Goal: Task Accomplishment & Management: Complete application form

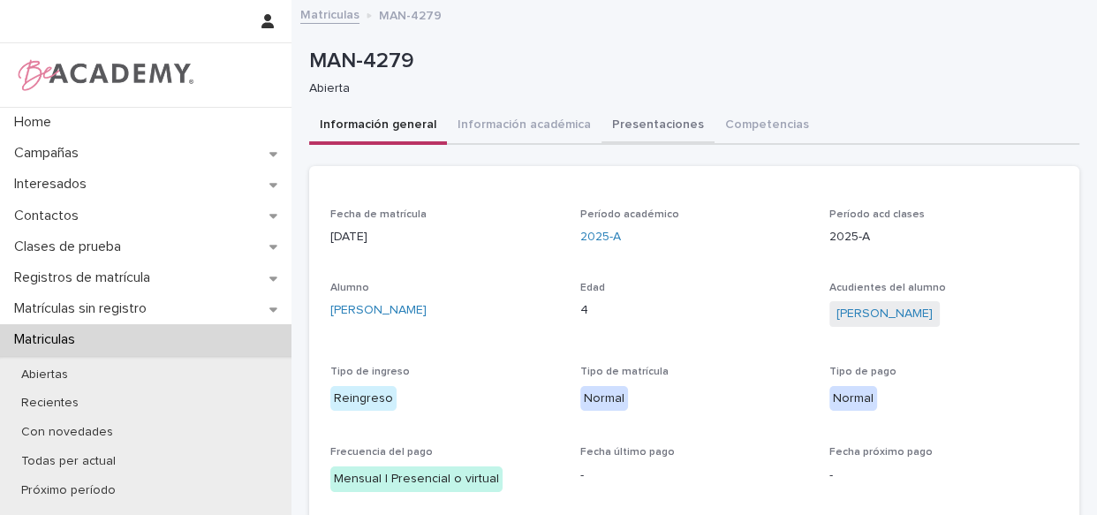
click at [631, 124] on button "Presentaciones" at bounding box center [658, 126] width 113 height 37
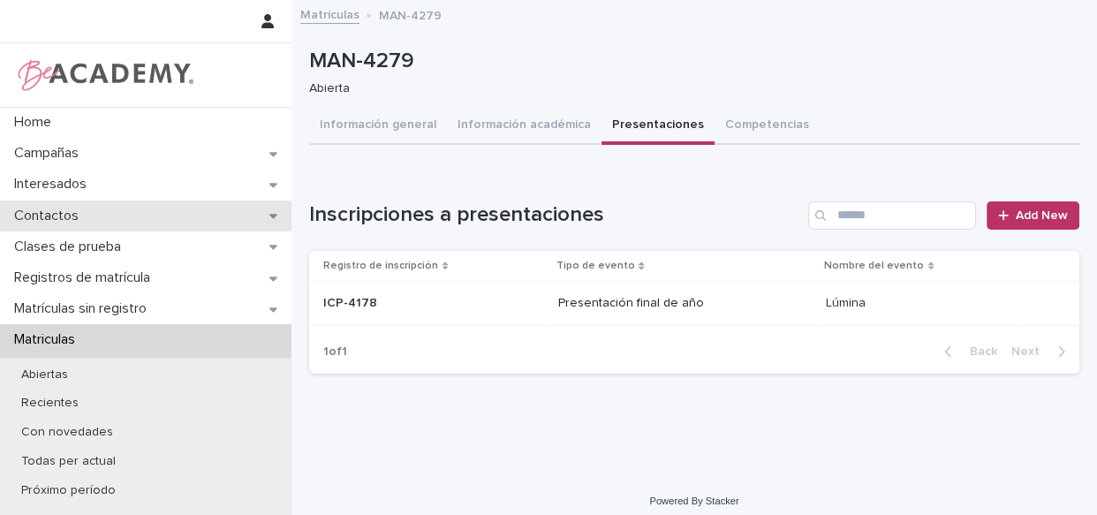
click at [56, 208] on p "Contactos" at bounding box center [50, 216] width 86 height 17
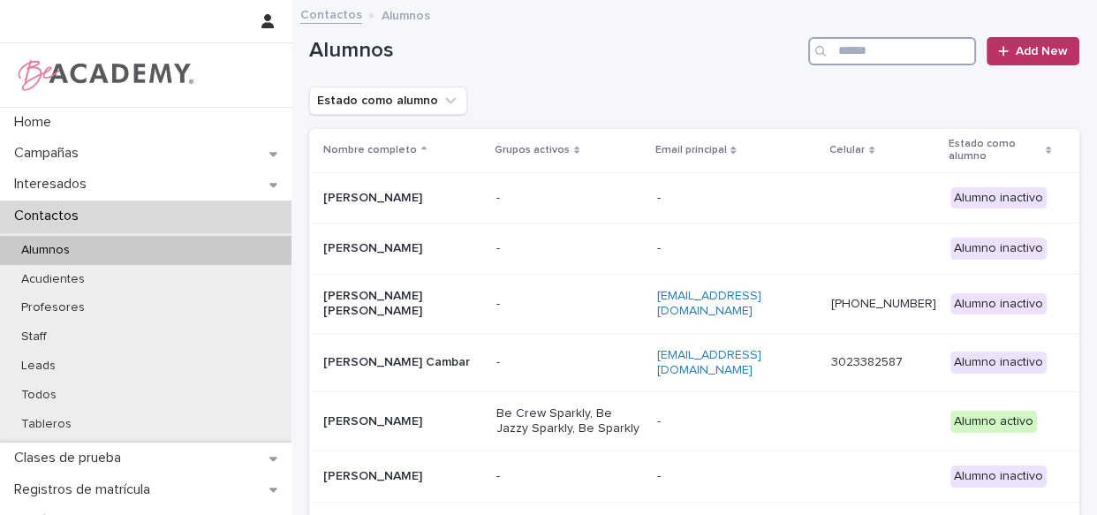
click at [872, 47] on input "Search" at bounding box center [892, 51] width 168 height 28
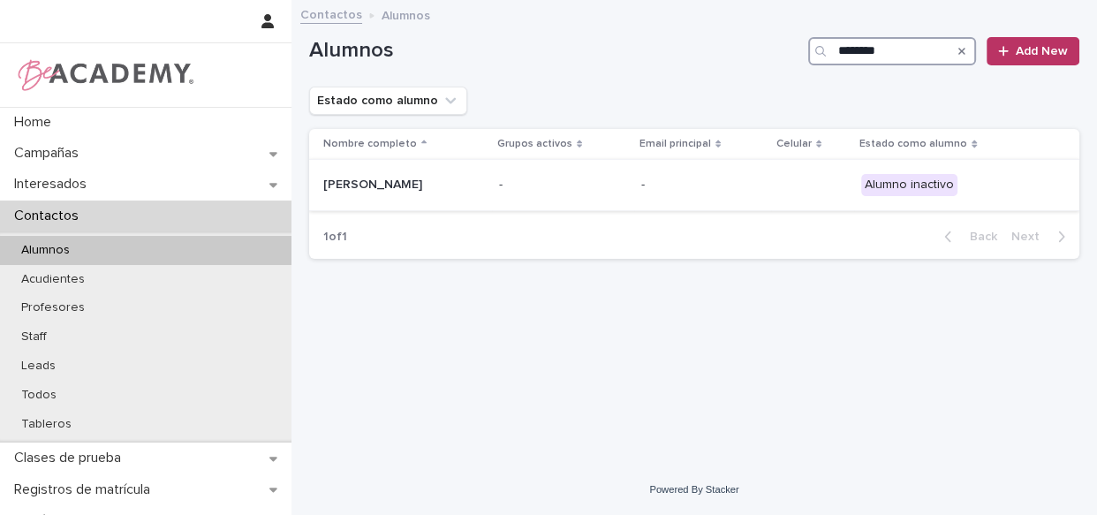
type input "********"
click at [584, 171] on div "-" at bounding box center [563, 185] width 128 height 29
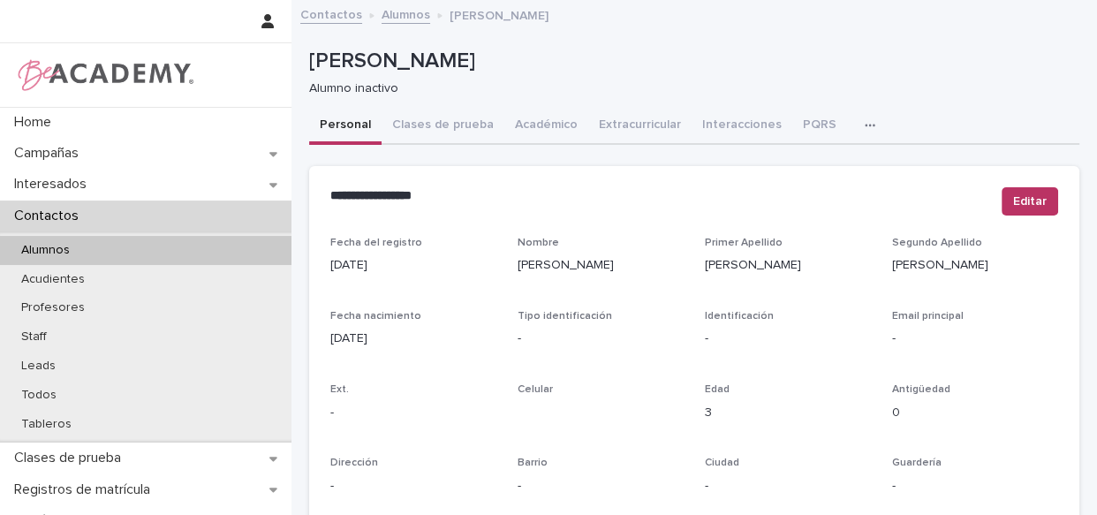
click at [724, 124] on button "Interacciones" at bounding box center [742, 126] width 101 height 37
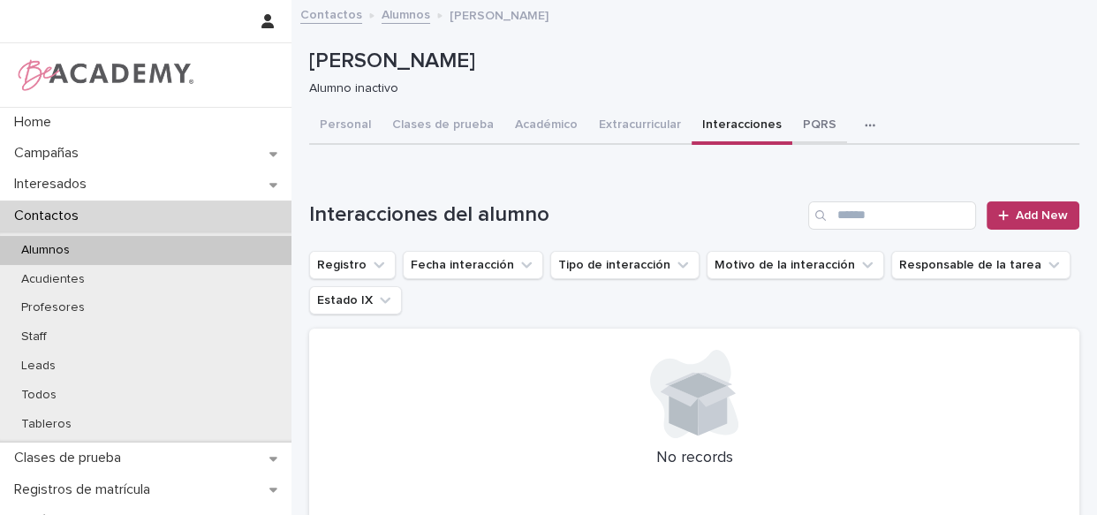
click at [799, 133] on button "PQRS" at bounding box center [819, 126] width 55 height 37
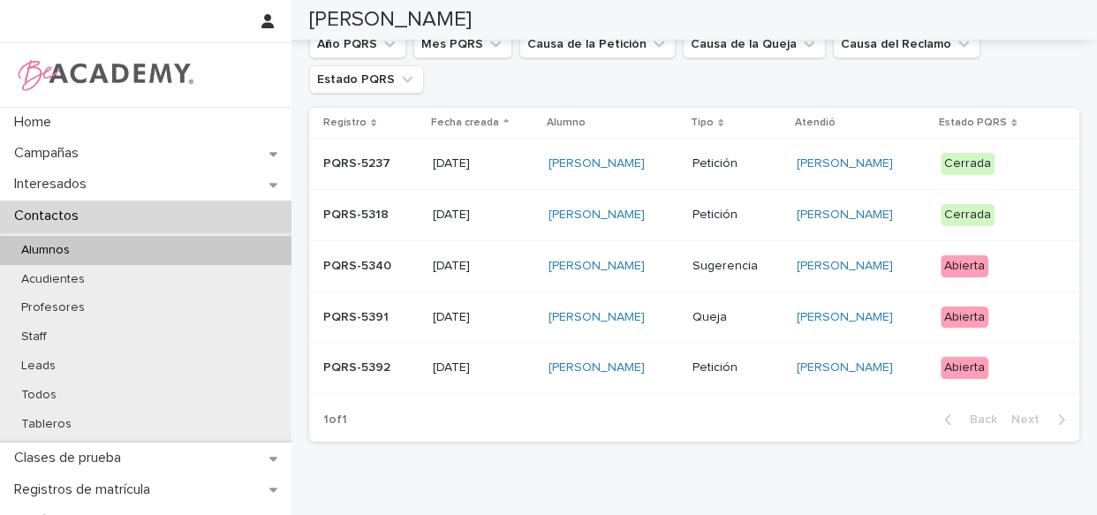
scroll to position [243, 0]
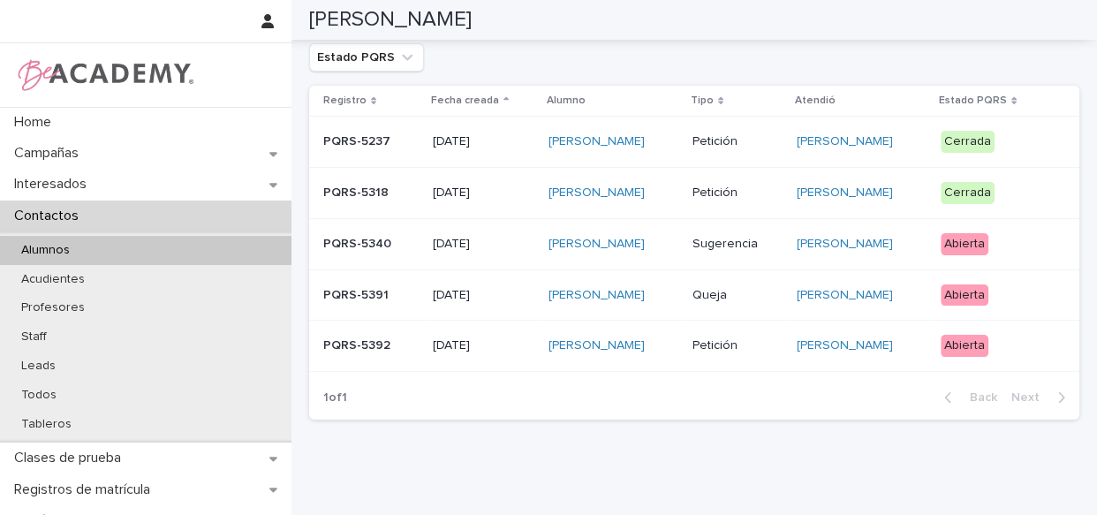
click at [663, 254] on div "Emilia Lopez Aguirre" at bounding box center [614, 244] width 130 height 29
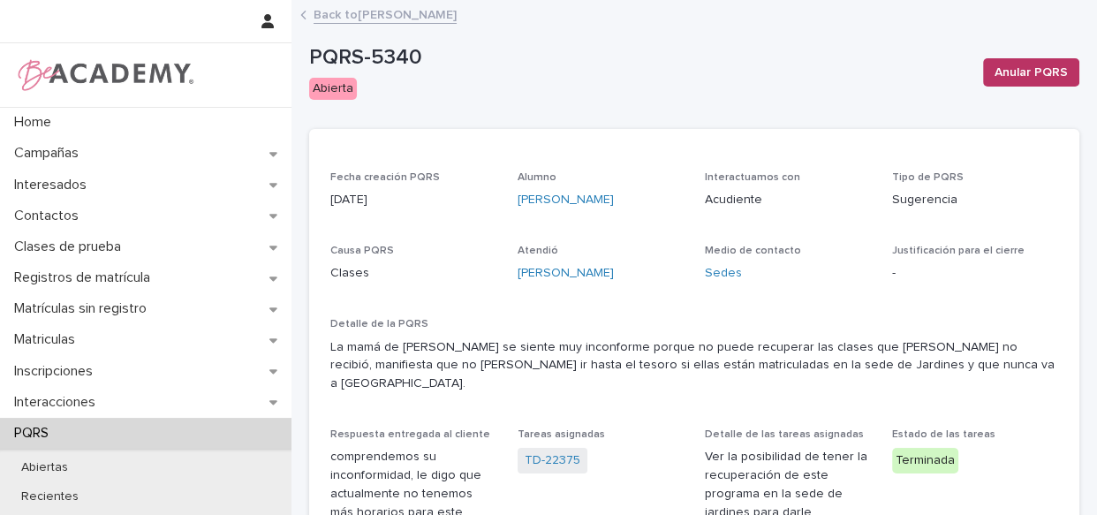
click at [399, 18] on link "Back to Emilia Lopez Aguirre" at bounding box center [385, 14] width 143 height 20
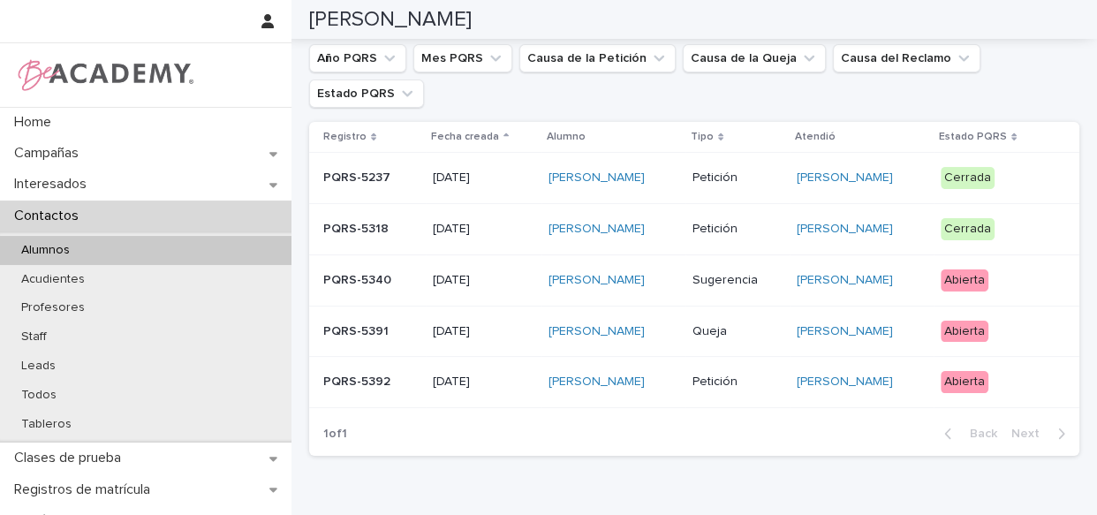
scroll to position [261, 0]
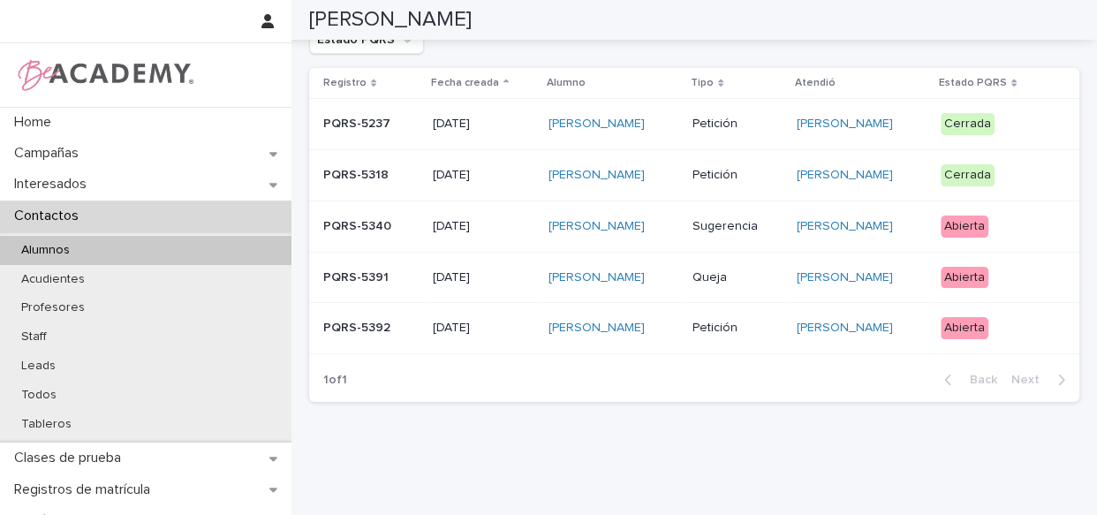
click at [671, 286] on td "Emilia Lopez Aguirre" at bounding box center [614, 277] width 144 height 51
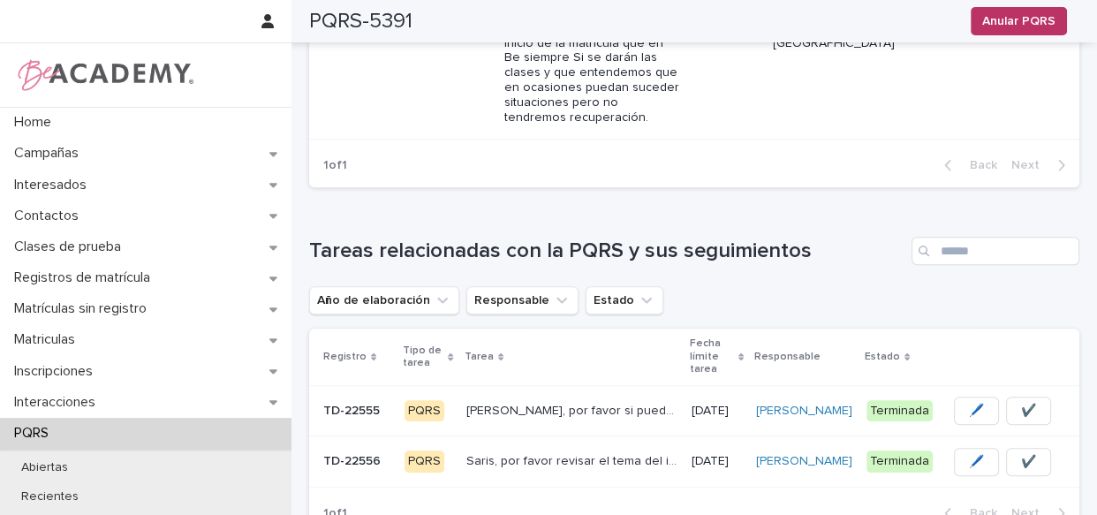
scroll to position [983, 0]
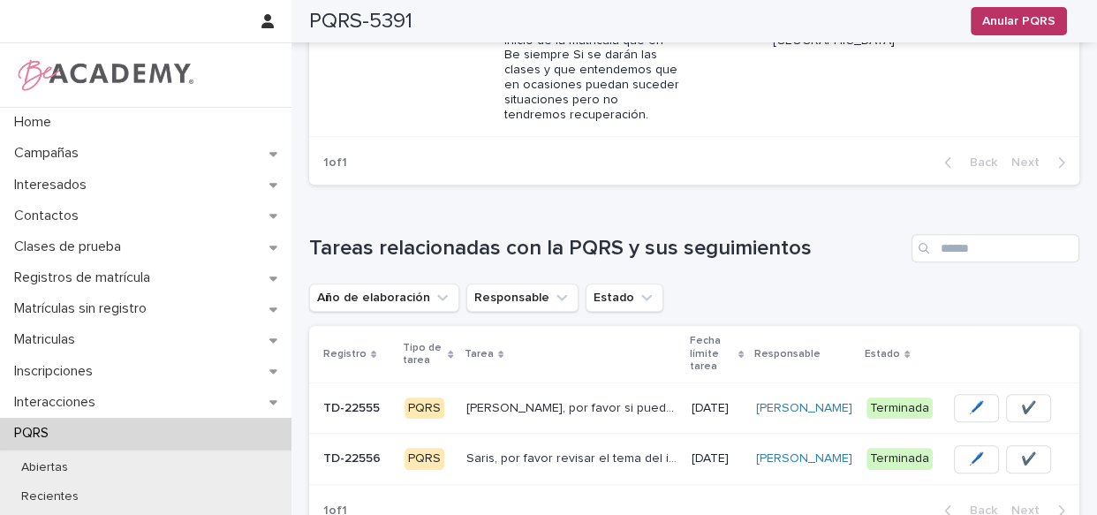
click at [666, 434] on td "Saris, por favor revisar el tema del incorformismo de la Sra. con respecto a la…" at bounding box center [571, 459] width 225 height 51
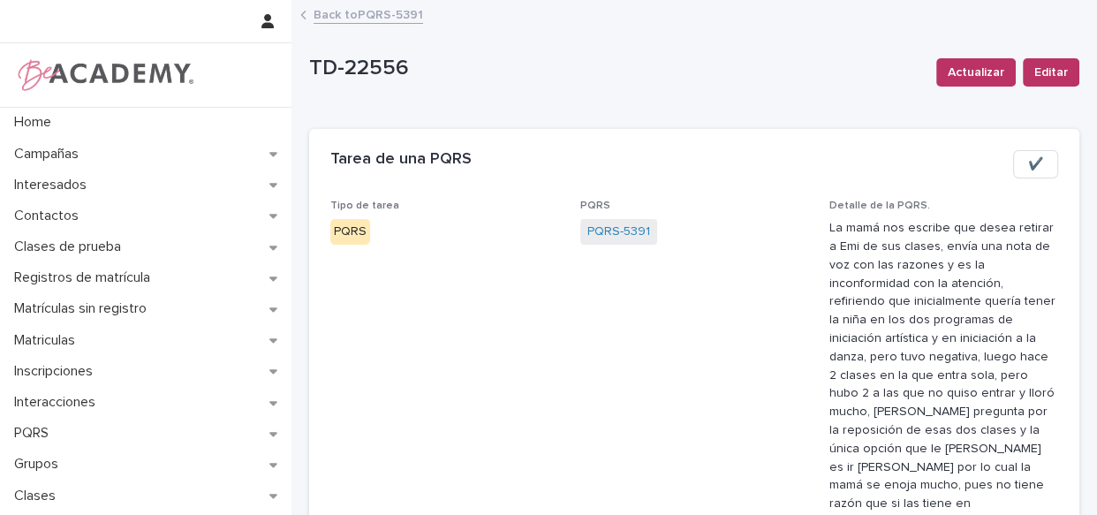
click at [316, 15] on link "Back to PQRS-5391" at bounding box center [369, 14] width 110 height 20
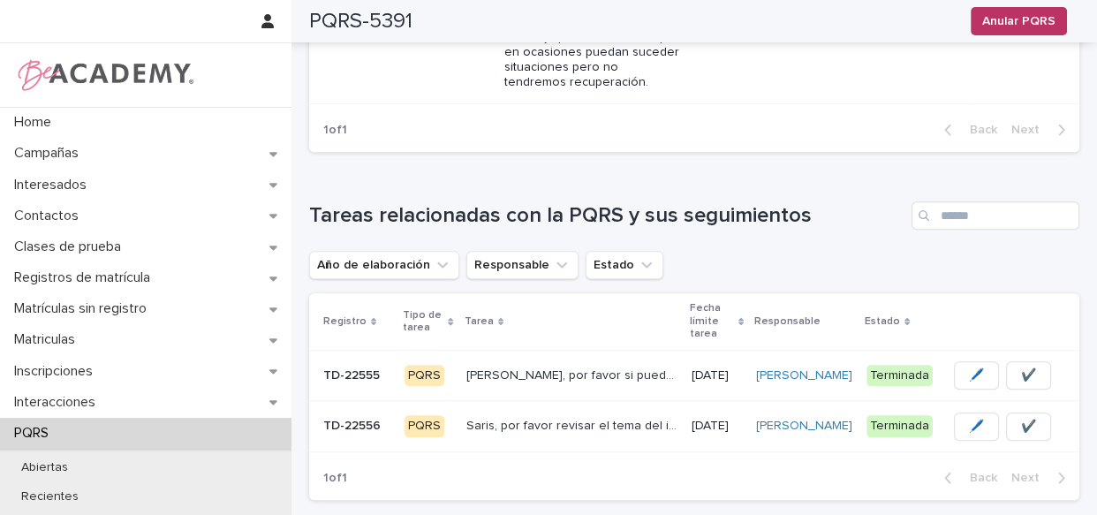
scroll to position [1045, 0]
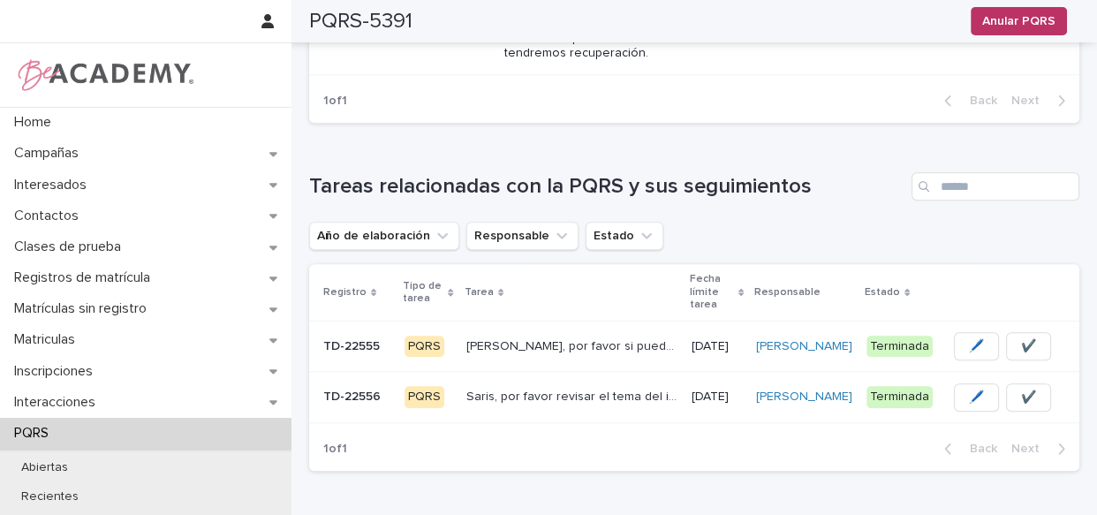
click at [661, 383] on div "Saris, por favor revisar el tema del incorformismo de la Sra. con respecto a la…" at bounding box center [571, 397] width 211 height 29
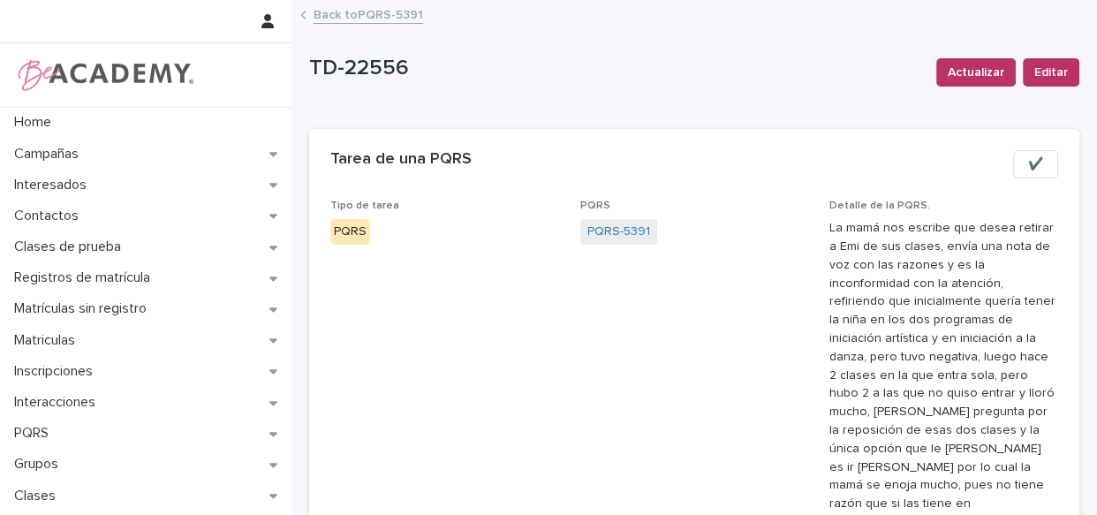
click at [320, 16] on link "Back to PQRS-5391" at bounding box center [369, 14] width 110 height 20
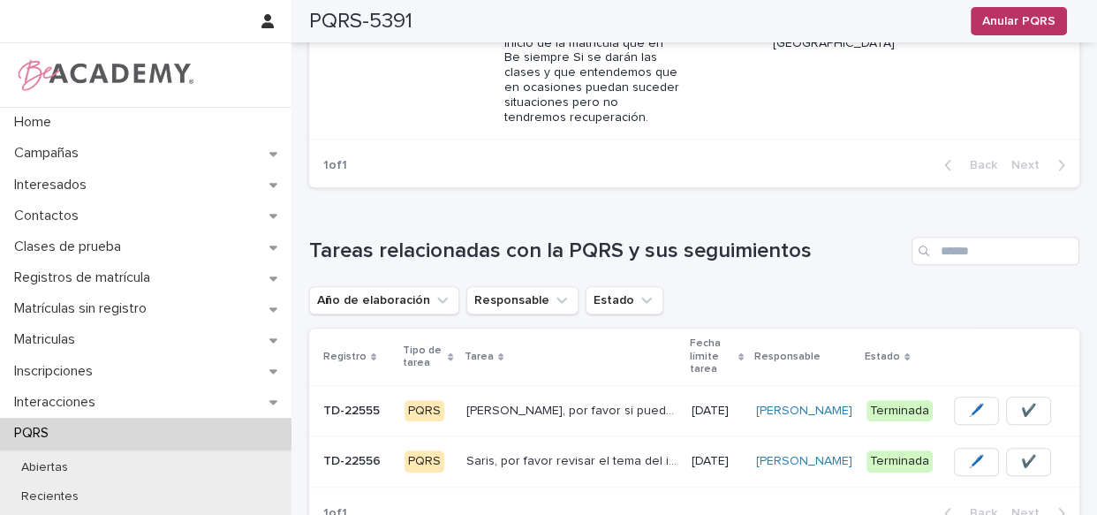
scroll to position [987, 0]
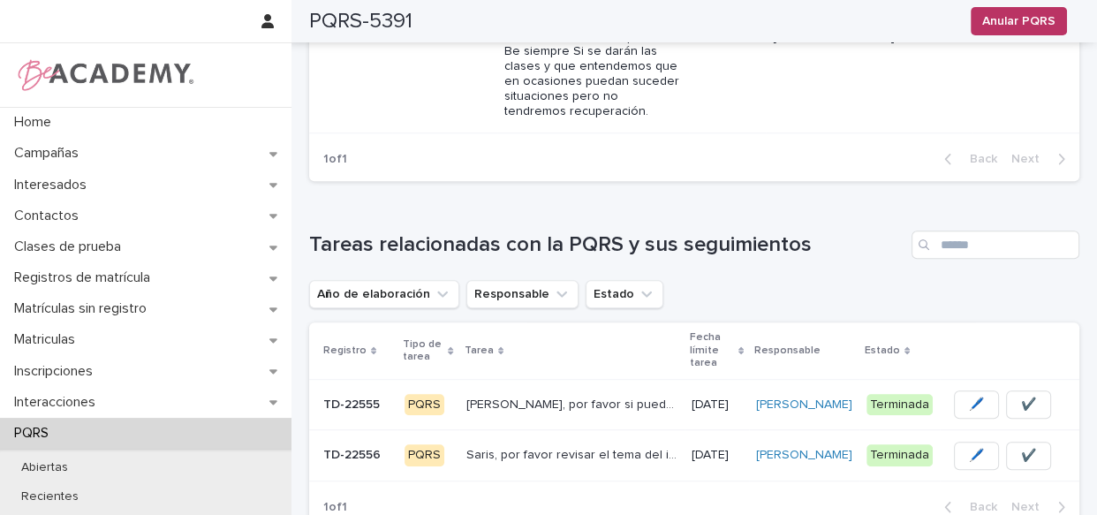
click at [603, 430] on td "Saris, por favor revisar el tema del incorformismo de la Sra. con respecto a la…" at bounding box center [571, 455] width 225 height 51
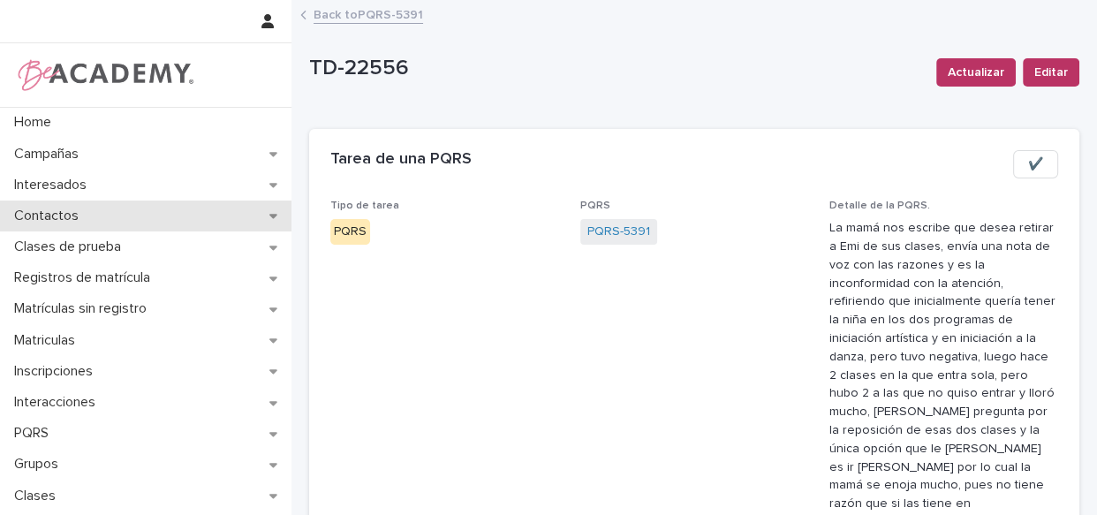
click at [64, 213] on p "Contactos" at bounding box center [50, 216] width 86 height 17
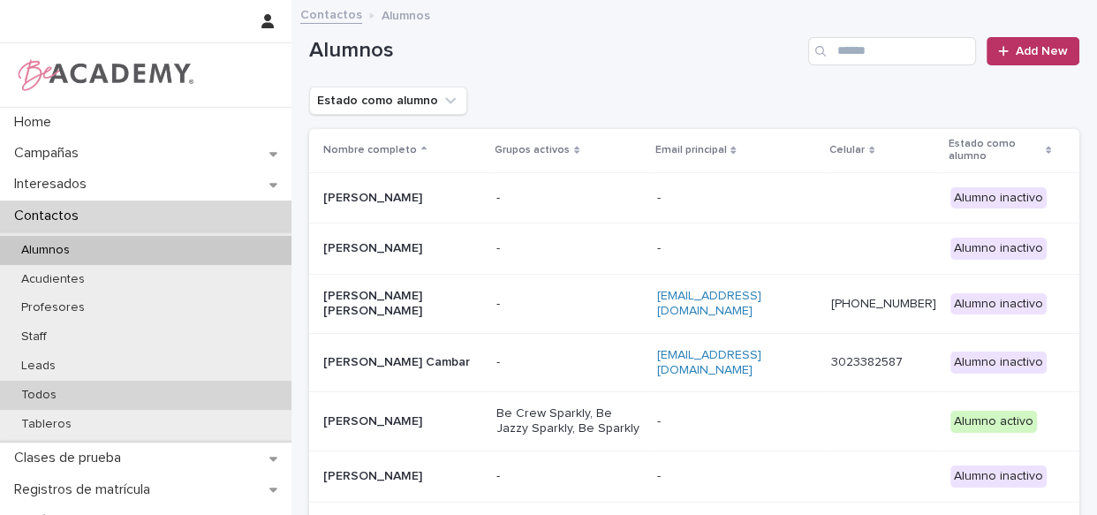
click at [57, 400] on p "Todos" at bounding box center [39, 395] width 64 height 15
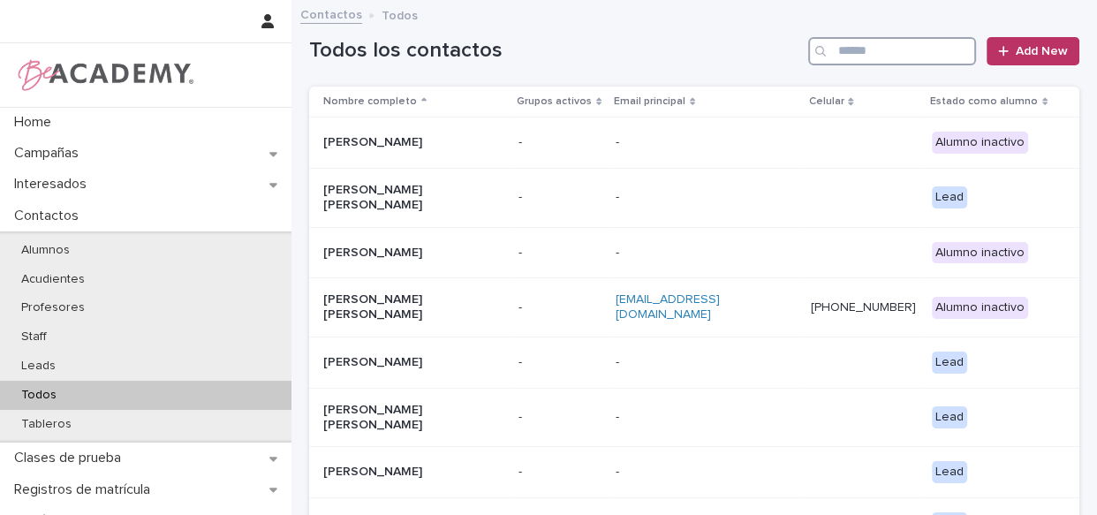
click at [830, 45] on input "Search" at bounding box center [892, 51] width 168 height 28
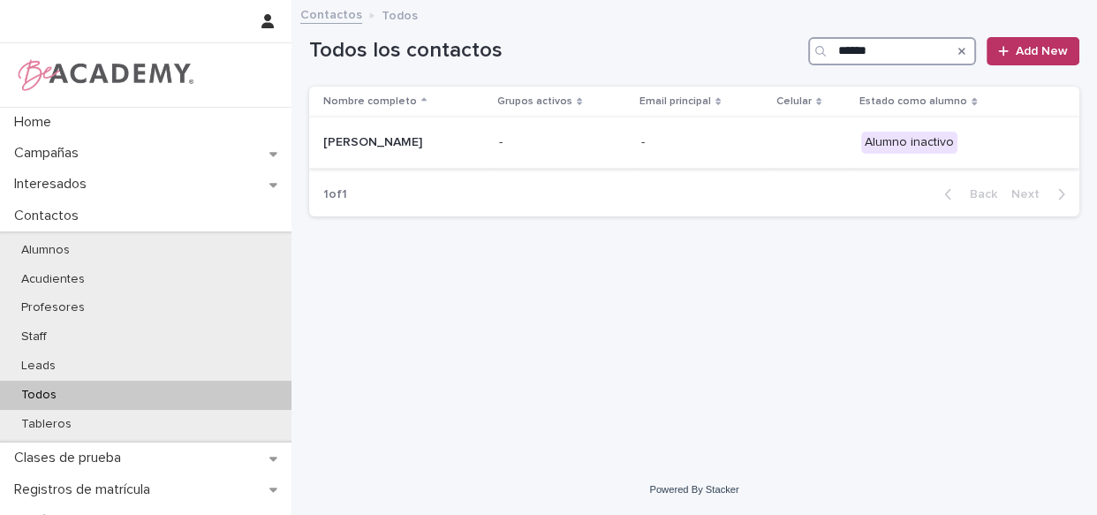
type input "******"
click at [611, 147] on p "-" at bounding box center [563, 142] width 128 height 15
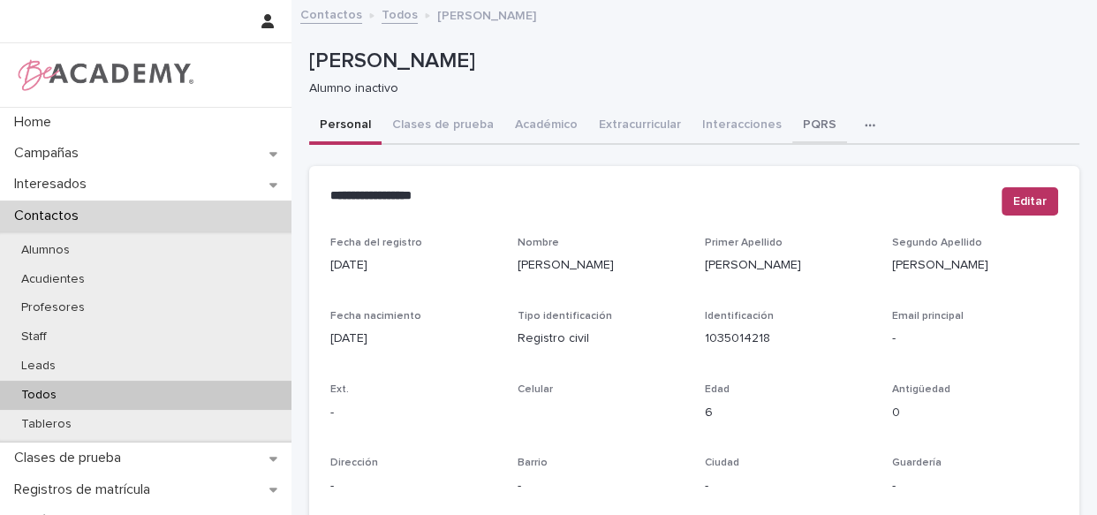
click at [810, 124] on button "PQRS" at bounding box center [819, 126] width 55 height 37
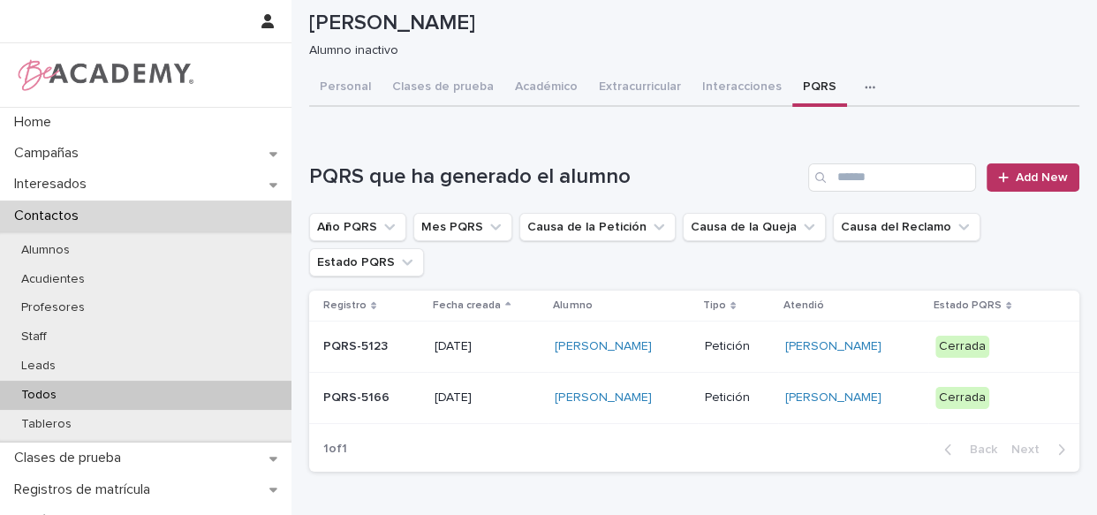
scroll to position [66, 0]
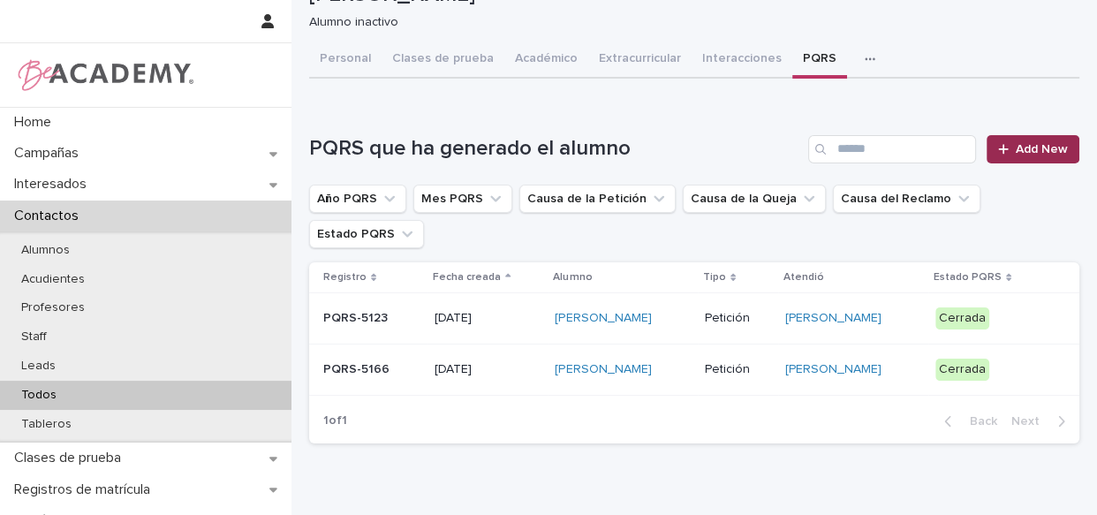
click at [1016, 144] on span "Add New" at bounding box center [1042, 149] width 52 height 12
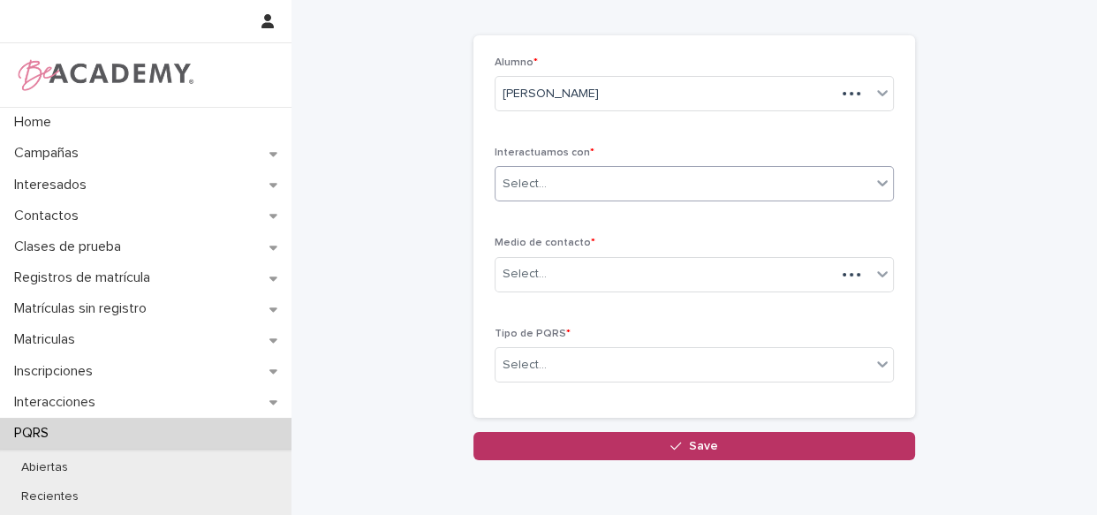
scroll to position [68, 0]
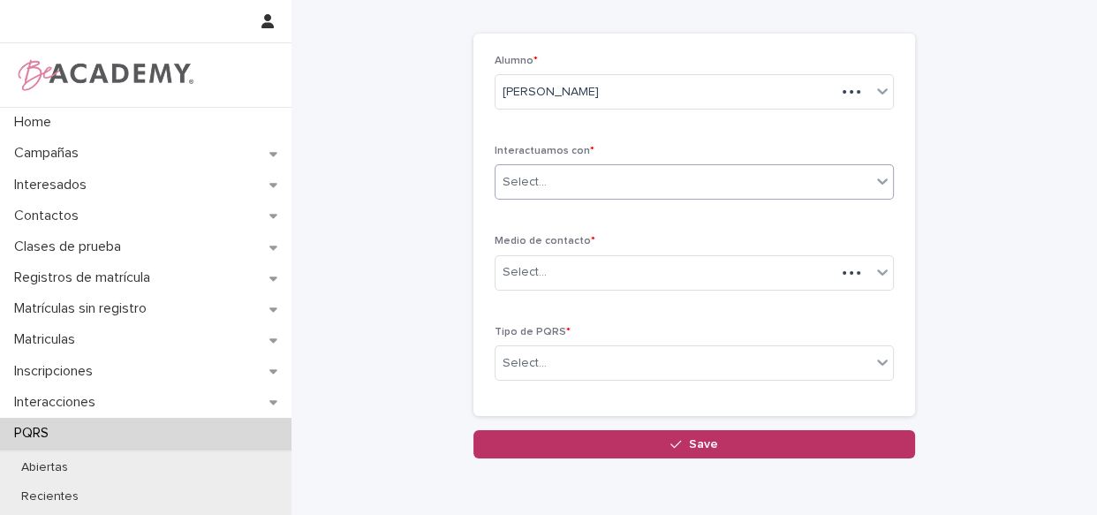
click at [709, 168] on div "Select..." at bounding box center [683, 182] width 375 height 29
click at [698, 193] on div "Select..." at bounding box center [683, 182] width 375 height 29
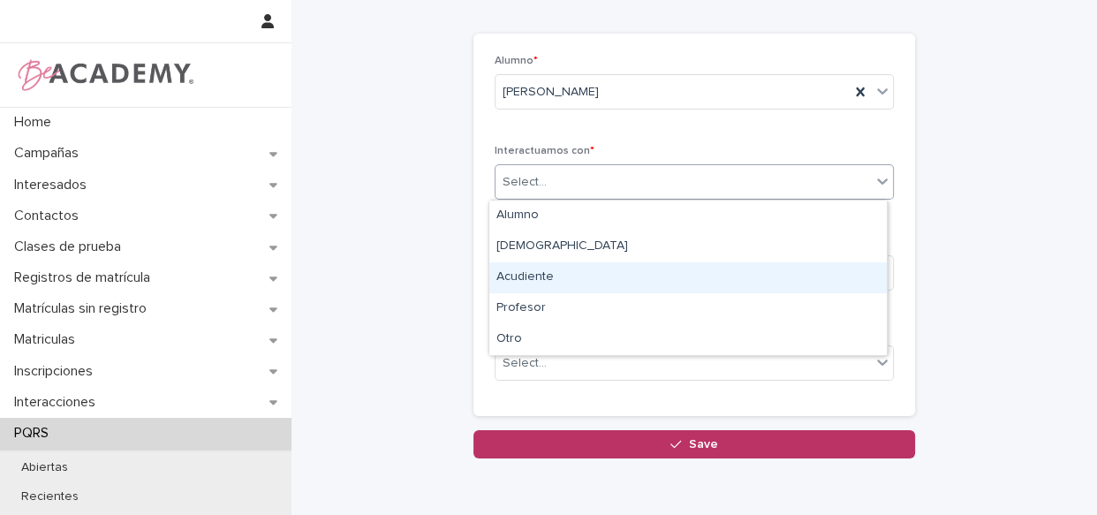
click at [665, 274] on div "Acudiente" at bounding box center [688, 277] width 398 height 31
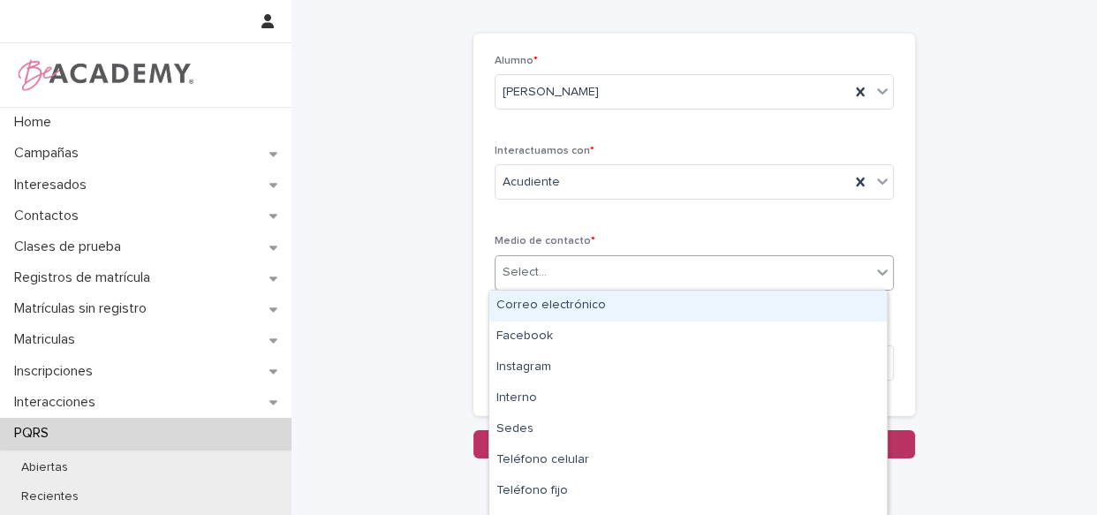
click at [665, 274] on div "Select..." at bounding box center [683, 272] width 375 height 29
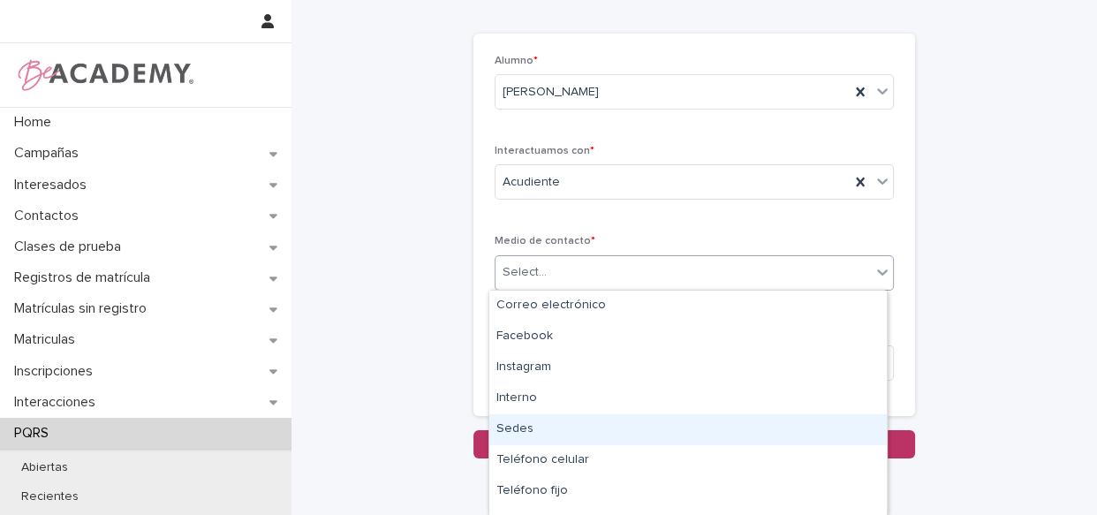
click at [598, 416] on div "Sedes" at bounding box center [688, 429] width 398 height 31
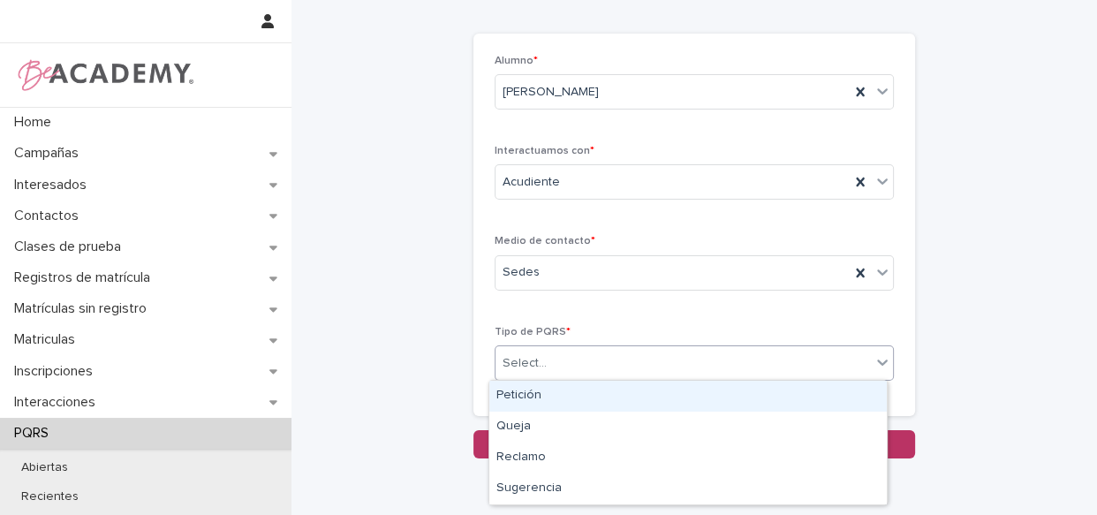
click at [591, 368] on div "Select..." at bounding box center [683, 363] width 375 height 29
click at [591, 397] on div "Petición" at bounding box center [688, 396] width 398 height 31
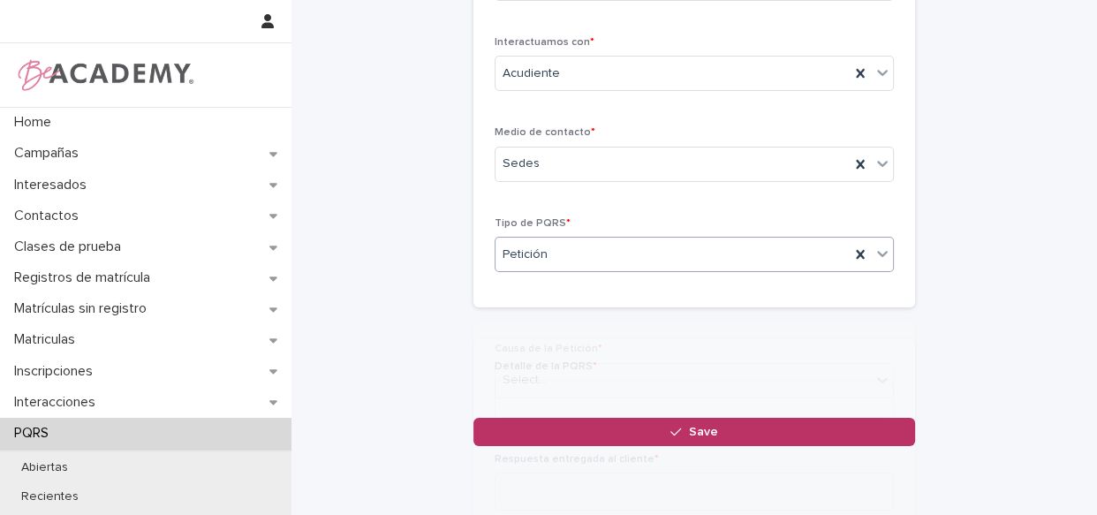
scroll to position [371, 0]
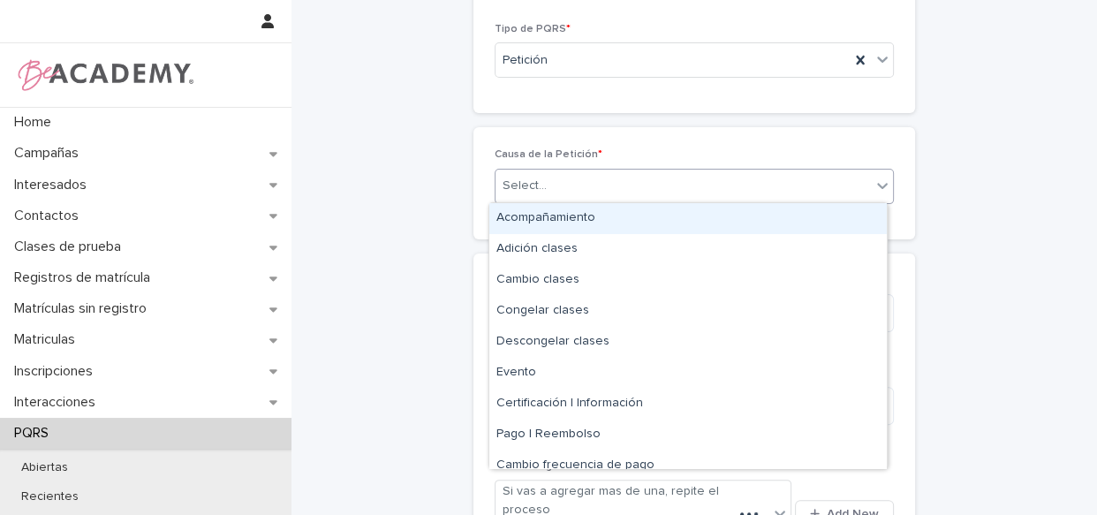
click at [593, 201] on div "Causa de la Petición * option Acompañamiento focused, 1 of 12. 12 results avail…" at bounding box center [695, 182] width 442 height 111
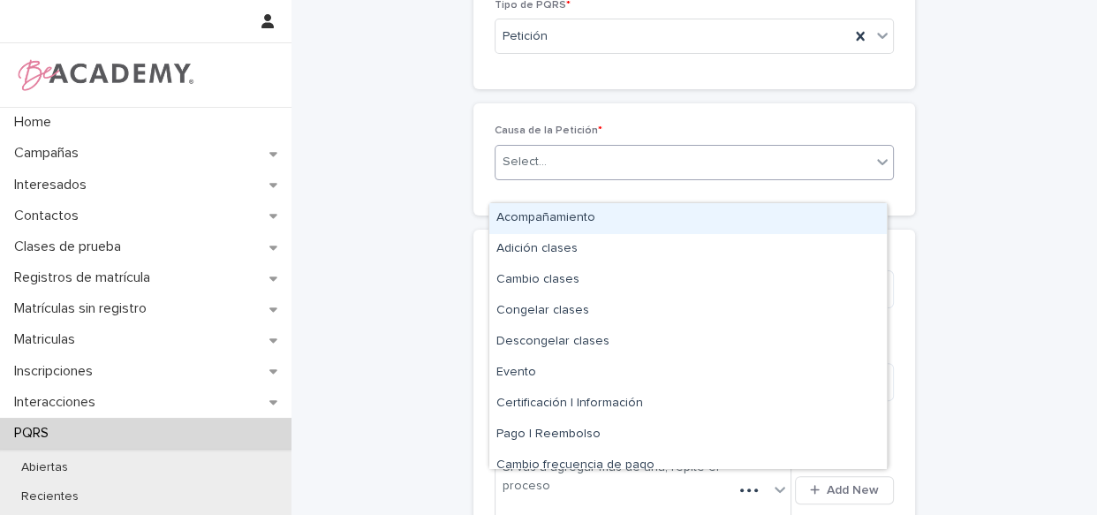
click at [594, 189] on div "Causa de la Petición * option Acompañamiento focused, 1 of 12. 12 results avail…" at bounding box center [694, 159] width 399 height 69
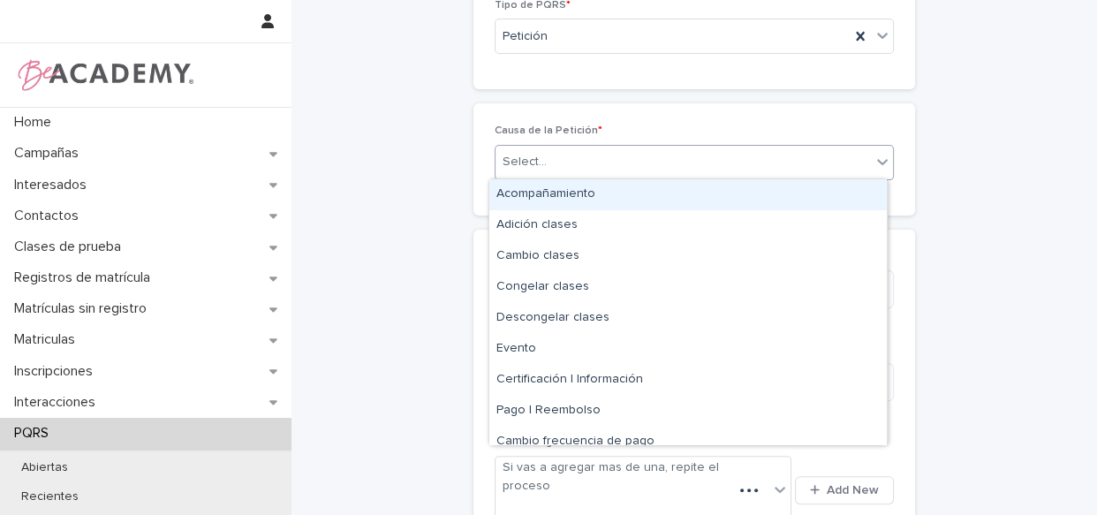
click at [596, 168] on div "Select..." at bounding box center [683, 162] width 375 height 29
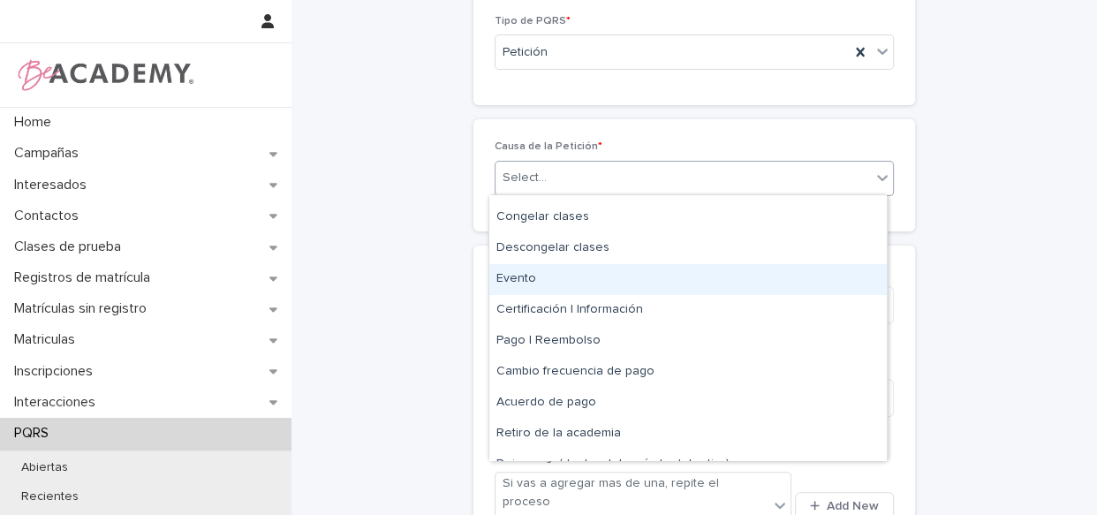
scroll to position [106, 0]
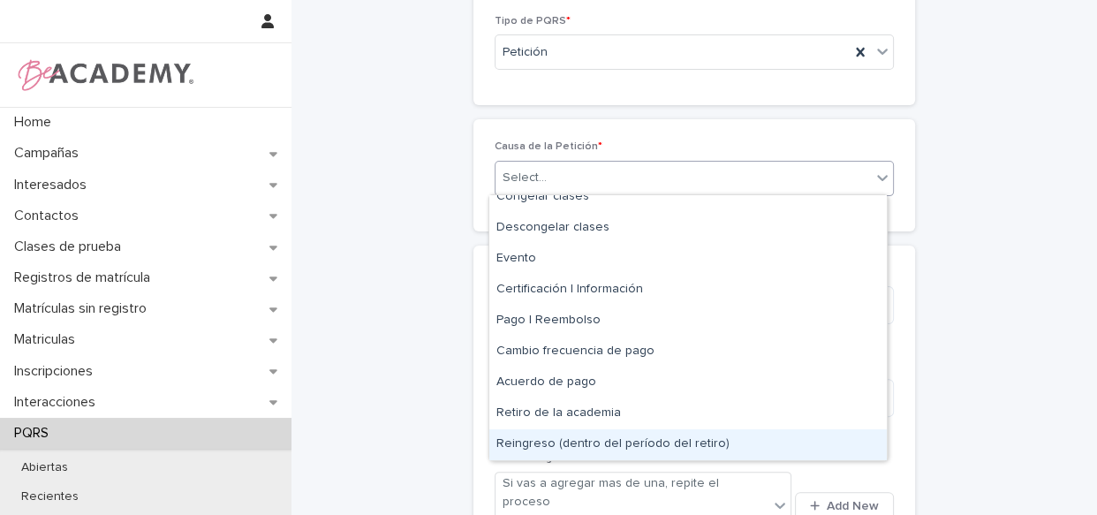
click at [573, 442] on div "Reingreso (dentro del período del retiro)" at bounding box center [688, 444] width 398 height 31
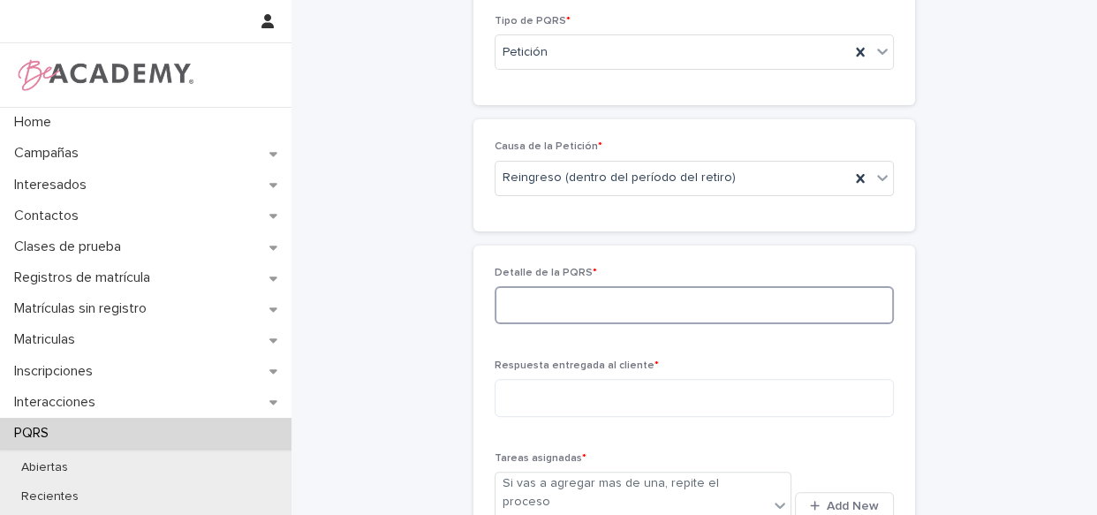
click at [552, 307] on textarea at bounding box center [694, 305] width 399 height 38
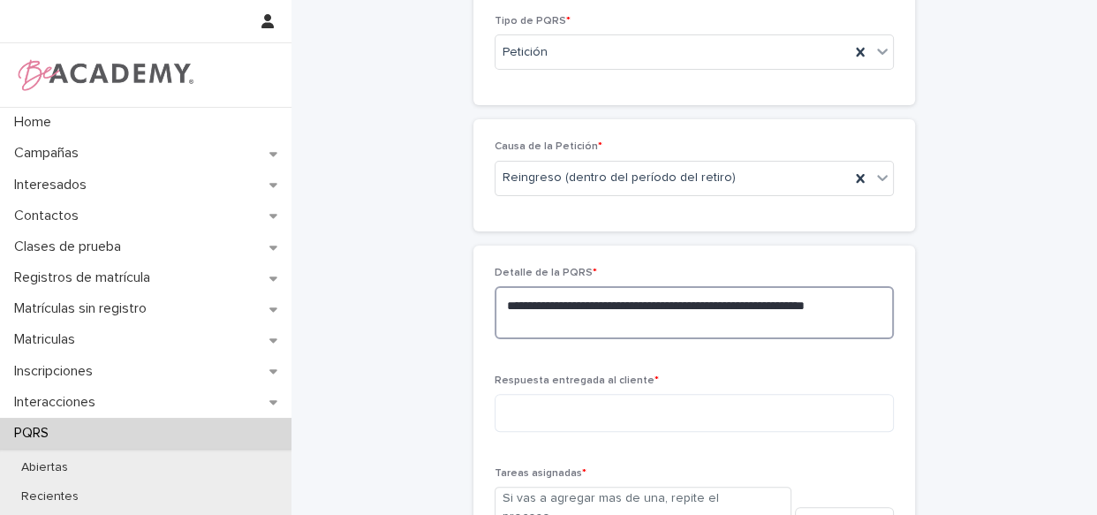
click at [698, 315] on textarea "**********" at bounding box center [694, 312] width 399 height 53
click at [654, 315] on textarea "**********" at bounding box center [694, 312] width 399 height 53
drag, startPoint x: 654, startPoint y: 315, endPoint x: 646, endPoint y: 323, distance: 11.2
click at [654, 316] on textarea "**********" at bounding box center [694, 312] width 399 height 53
type textarea "**********"
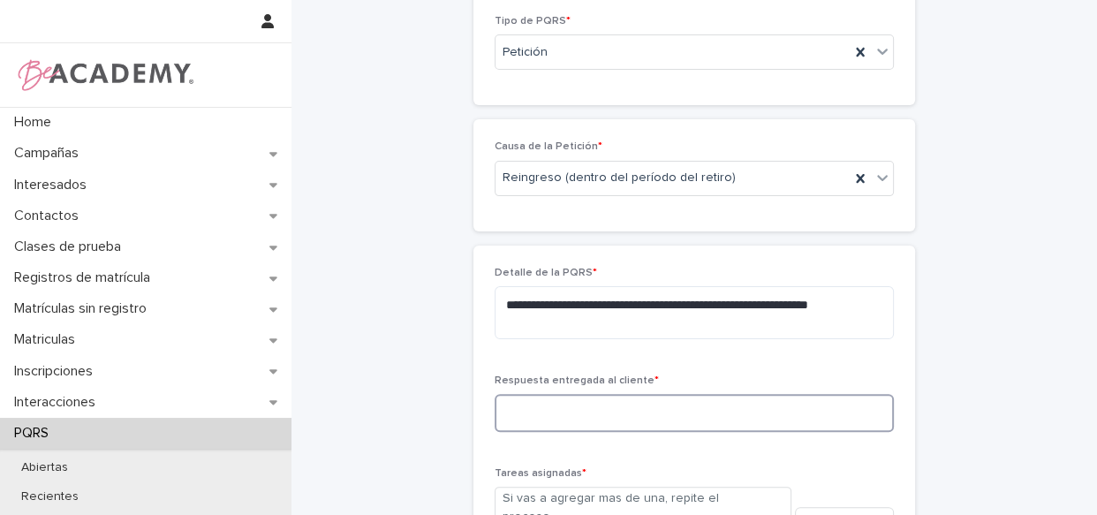
click at [601, 409] on textarea at bounding box center [694, 413] width 399 height 38
type textarea "*"
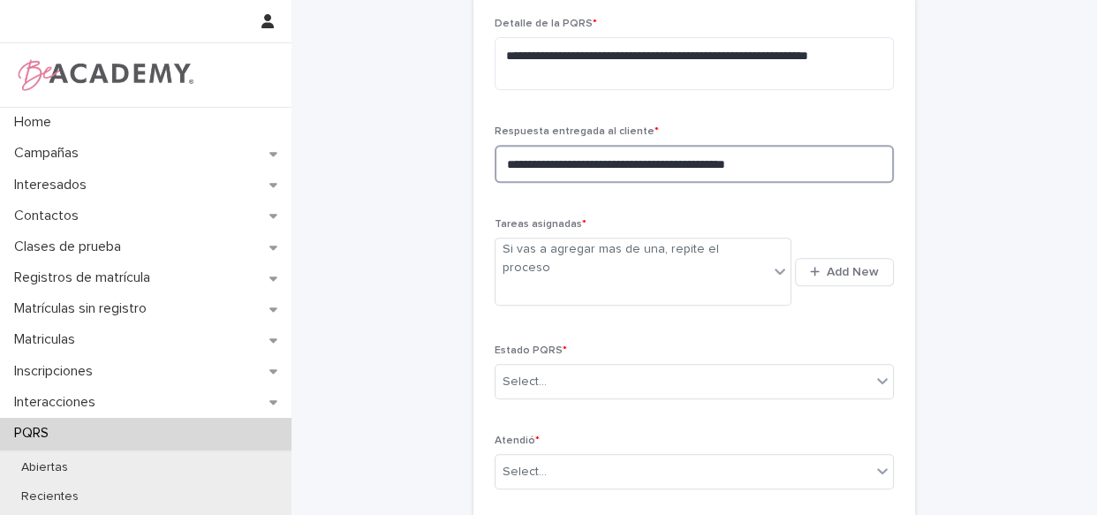
scroll to position [635, 0]
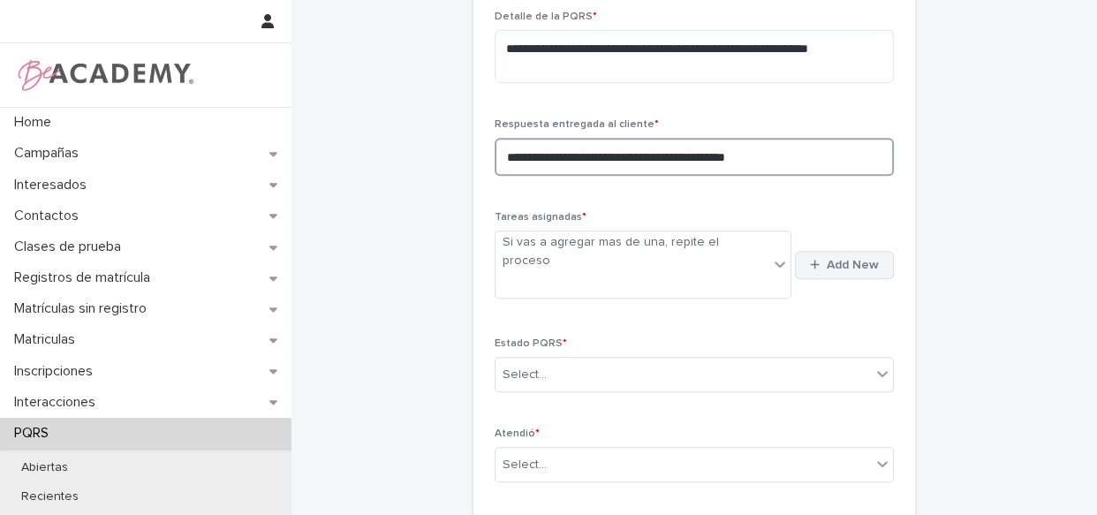
type textarea "**********"
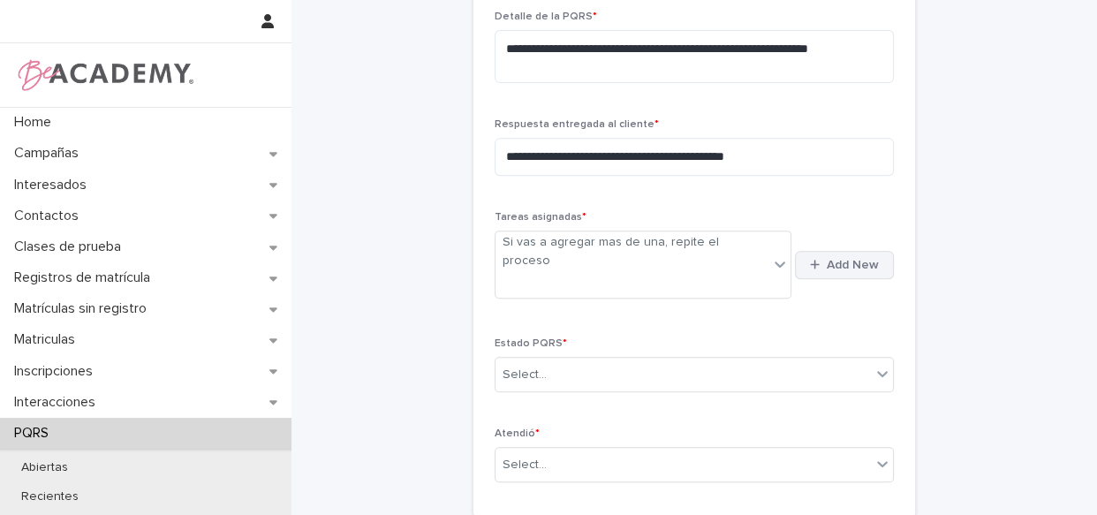
click at [838, 259] on span "Add New" at bounding box center [853, 265] width 52 height 12
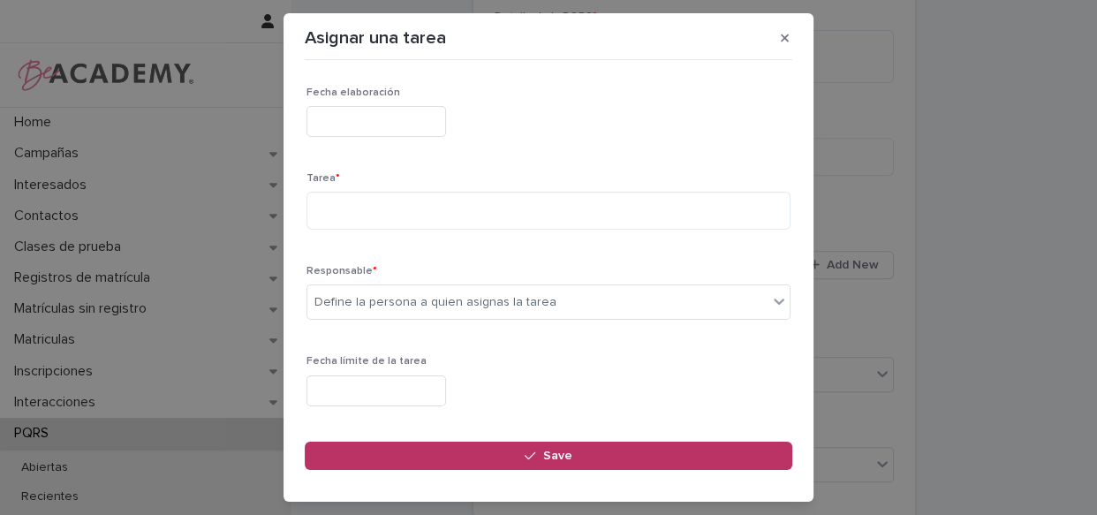
click at [386, 128] on input "text" at bounding box center [377, 121] width 140 height 31
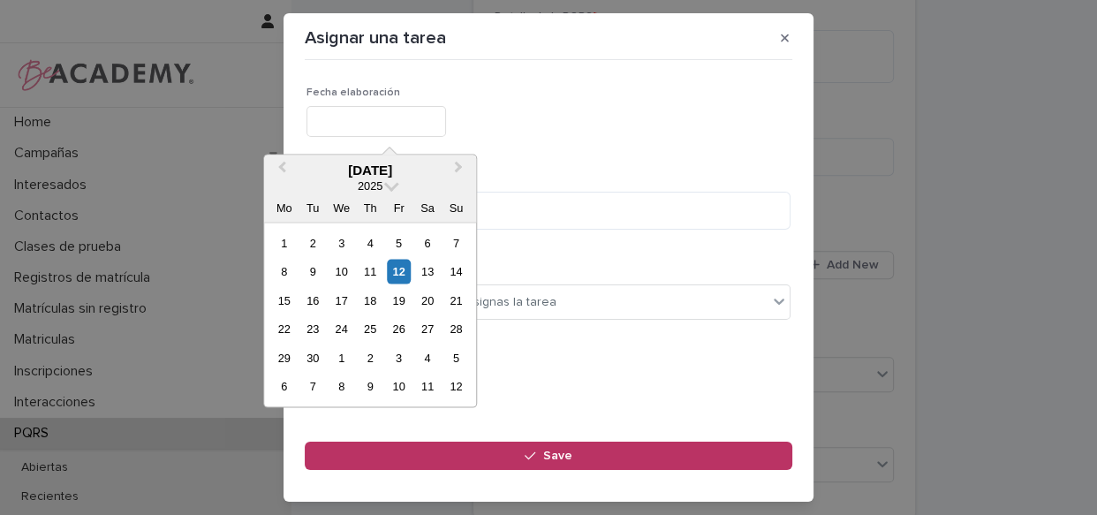
click at [392, 268] on div "12" at bounding box center [399, 272] width 24 height 24
type input "**********"
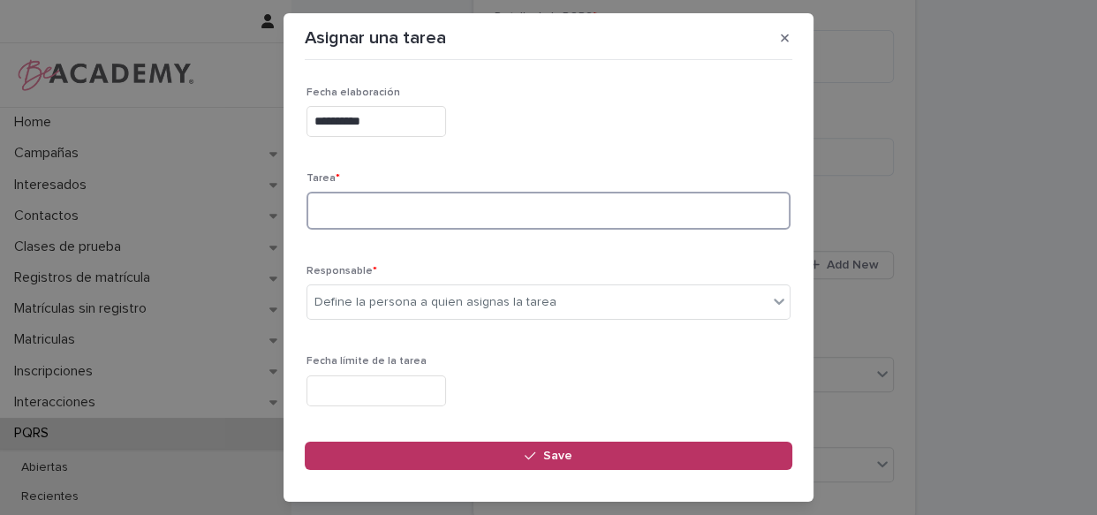
click at [413, 217] on textarea at bounding box center [549, 211] width 484 height 38
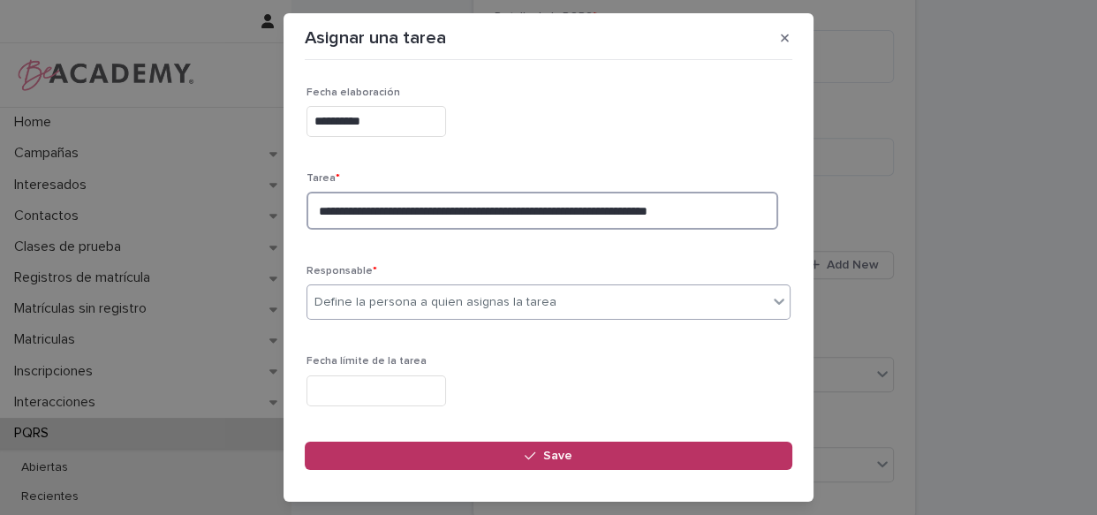
type textarea "**********"
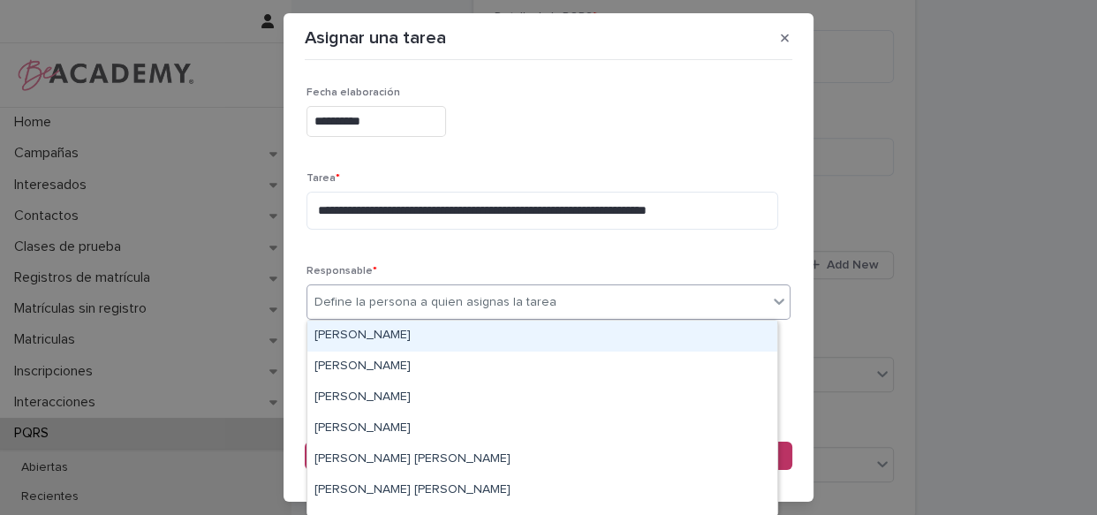
click at [397, 299] on div "Define la persona a quien asignas la tarea" at bounding box center [436, 302] width 242 height 19
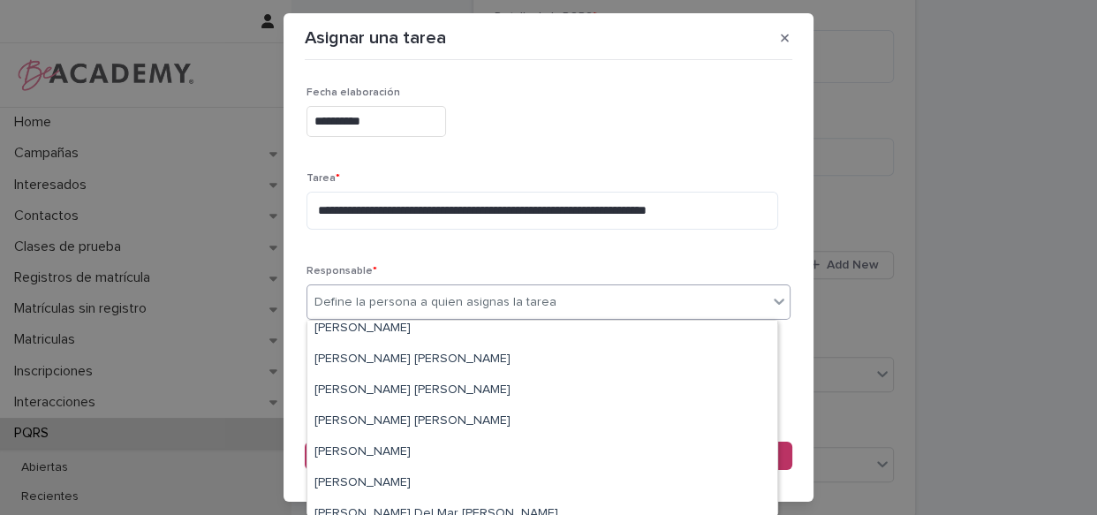
scroll to position [122, 0]
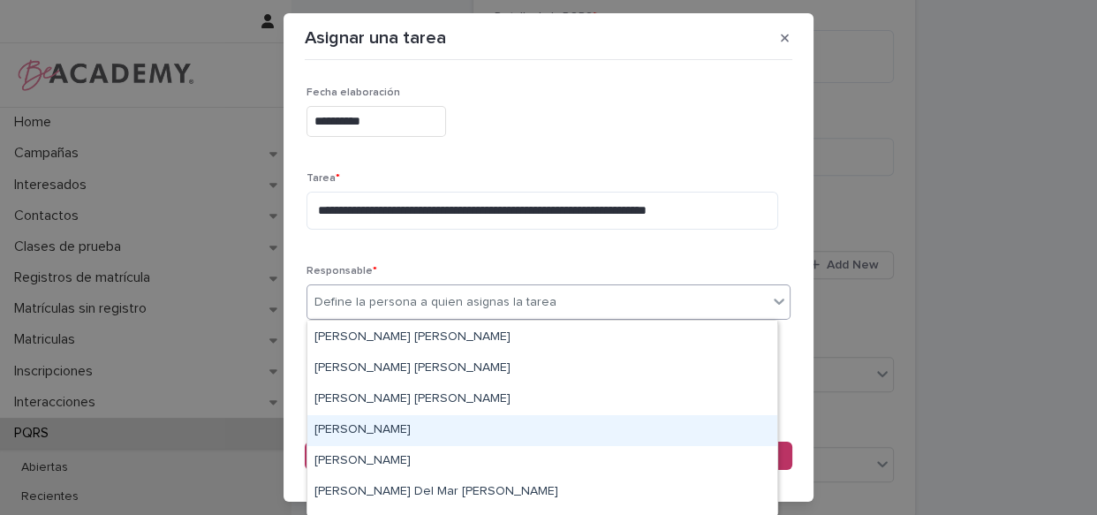
click at [445, 428] on div "[PERSON_NAME]" at bounding box center [542, 430] width 470 height 31
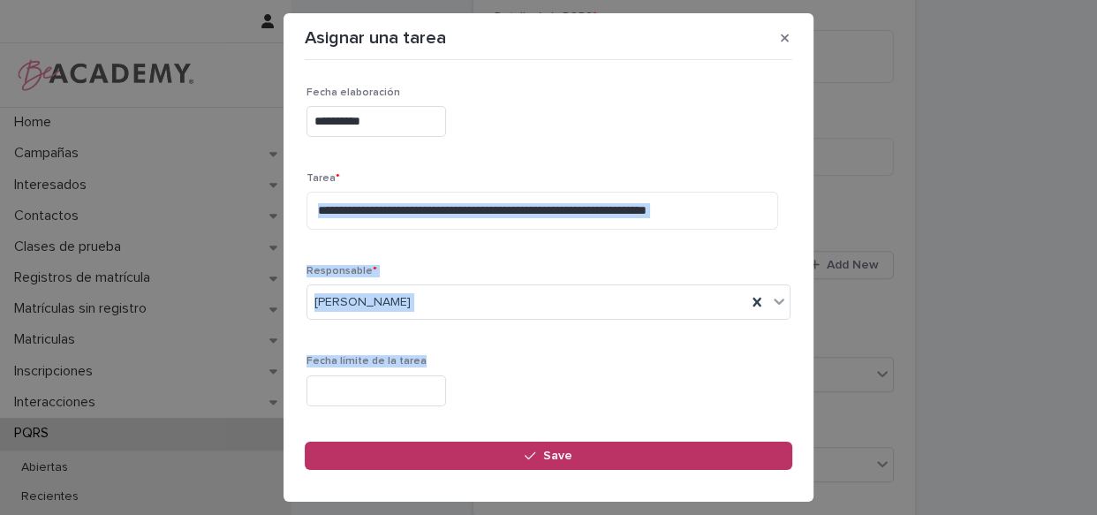
drag, startPoint x: 792, startPoint y: 216, endPoint x: 796, endPoint y: 262, distance: 45.2
click at [802, 354] on section "**********" at bounding box center [549, 257] width 530 height 489
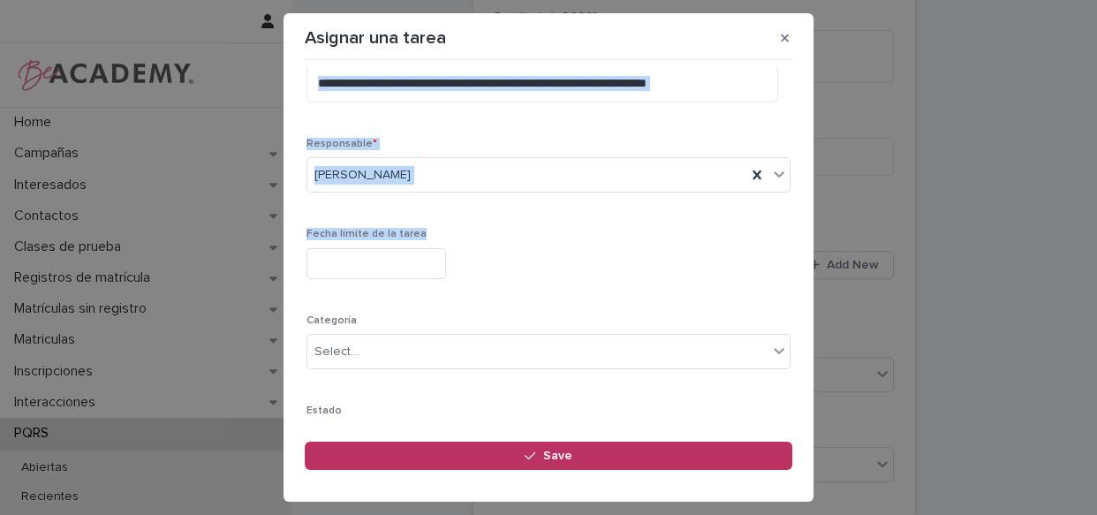
scroll to position [220, 0]
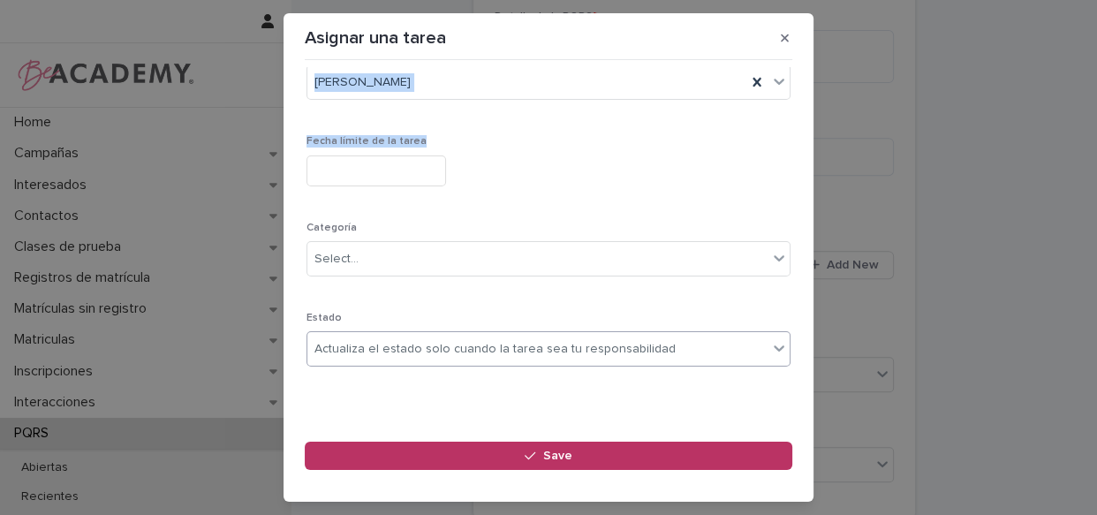
click at [472, 345] on div "Actualiza el estado solo cuando la tarea sea tu responsabilidad" at bounding box center [495, 349] width 361 height 19
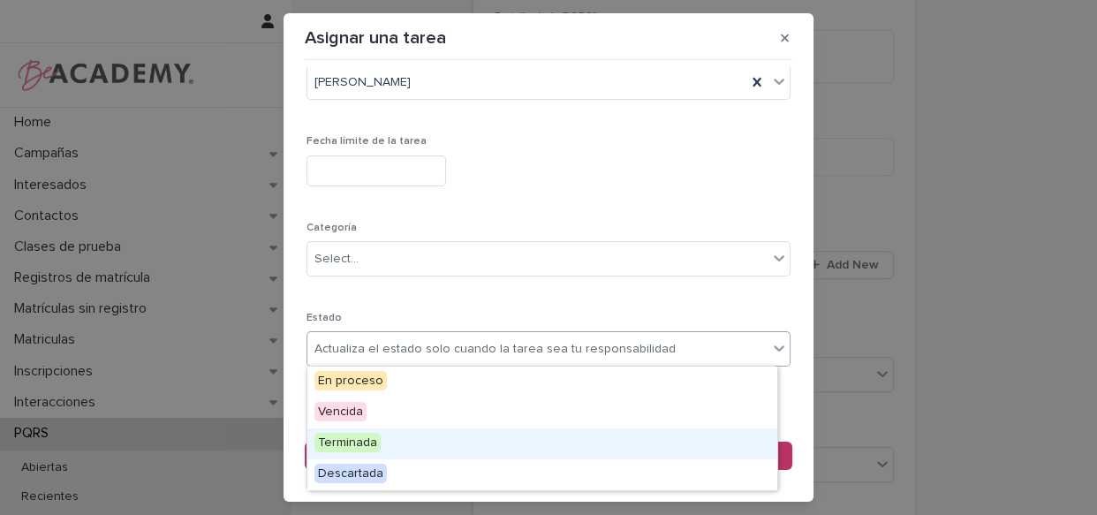
drag, startPoint x: 429, startPoint y: 426, endPoint x: 427, endPoint y: 441, distance: 15.3
click at [420, 441] on div "Terminada" at bounding box center [542, 443] width 470 height 31
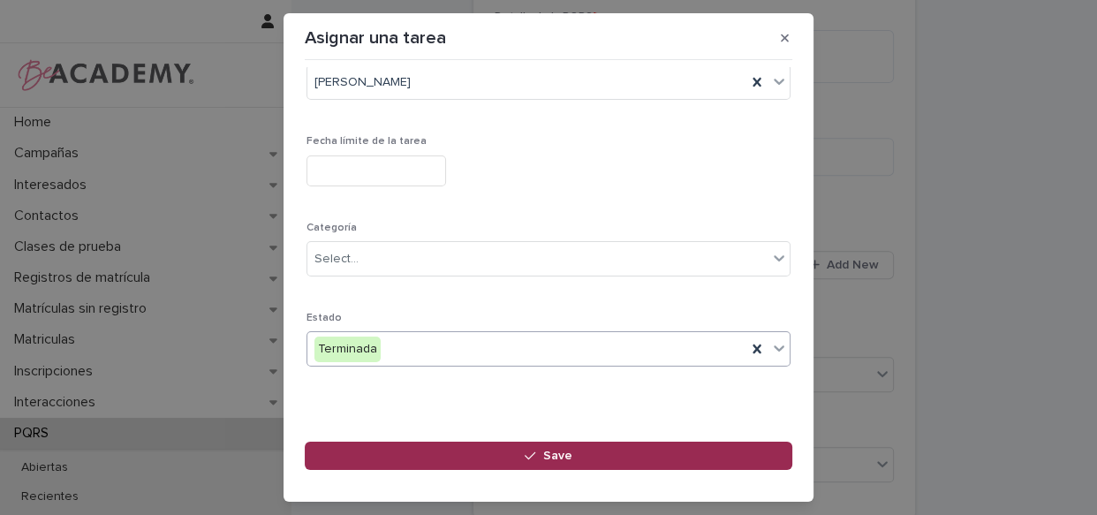
click at [547, 450] on span "Save" at bounding box center [557, 456] width 29 height 12
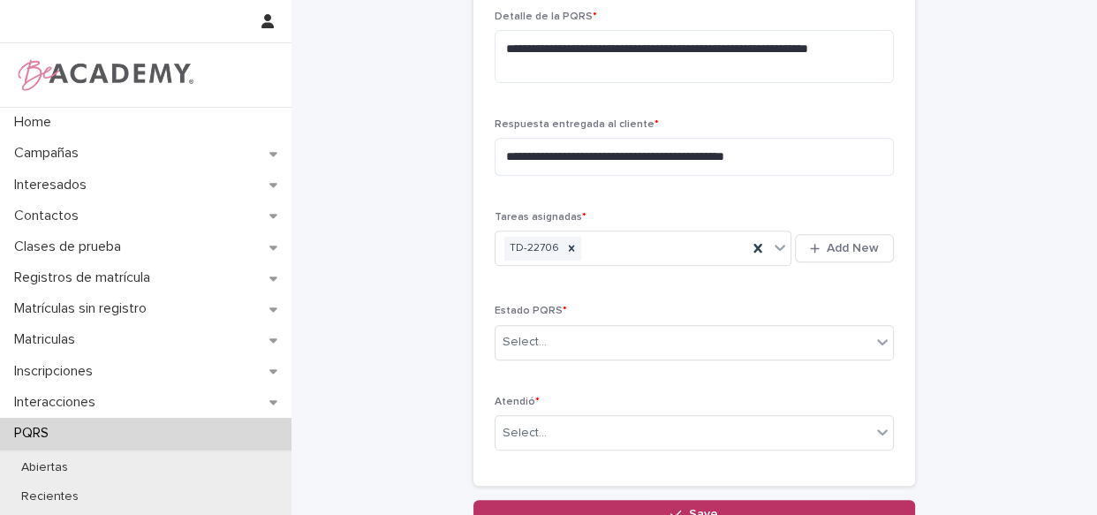
click at [657, 321] on div "Estado PQRS * Select..." at bounding box center [694, 339] width 399 height 69
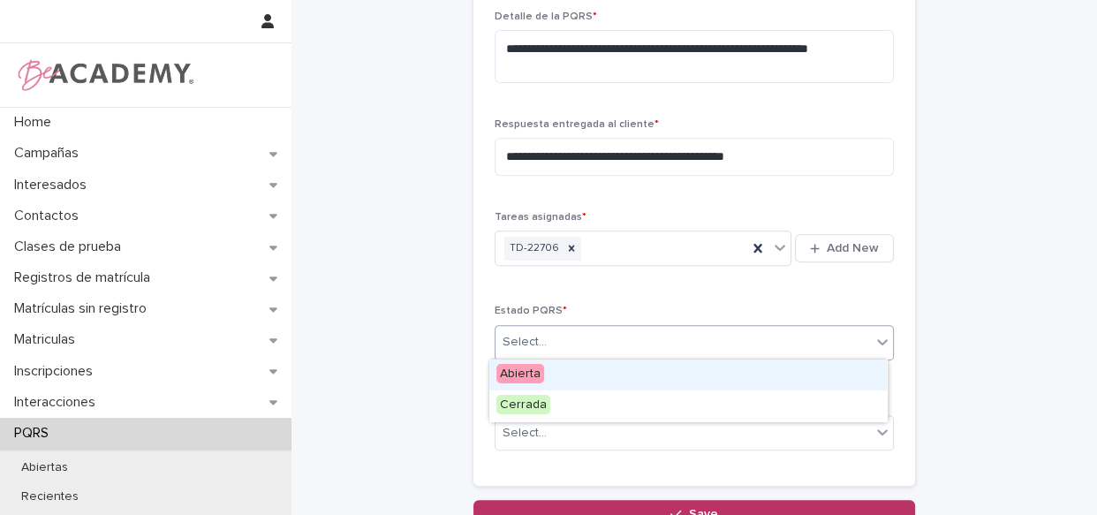
click at [648, 330] on div "Select..." at bounding box center [683, 342] width 375 height 29
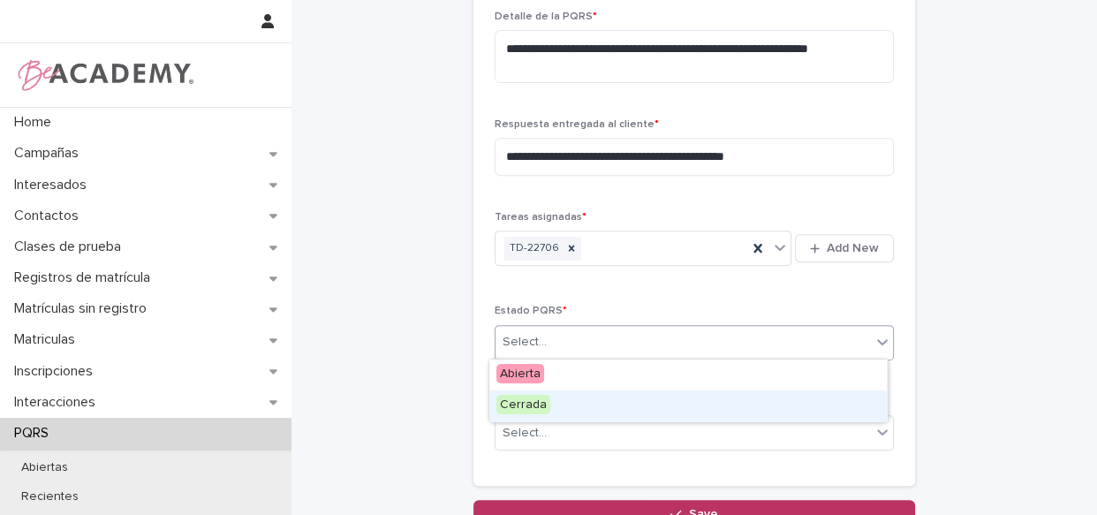
click at [610, 408] on div "Cerrada" at bounding box center [688, 405] width 398 height 31
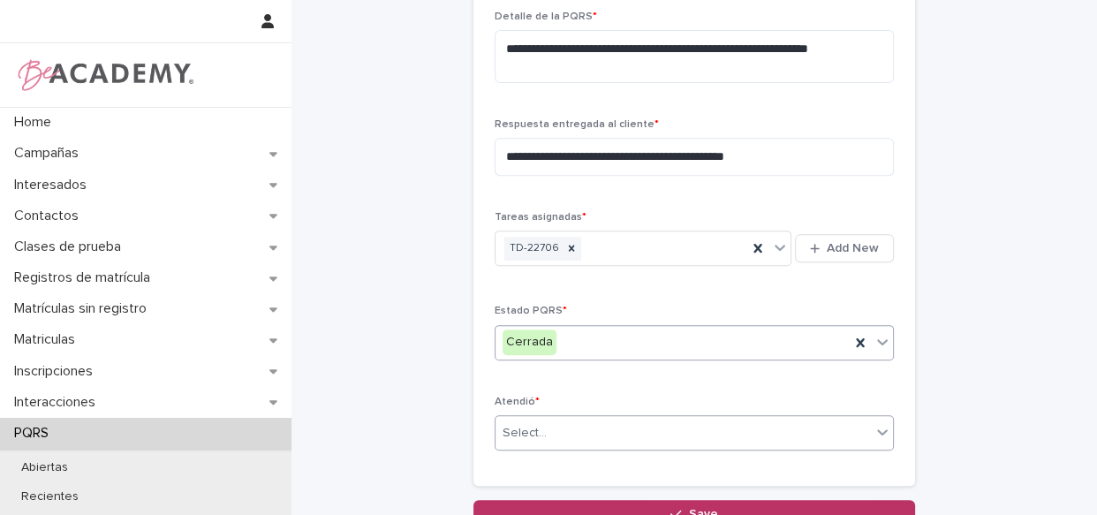
click at [599, 428] on div "Select..." at bounding box center [683, 433] width 375 height 29
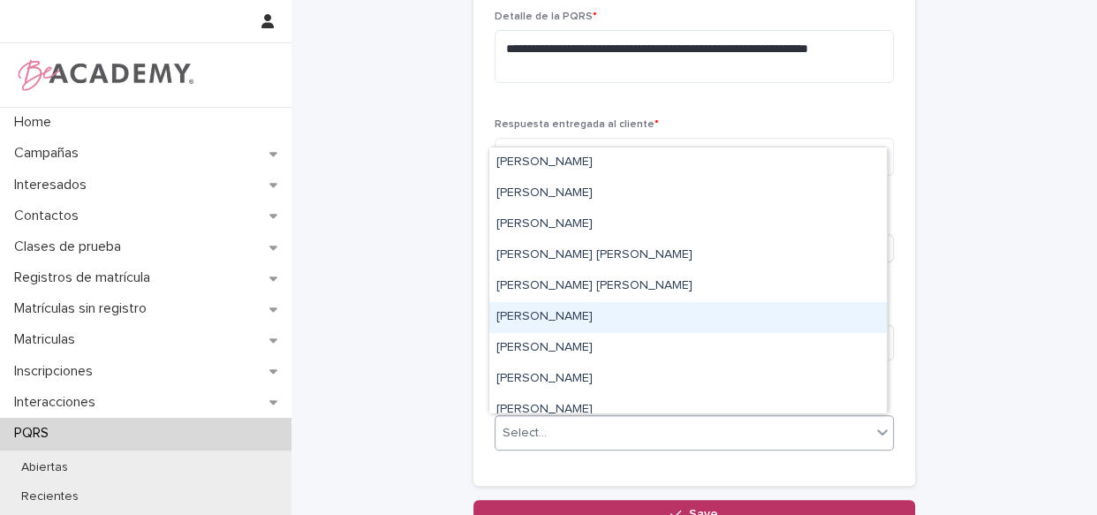
click at [587, 315] on div "[PERSON_NAME]" at bounding box center [688, 317] width 398 height 31
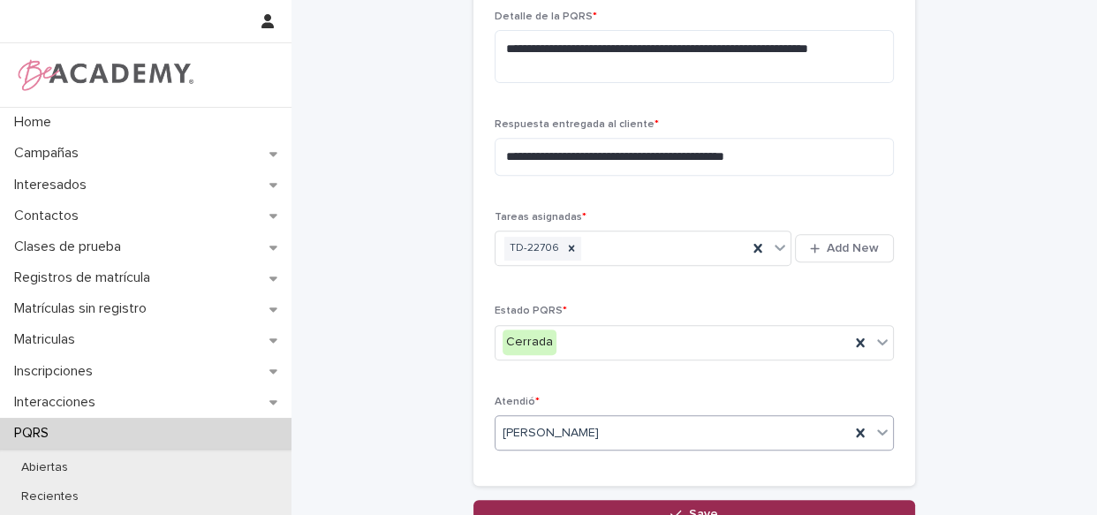
click at [689, 508] on span "Save" at bounding box center [703, 514] width 29 height 12
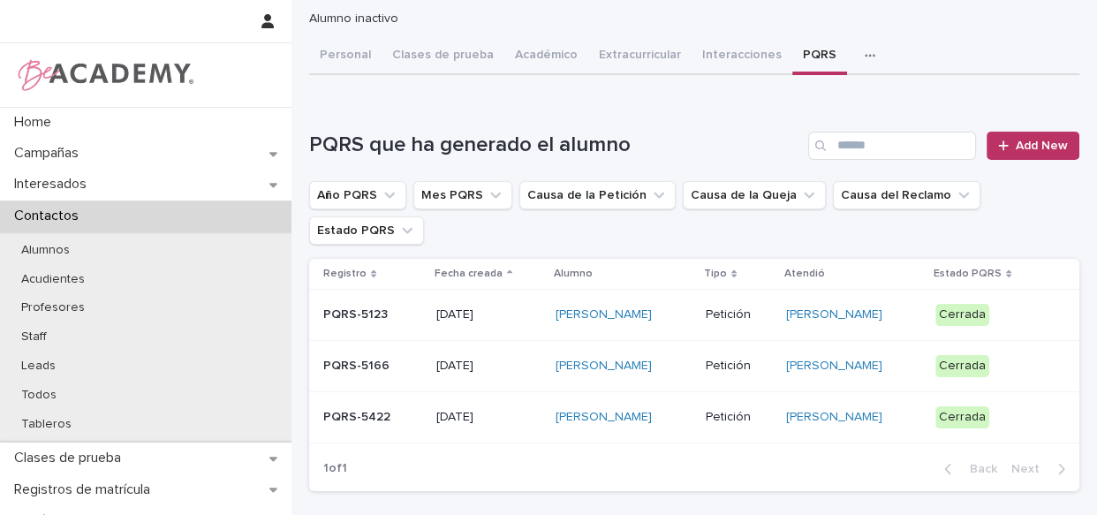
scroll to position [27, 0]
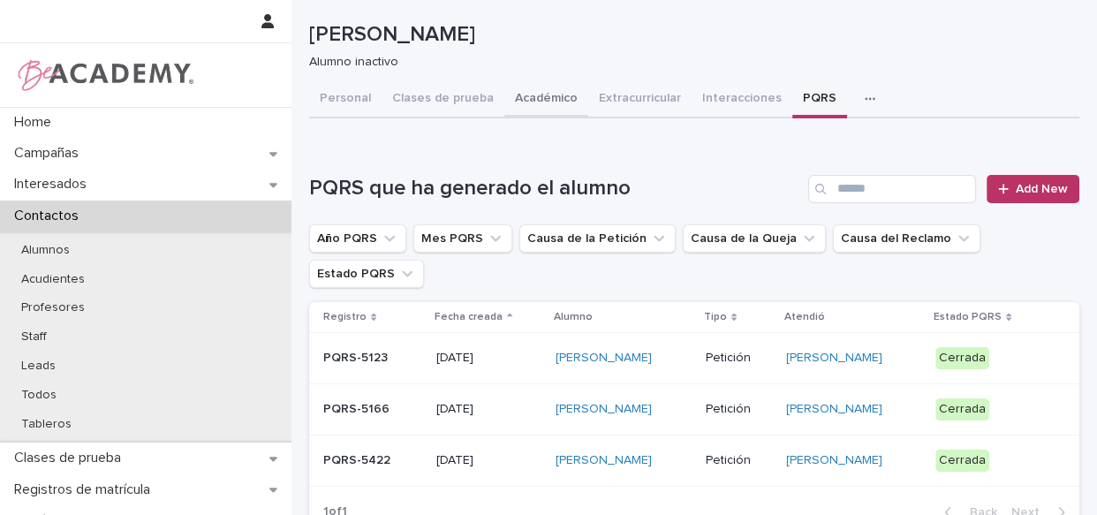
click at [550, 86] on button "Académico" at bounding box center [546, 99] width 84 height 37
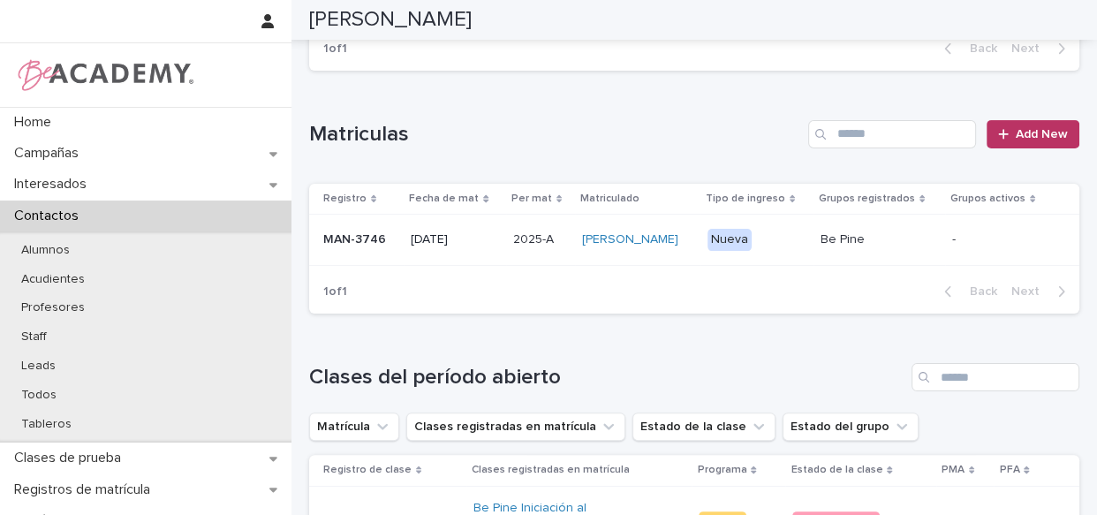
scroll to position [348, 0]
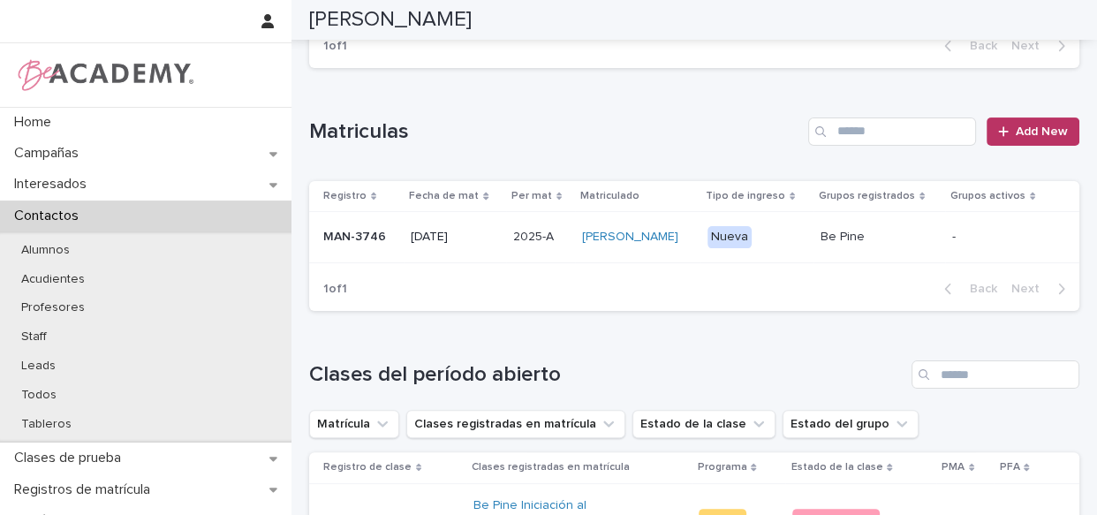
click at [700, 263] on td "[PERSON_NAME]" at bounding box center [637, 237] width 125 height 51
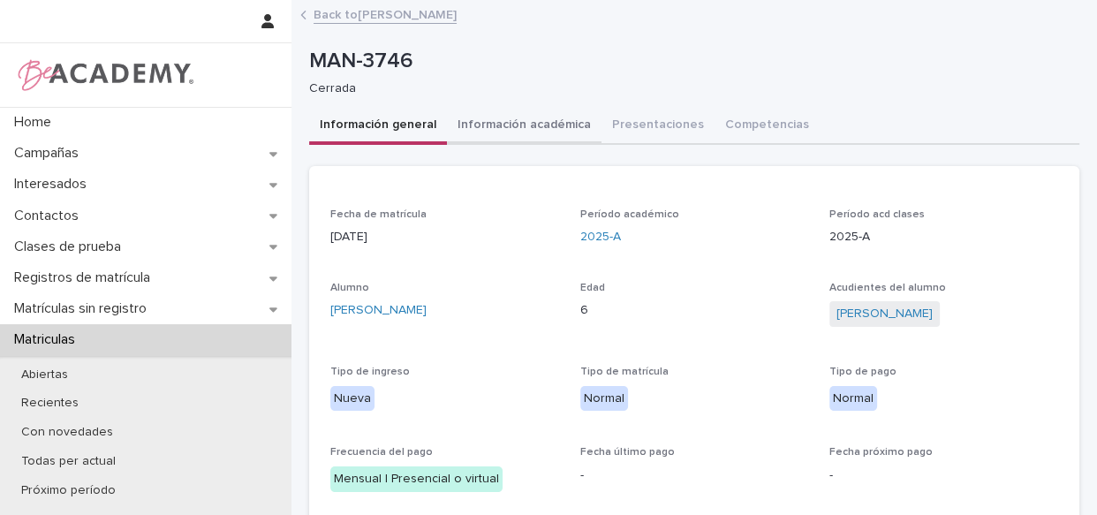
click at [567, 118] on button "Información académica" at bounding box center [524, 126] width 155 height 37
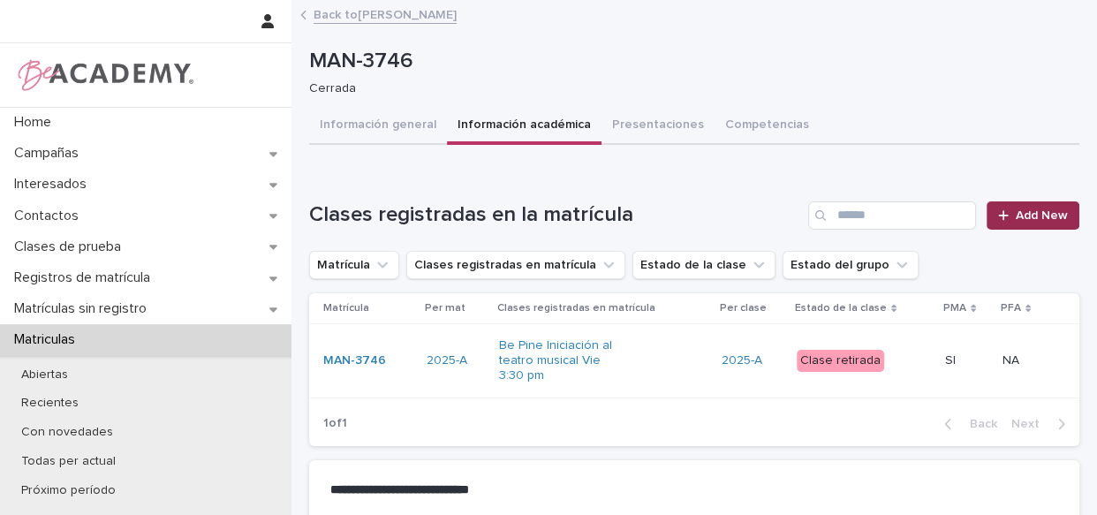
click at [1024, 214] on span "Add New" at bounding box center [1042, 215] width 52 height 12
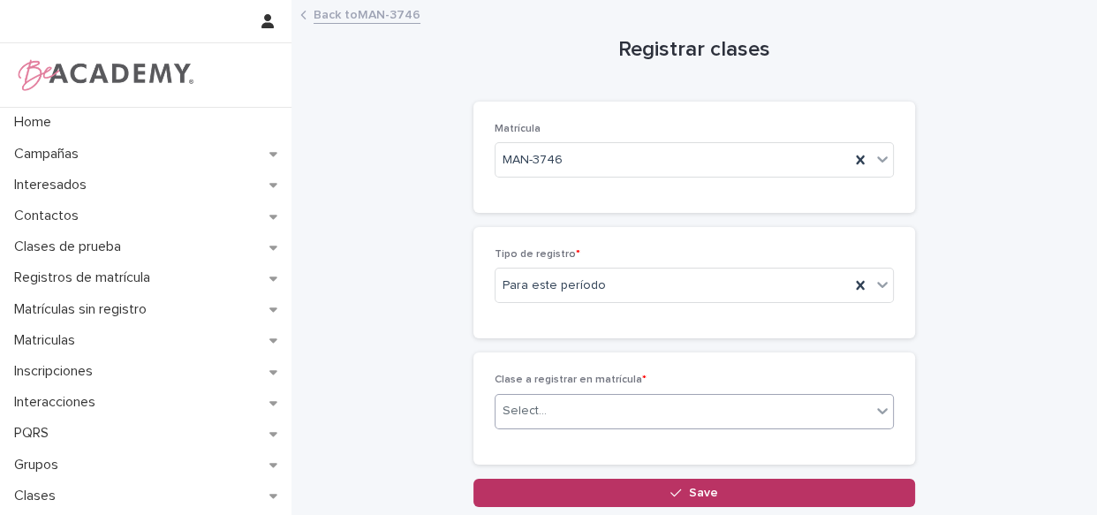
click at [593, 407] on div "Select..." at bounding box center [683, 411] width 375 height 29
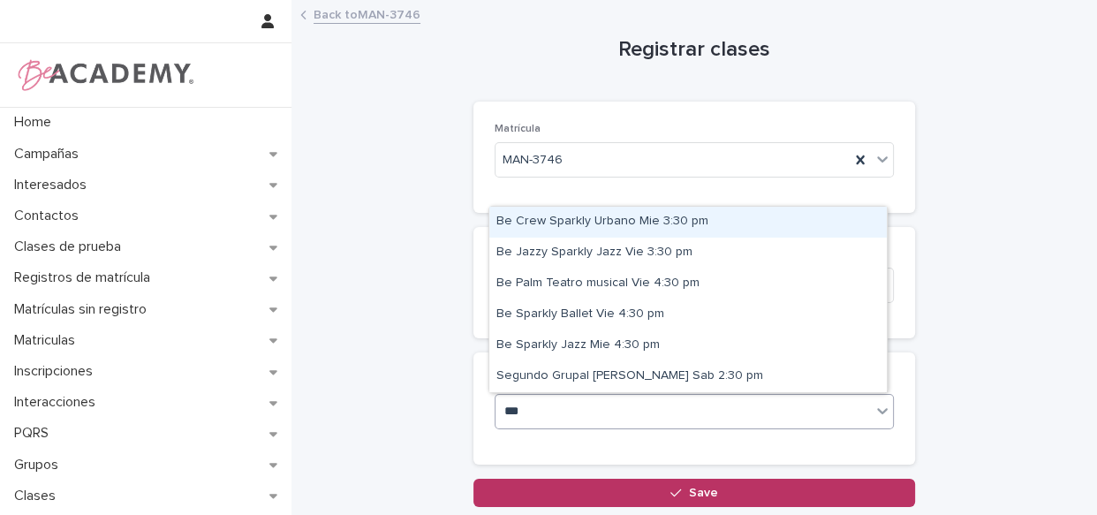
type input "****"
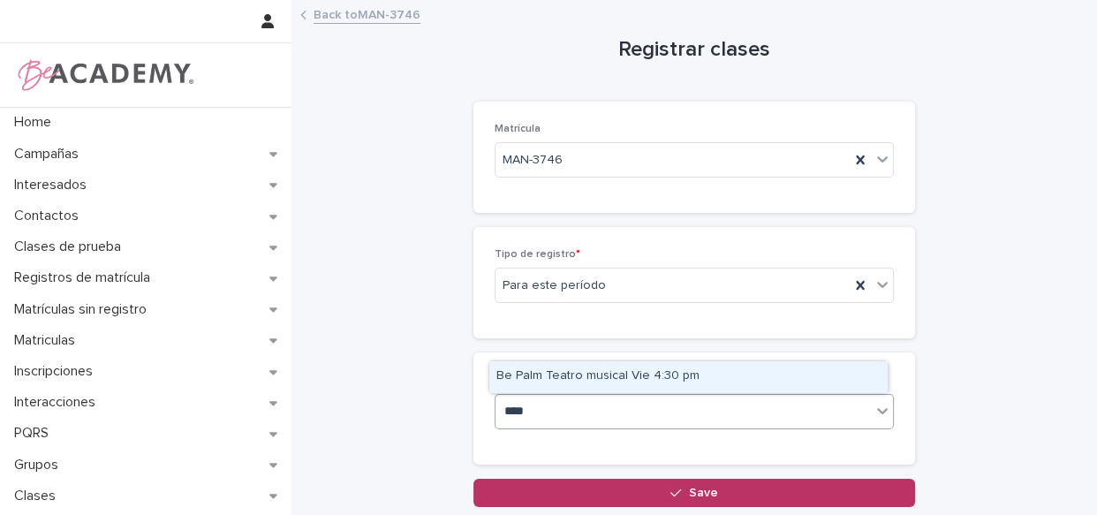
click at [650, 375] on div "Be Palm Teatro musical Vie 4:30 pm" at bounding box center [688, 376] width 398 height 31
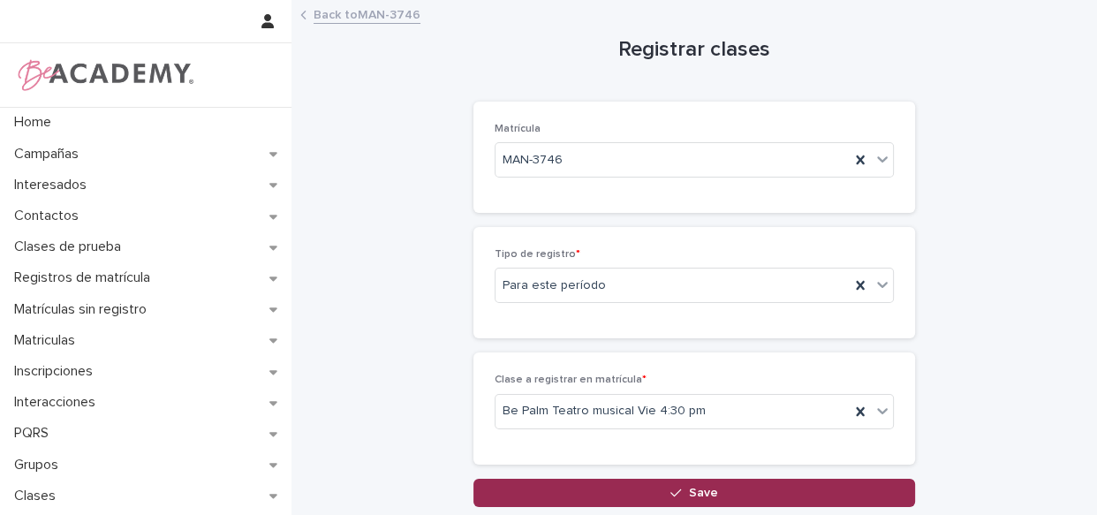
click at [706, 481] on button "Save" at bounding box center [695, 493] width 442 height 28
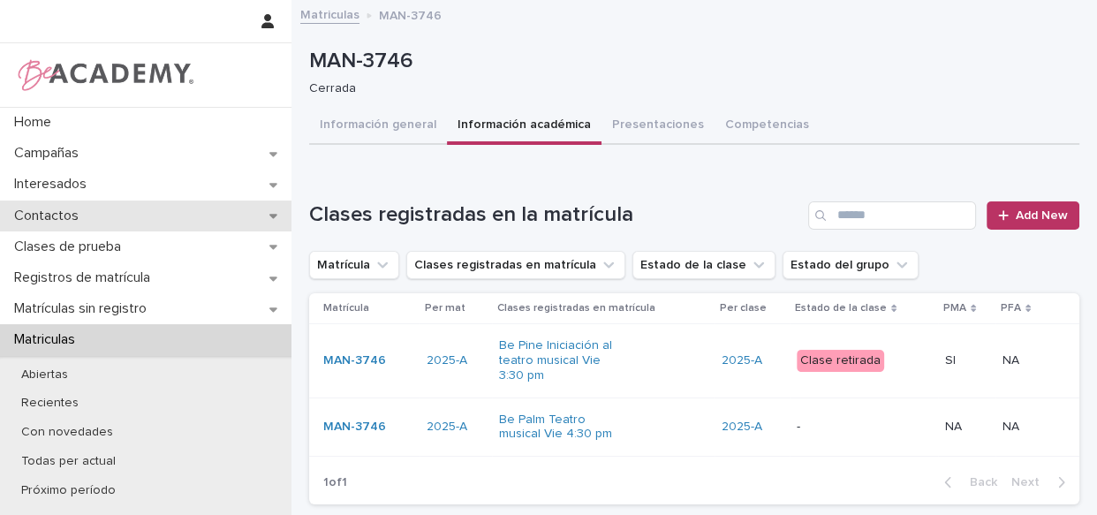
click at [49, 220] on p "Contactos" at bounding box center [50, 216] width 86 height 17
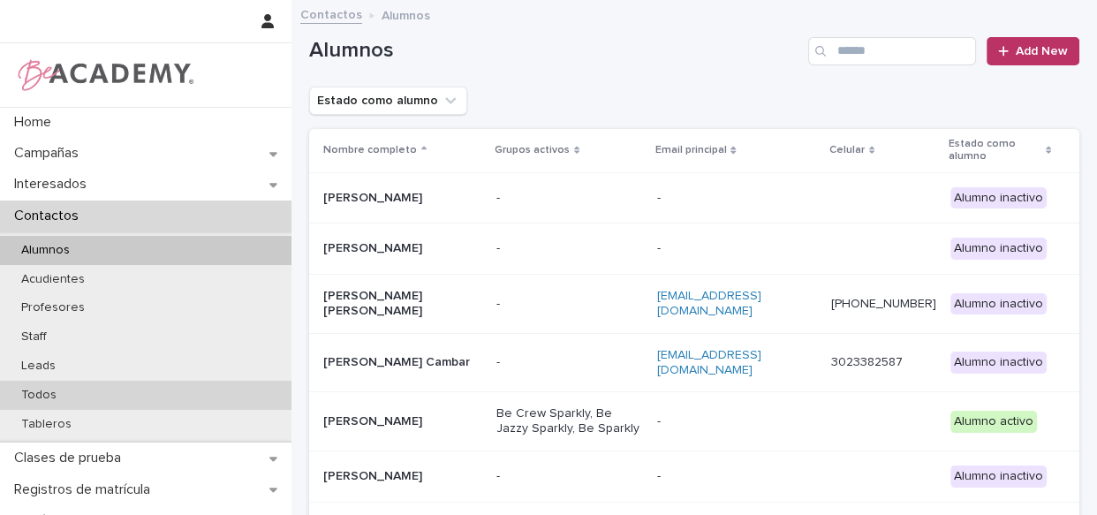
click at [69, 391] on div "Todos" at bounding box center [146, 395] width 292 height 29
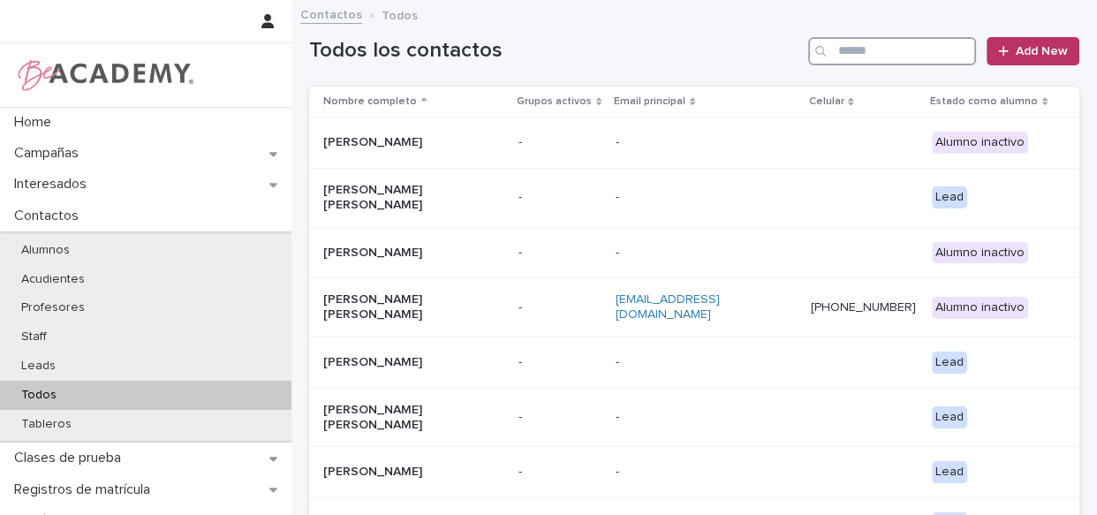
click at [847, 56] on input "Search" at bounding box center [892, 51] width 168 height 28
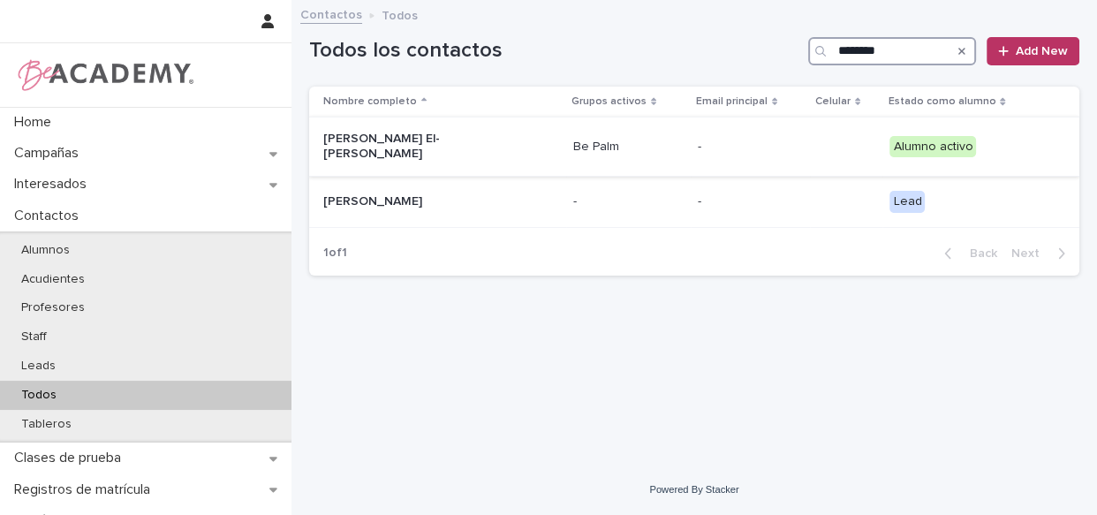
type input "********"
click at [655, 150] on div "Be Palm" at bounding box center [628, 147] width 110 height 29
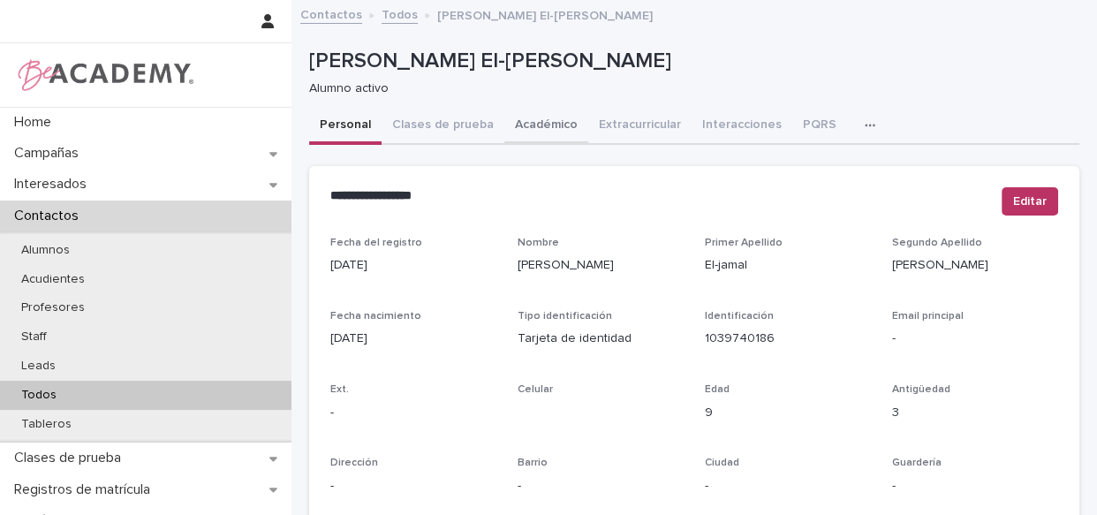
click at [543, 125] on button "Académico" at bounding box center [546, 126] width 84 height 37
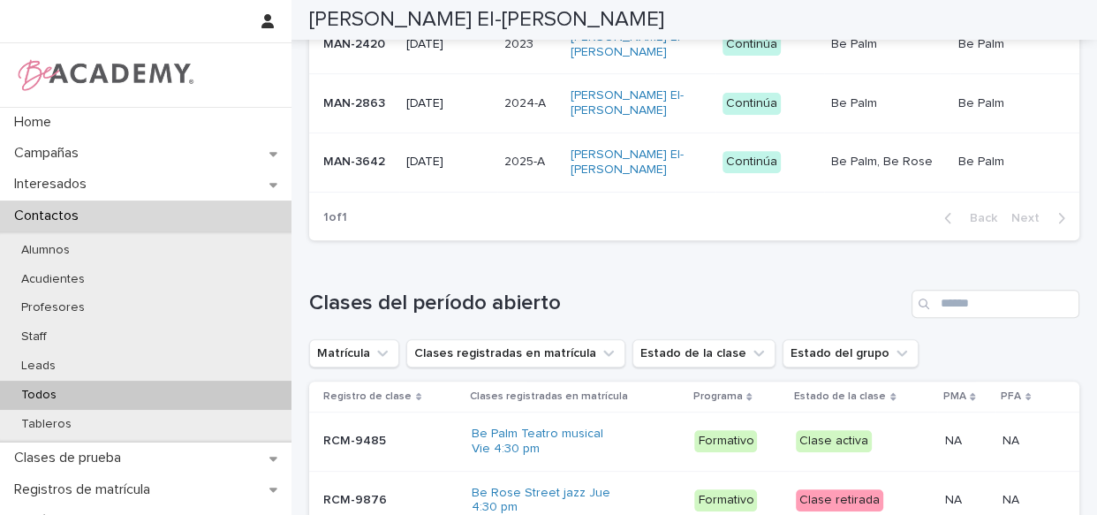
scroll to position [671, 0]
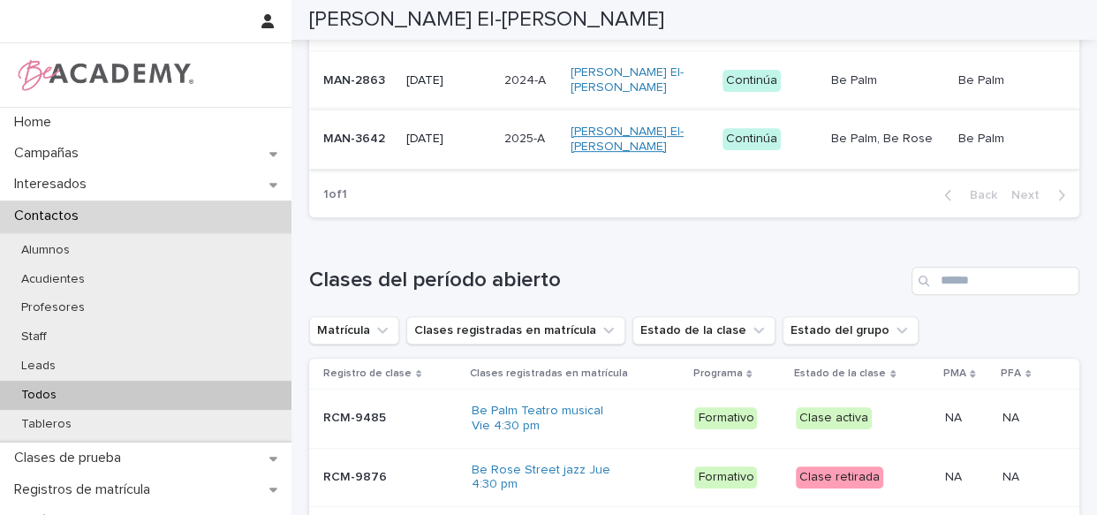
click at [682, 155] on link "Emilia El-jamal Hernandez" at bounding box center [634, 140] width 126 height 30
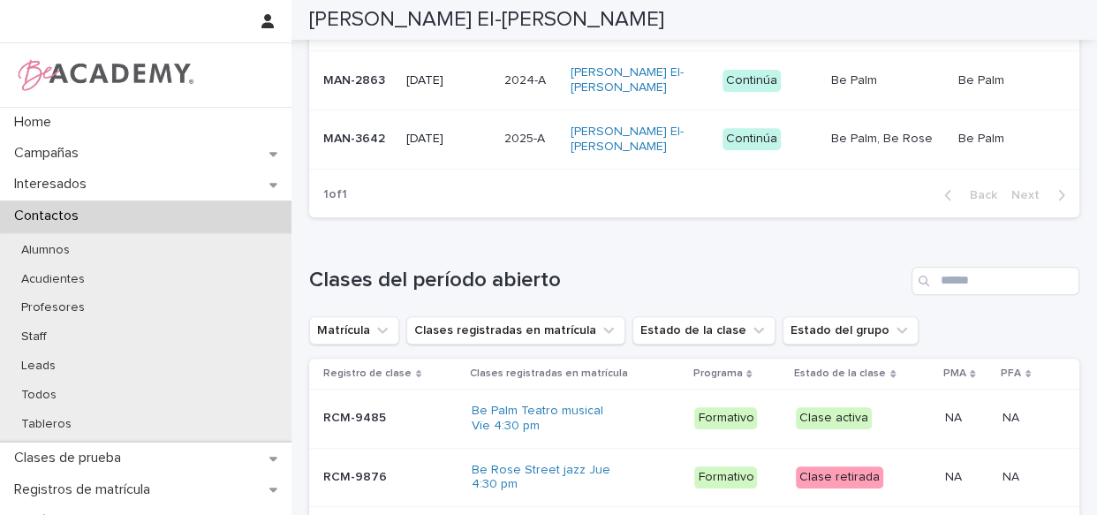
click at [694, 162] on div "Emilia El-jamal Hernandez" at bounding box center [640, 140] width 138 height 44
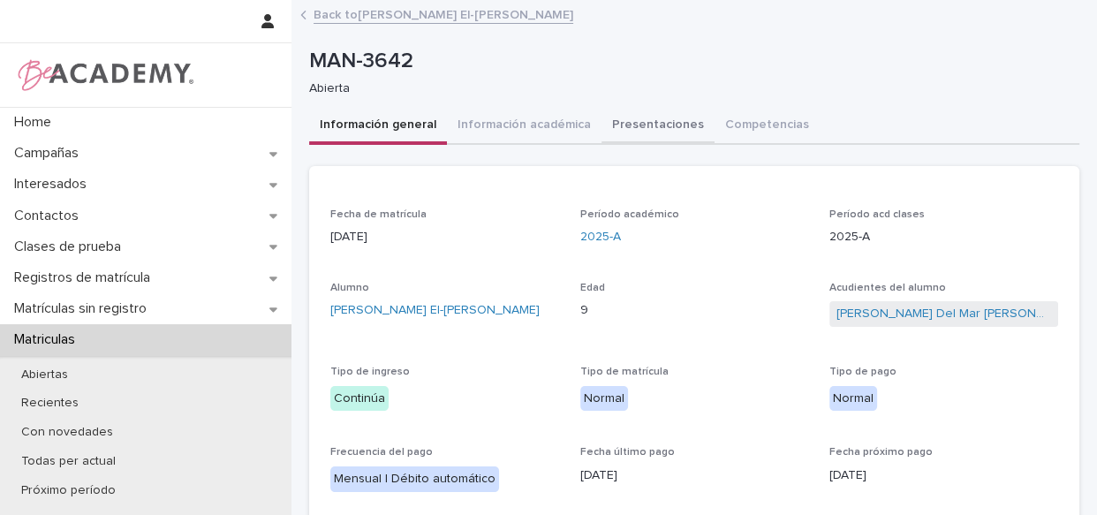
click at [658, 121] on button "Presentaciones" at bounding box center [658, 126] width 113 height 37
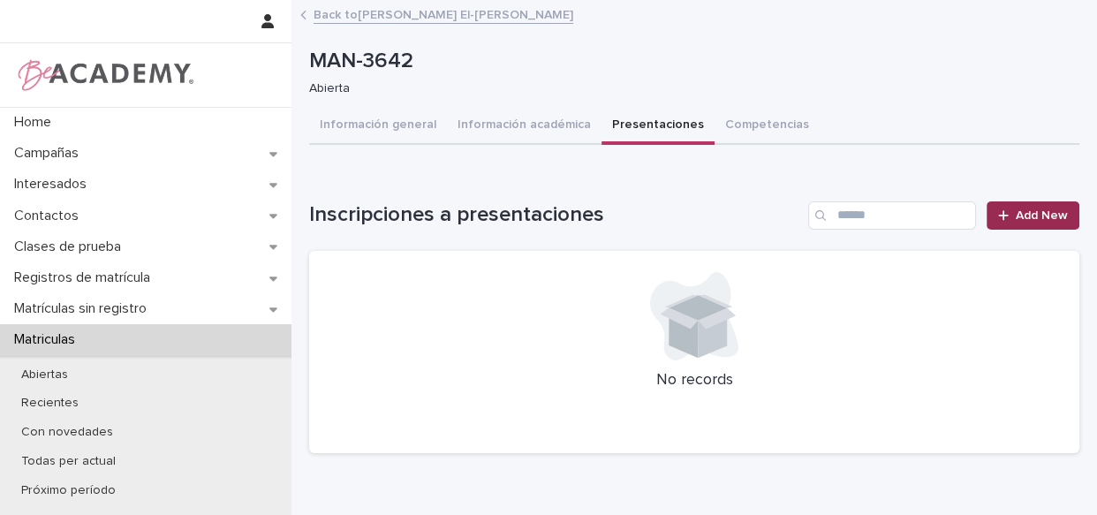
click at [1018, 205] on link "Add New" at bounding box center [1033, 215] width 93 height 28
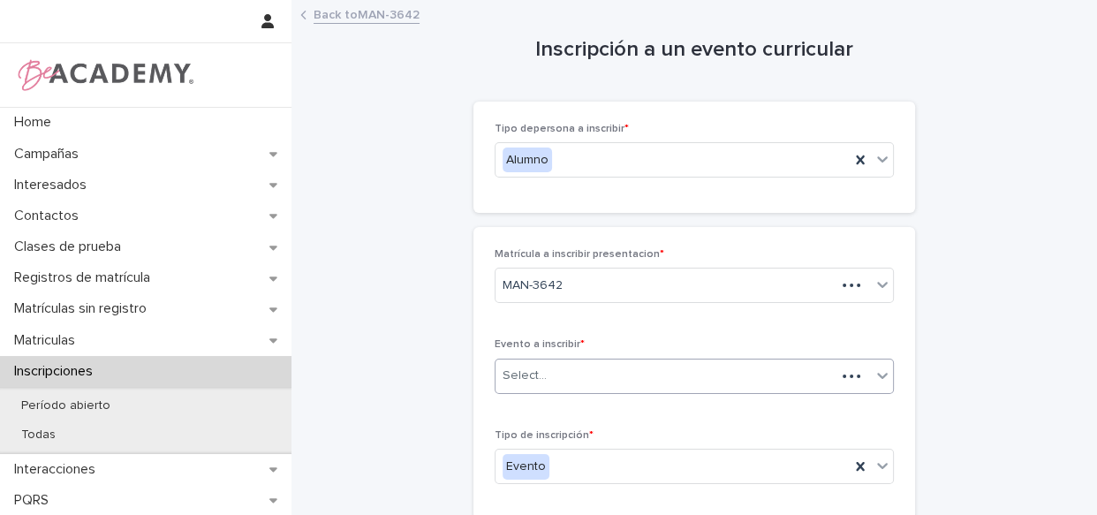
click at [595, 365] on div "Select..." at bounding box center [666, 375] width 340 height 29
click at [651, 369] on div "Select..." at bounding box center [666, 375] width 340 height 29
click at [668, 370] on div "Select..." at bounding box center [683, 375] width 375 height 29
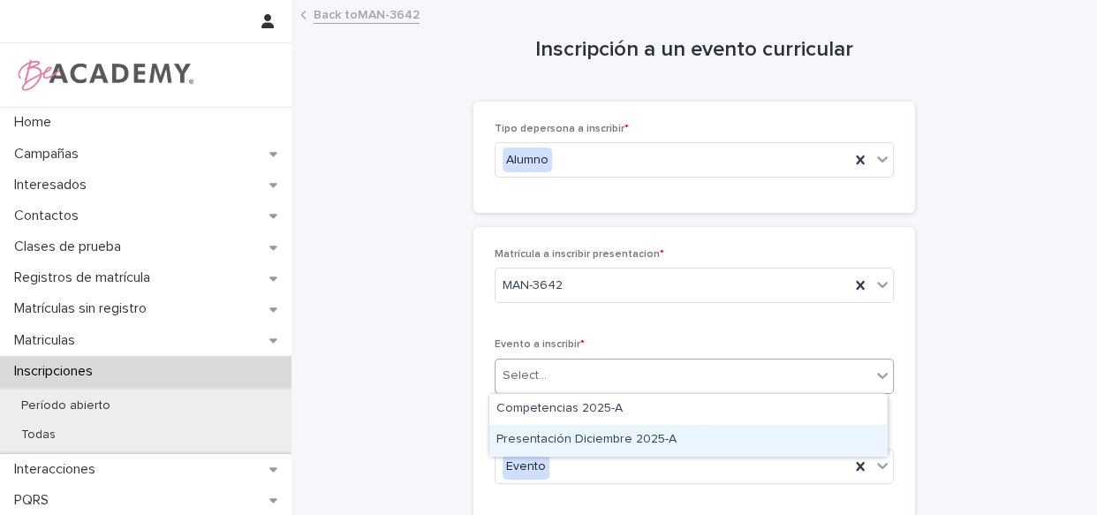
click at [642, 445] on div "Presentación Diciembre 2025-A" at bounding box center [688, 440] width 398 height 31
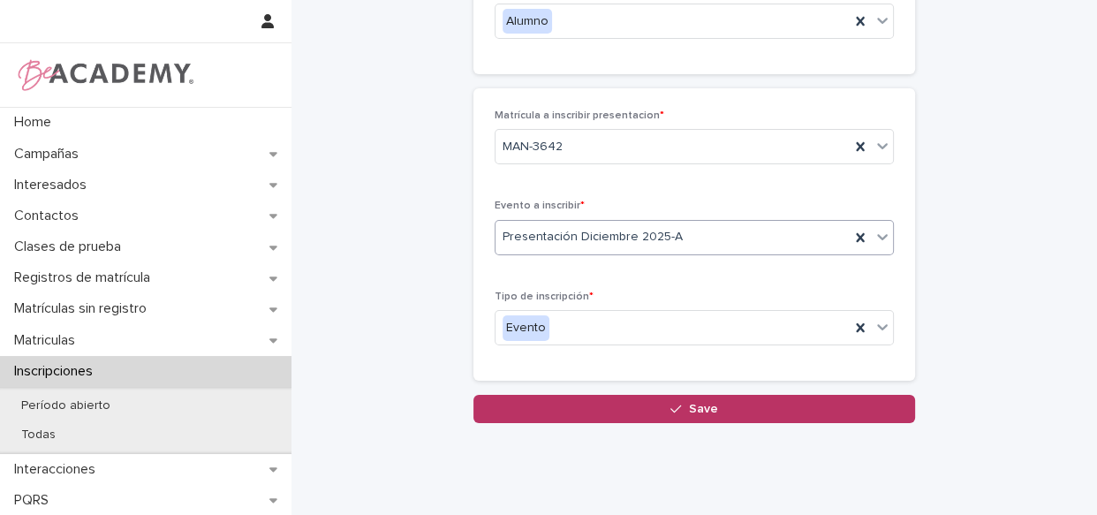
scroll to position [185, 0]
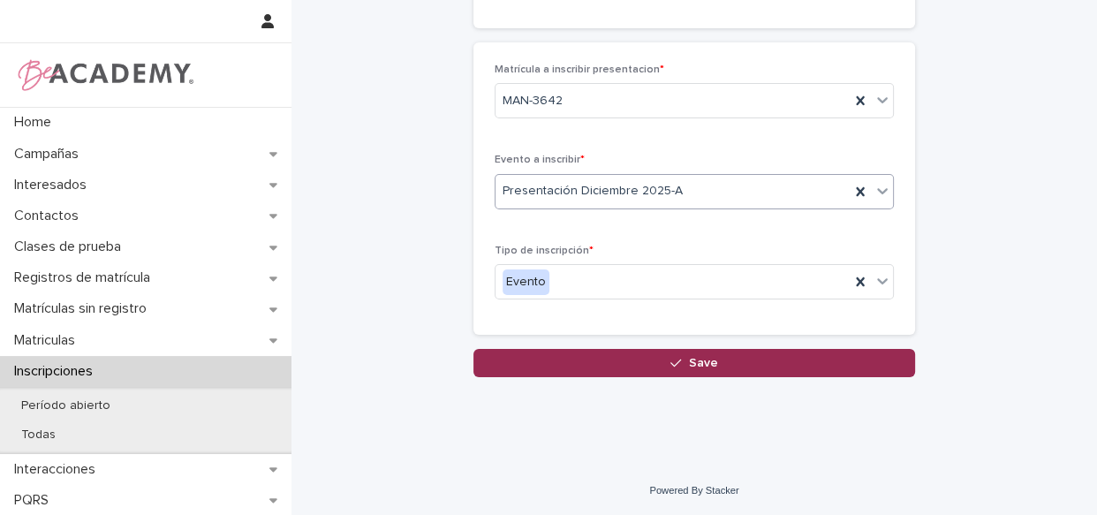
click at [663, 369] on button "Save" at bounding box center [695, 363] width 442 height 28
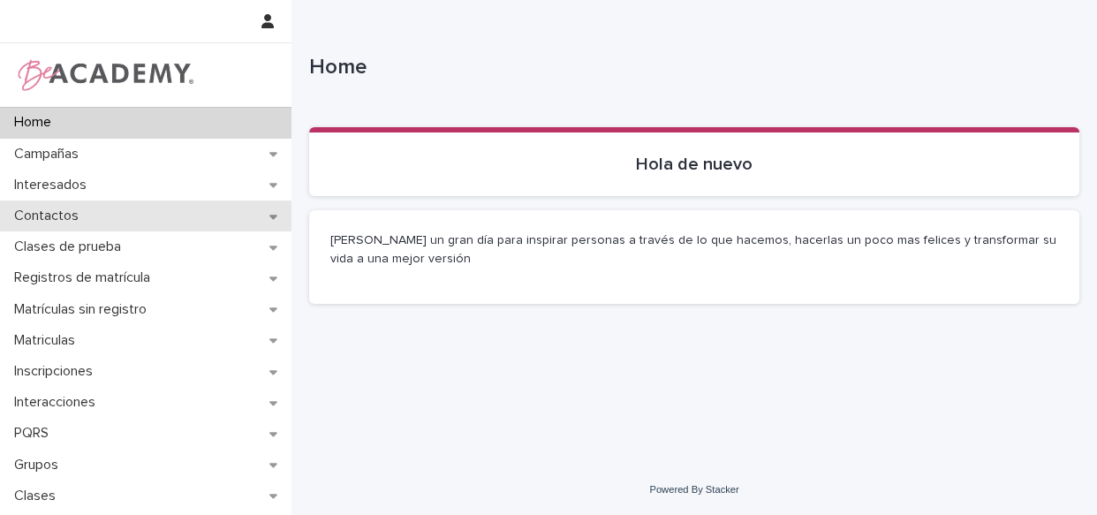
click at [80, 212] on p "Contactos" at bounding box center [50, 216] width 86 height 17
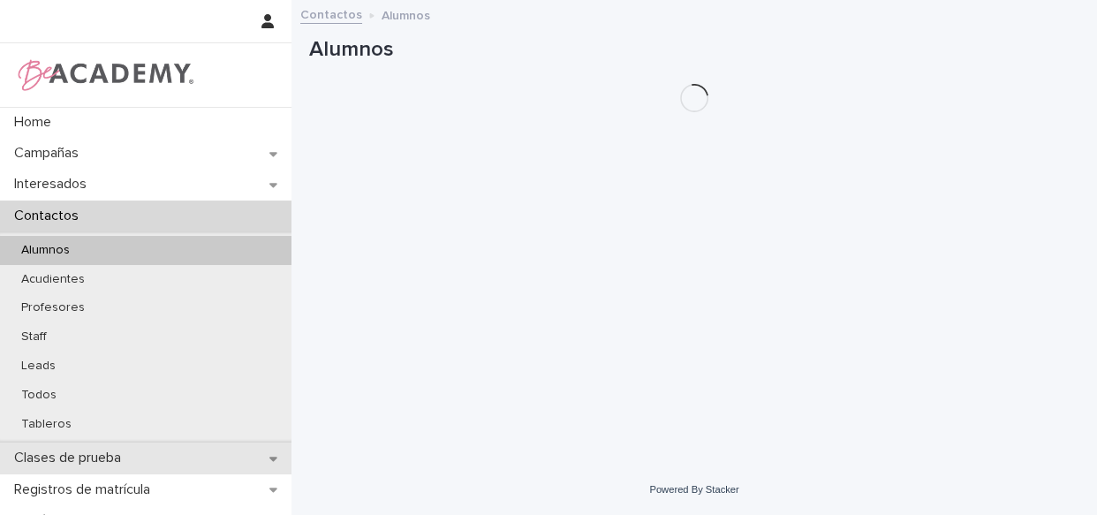
click at [102, 459] on p "Clases de prueba" at bounding box center [71, 458] width 128 height 17
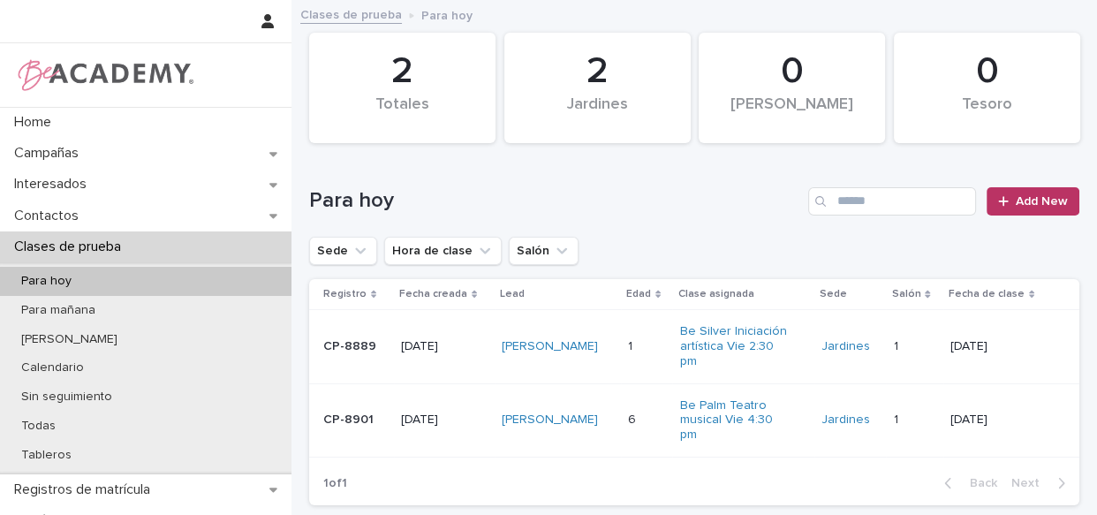
click at [609, 425] on div "[PERSON_NAME]" at bounding box center [558, 420] width 112 height 29
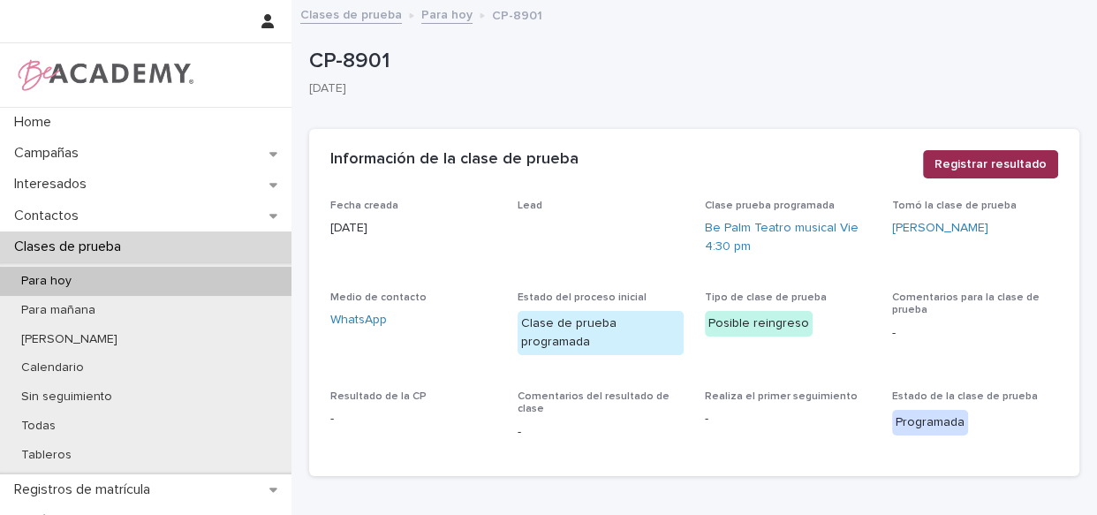
click at [945, 168] on span "Registrar resultado" at bounding box center [991, 164] width 112 height 18
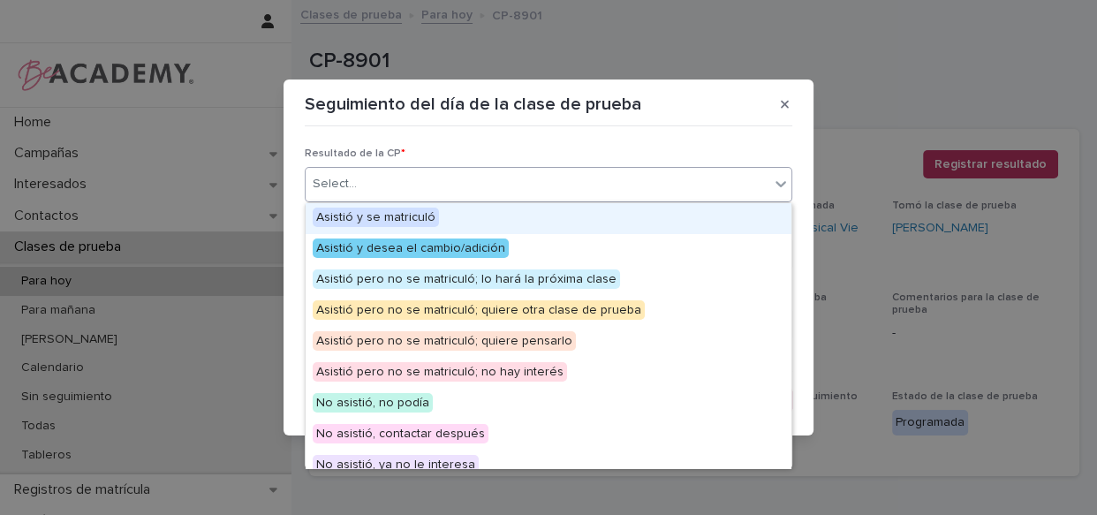
click at [627, 193] on div "Select..." at bounding box center [538, 184] width 464 height 29
click at [493, 215] on div "Asistió y se matriculó" at bounding box center [549, 218] width 486 height 31
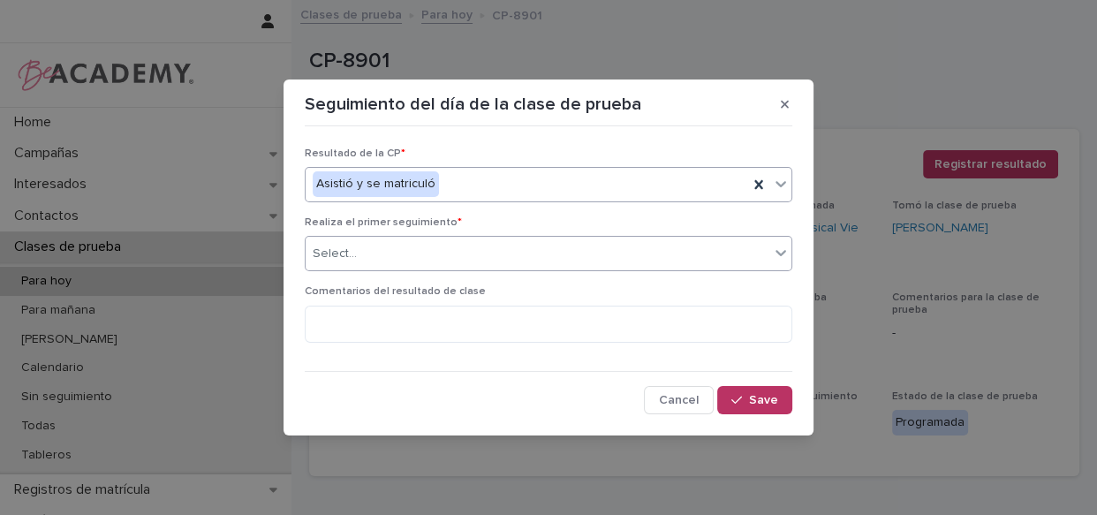
click at [514, 252] on div "Select..." at bounding box center [538, 253] width 464 height 29
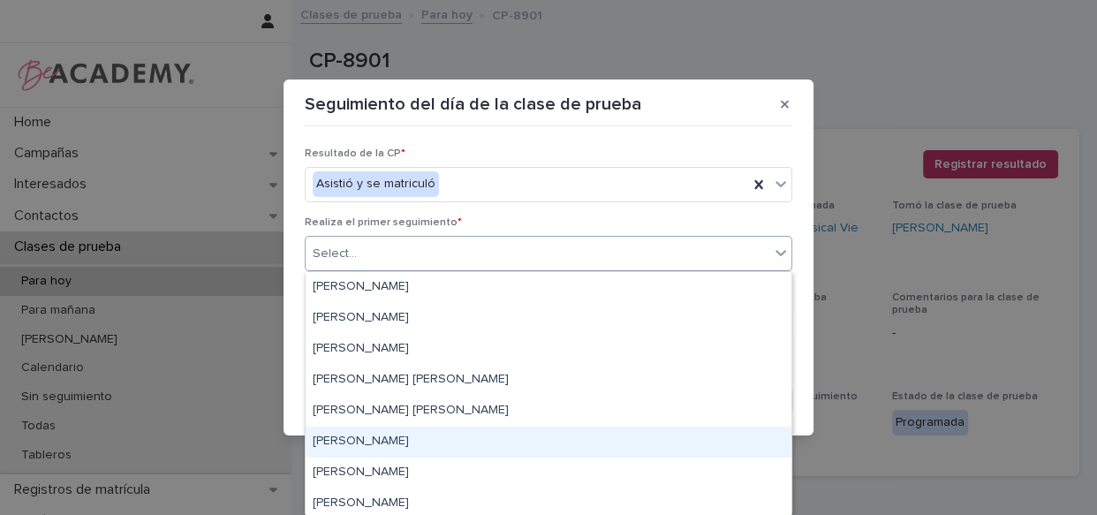
click at [420, 438] on div "[PERSON_NAME]" at bounding box center [549, 442] width 486 height 31
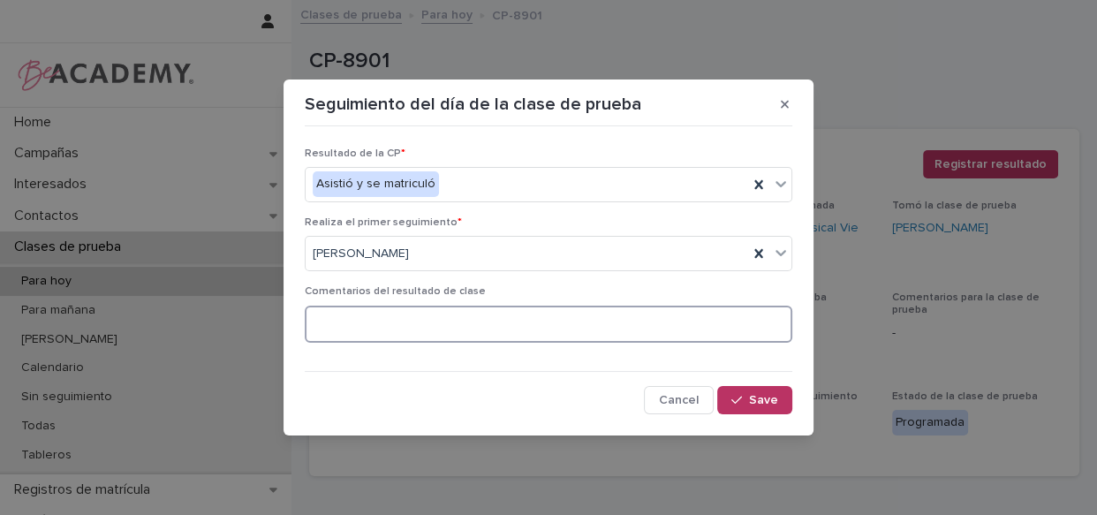
click at [436, 328] on textarea at bounding box center [549, 325] width 488 height 38
type textarea "**********"
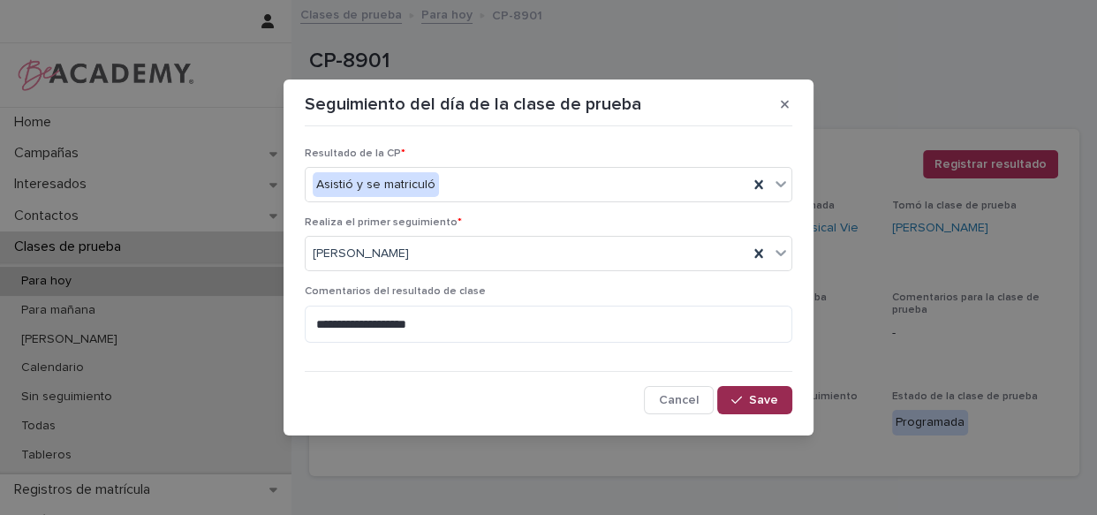
click at [763, 396] on span "Save" at bounding box center [763, 400] width 29 height 12
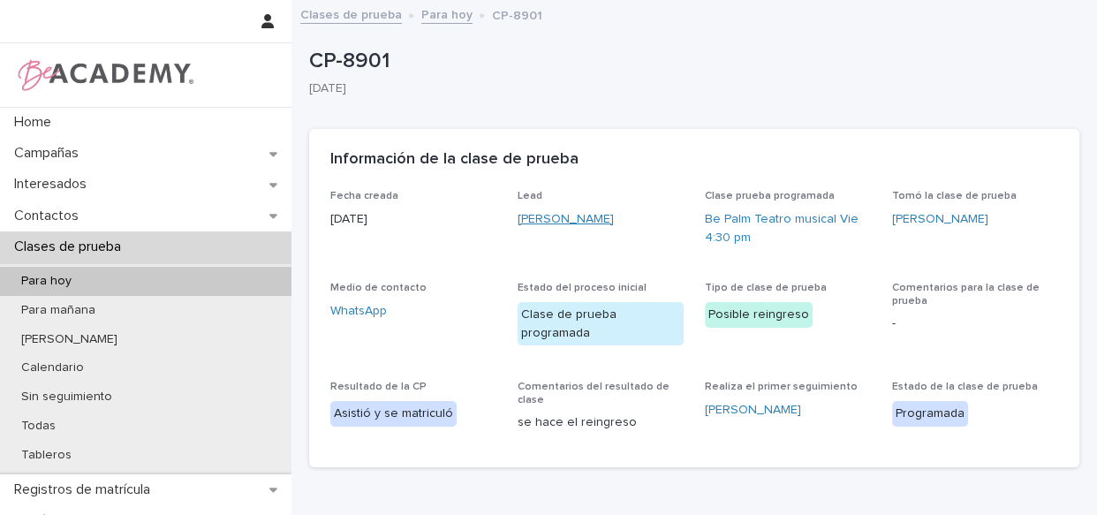
click at [569, 218] on link "[PERSON_NAME]" at bounding box center [566, 219] width 96 height 19
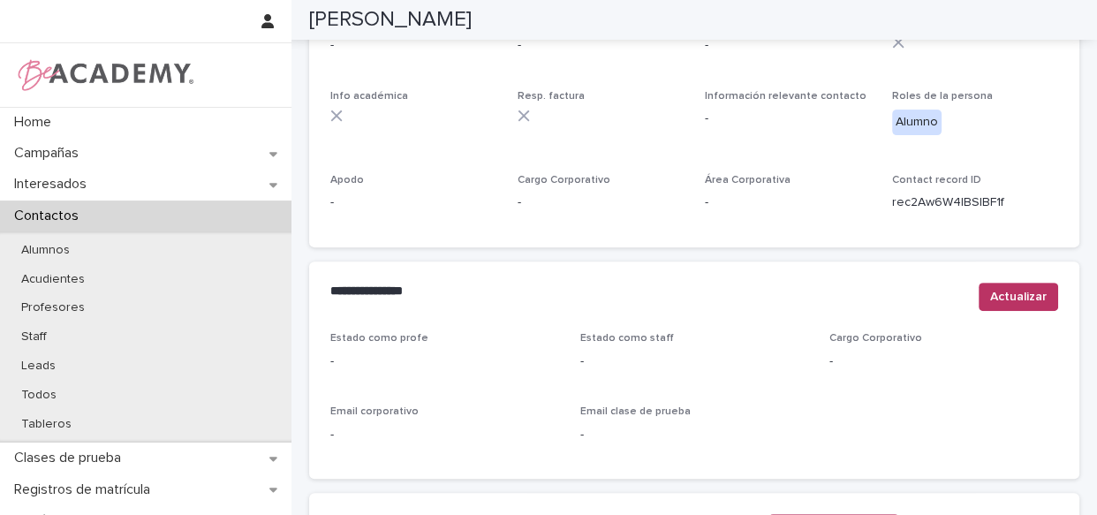
scroll to position [799, 0]
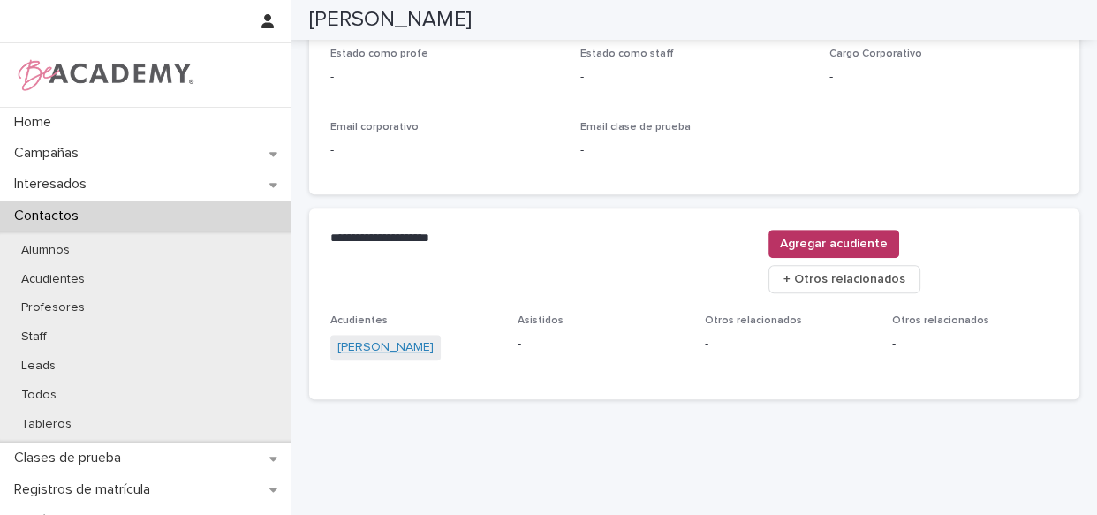
click at [388, 338] on link "[PERSON_NAME]" at bounding box center [385, 347] width 96 height 19
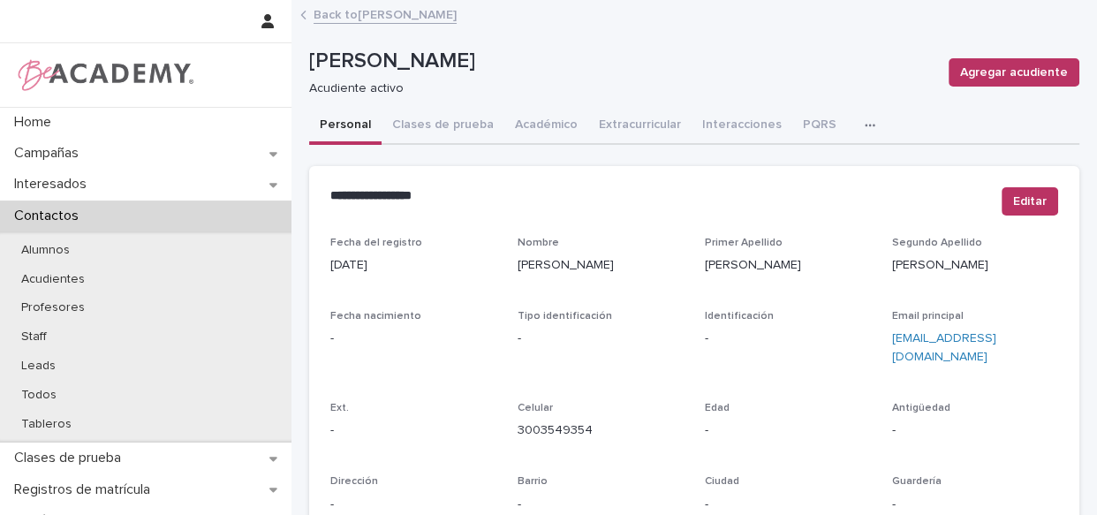
drag, startPoint x: 594, startPoint y: 406, endPoint x: 521, endPoint y: 404, distance: 72.5
click at [521, 421] on p "3003549354" at bounding box center [601, 430] width 166 height 19
click at [602, 421] on p "3003549354" at bounding box center [601, 430] width 166 height 19
drag, startPoint x: 590, startPoint y: 414, endPoint x: 509, endPoint y: 406, distance: 81.7
click at [509, 406] on div "Fecha del registro [DATE] Nombre [PERSON_NAME] Apellido [PERSON_NAME] Apellido …" at bounding box center [694, 498] width 728 height 522
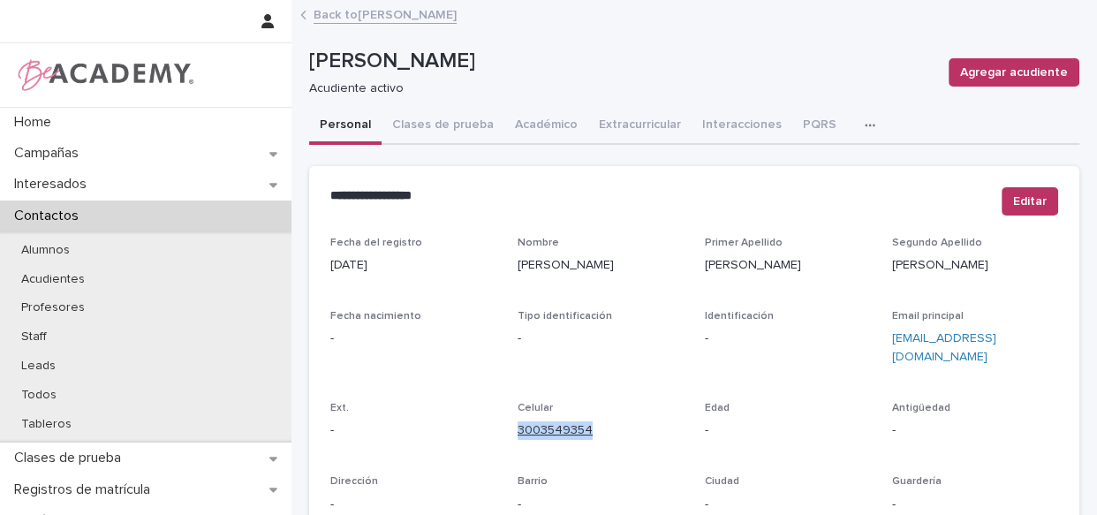
copy link "3003549354"
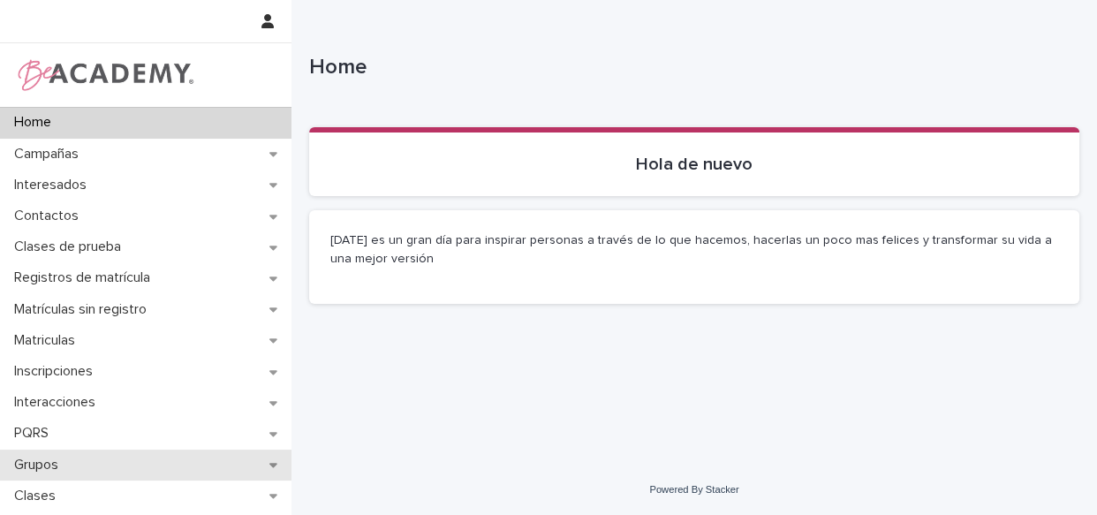
click at [44, 465] on p "Grupos" at bounding box center [39, 465] width 65 height 17
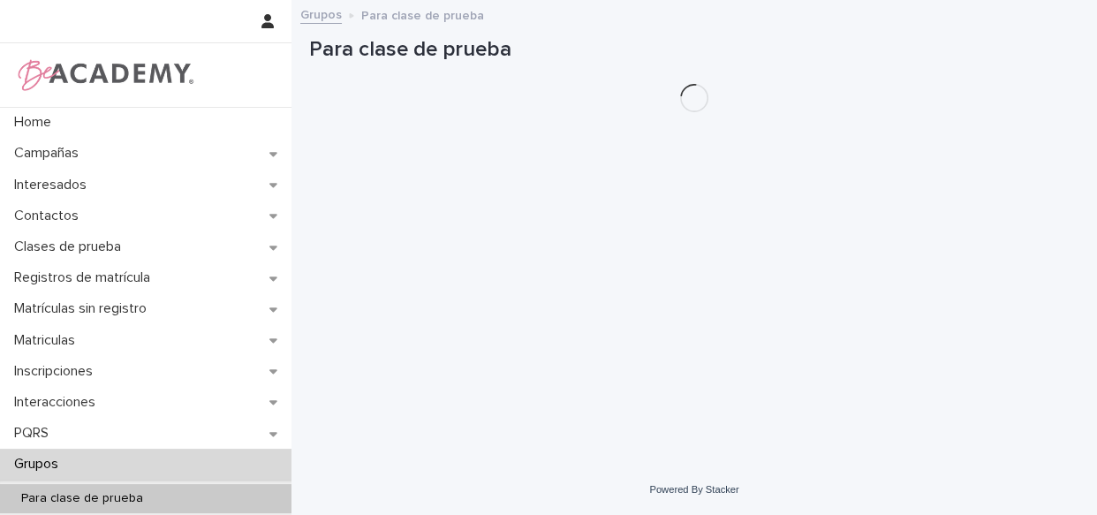
drag, startPoint x: 45, startPoint y: 460, endPoint x: 869, endPoint y: 177, distance: 871.7
click at [48, 460] on p "Grupos" at bounding box center [39, 464] width 65 height 17
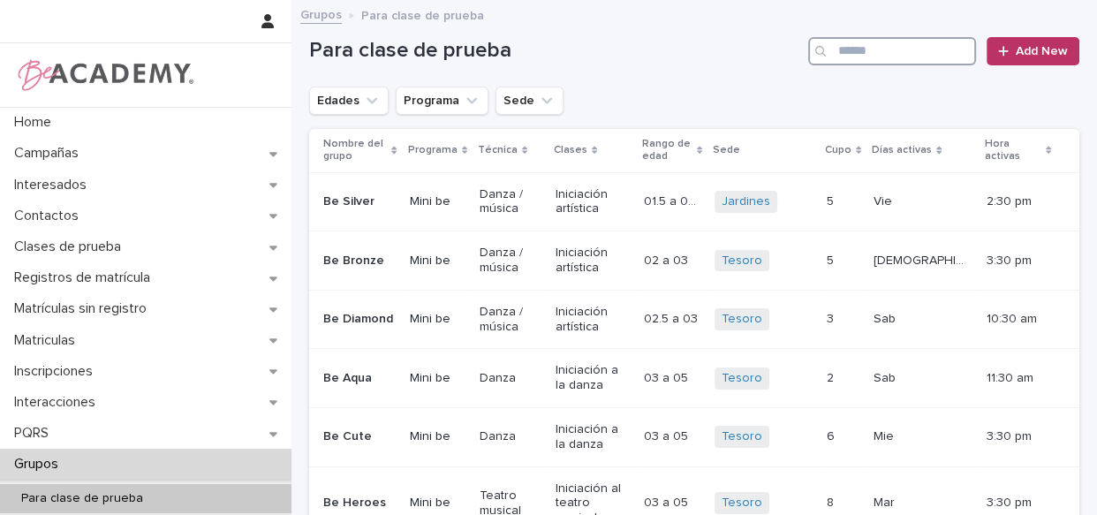
click at [874, 52] on input "Search" at bounding box center [892, 51] width 168 height 28
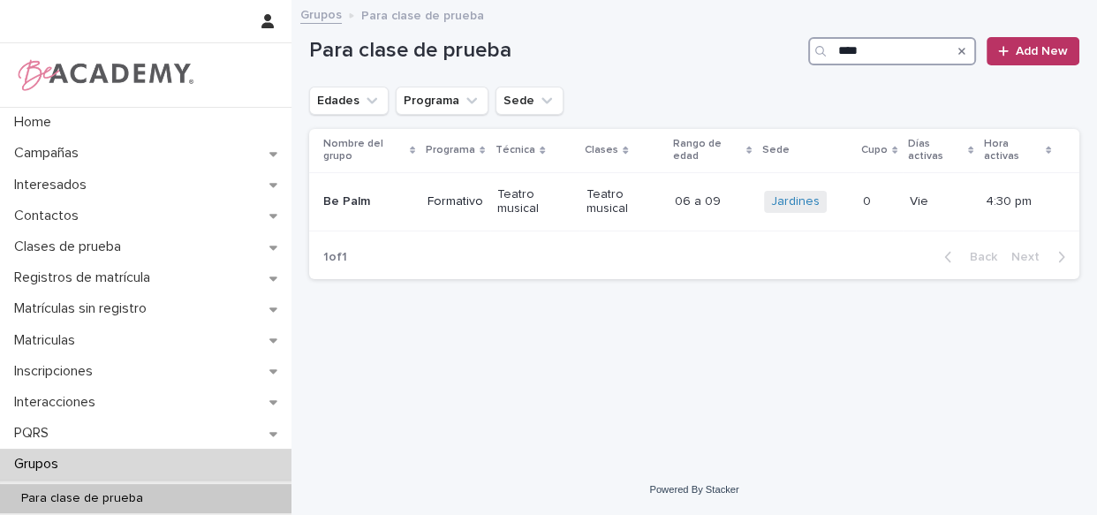
type input "****"
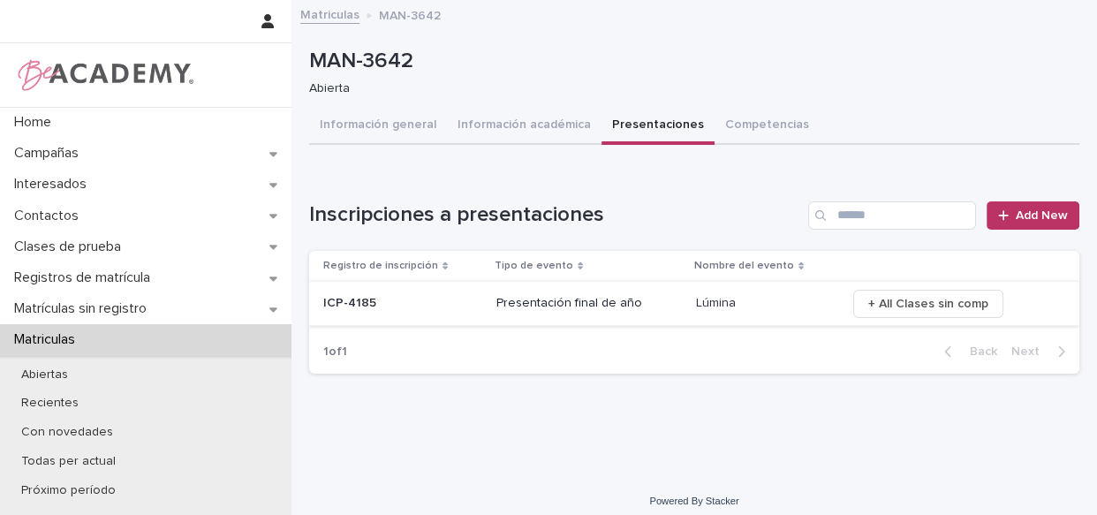
click at [919, 295] on span "+ All Clases sin comp" at bounding box center [928, 304] width 120 height 18
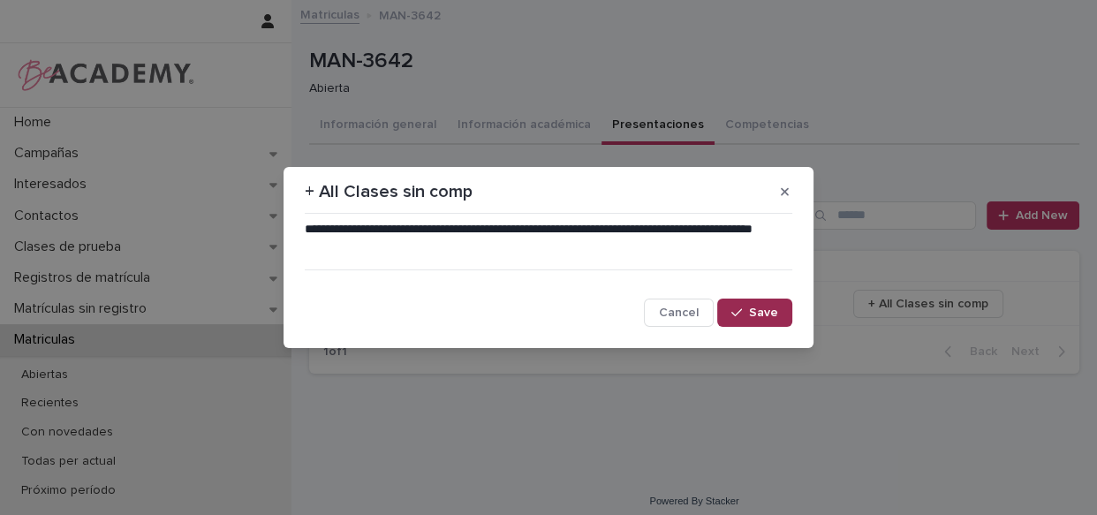
click at [738, 300] on button "Save" at bounding box center [754, 313] width 75 height 28
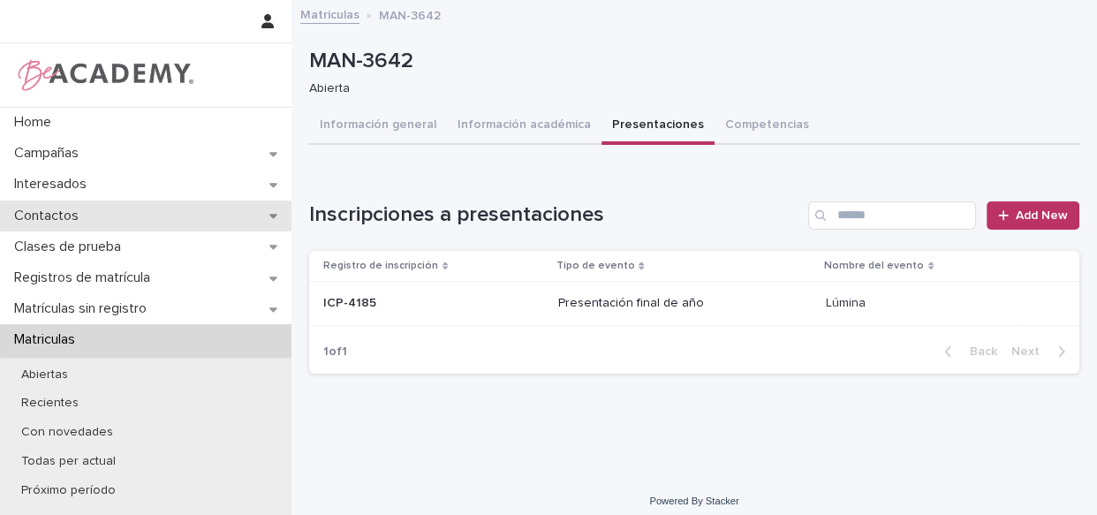
click at [74, 220] on p "Contactos" at bounding box center [50, 216] width 86 height 17
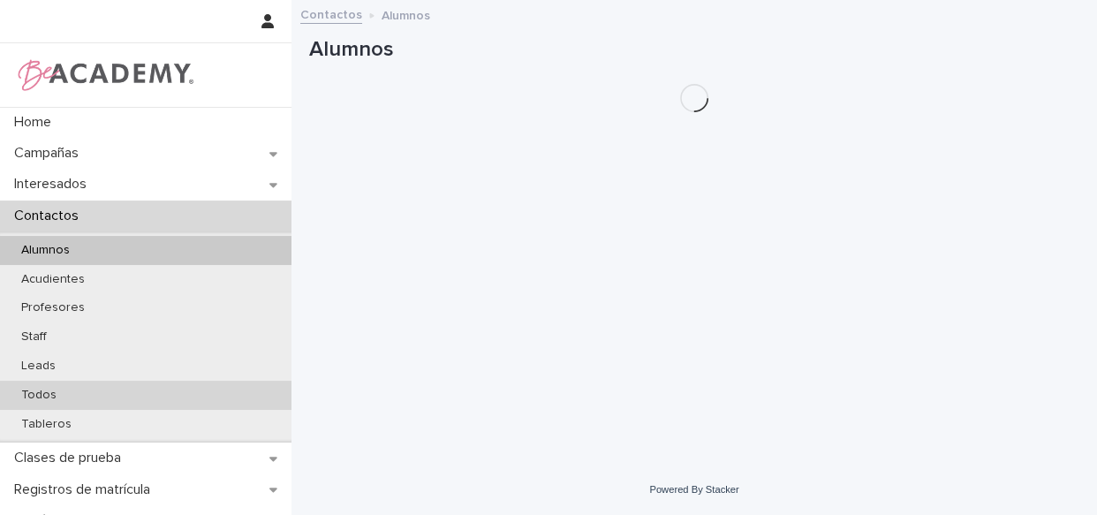
click at [73, 398] on div "Todos" at bounding box center [146, 395] width 292 height 29
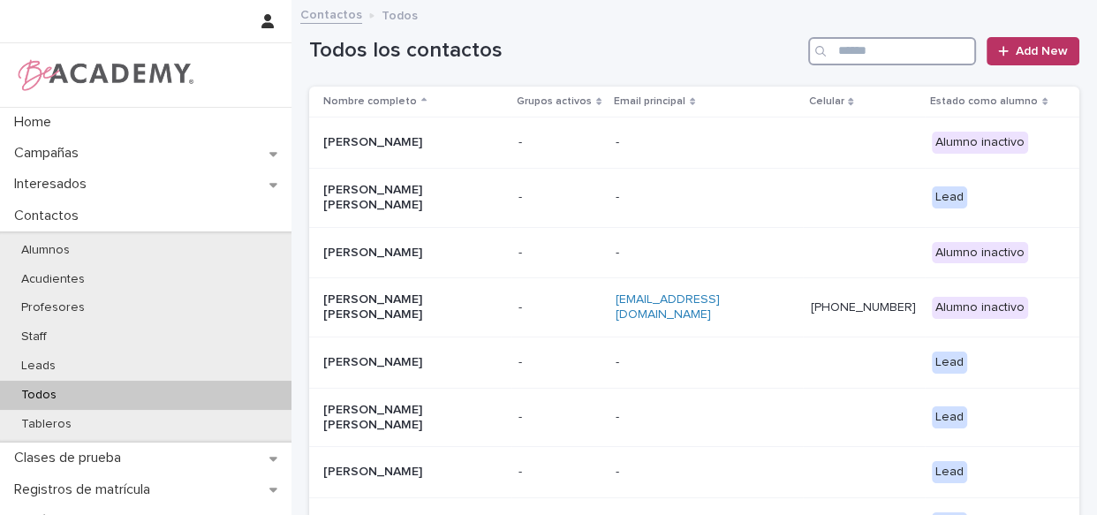
click at [850, 47] on input "Search" at bounding box center [892, 51] width 168 height 28
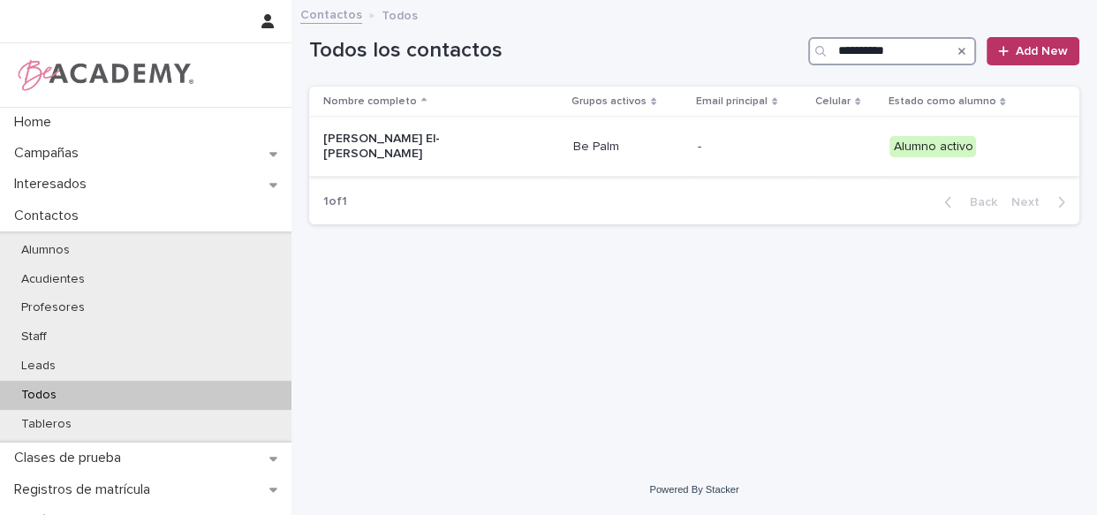
type input "**********"
click at [637, 161] on td "Be Palm" at bounding box center [628, 147] width 125 height 59
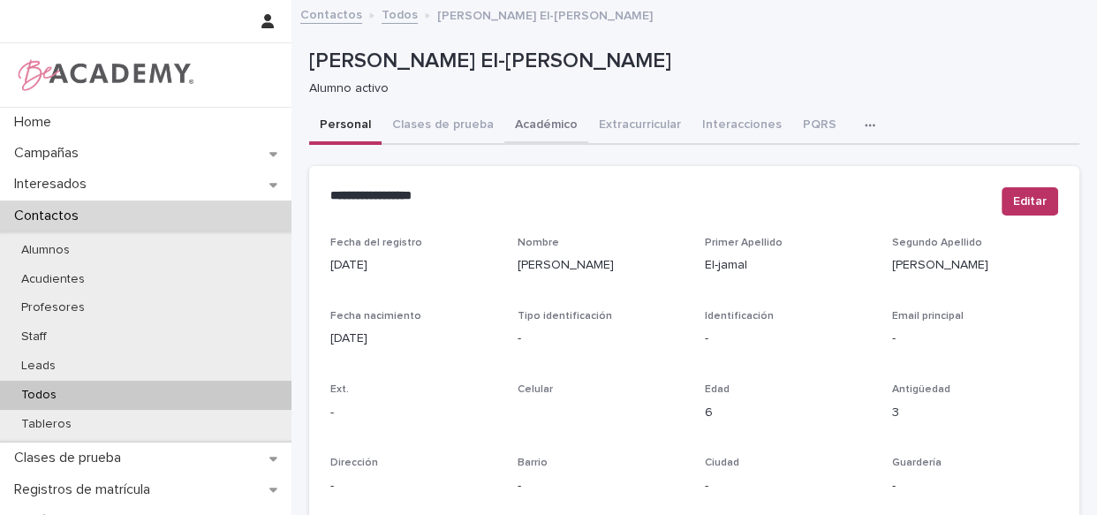
click at [557, 133] on button "Académico" at bounding box center [546, 126] width 84 height 37
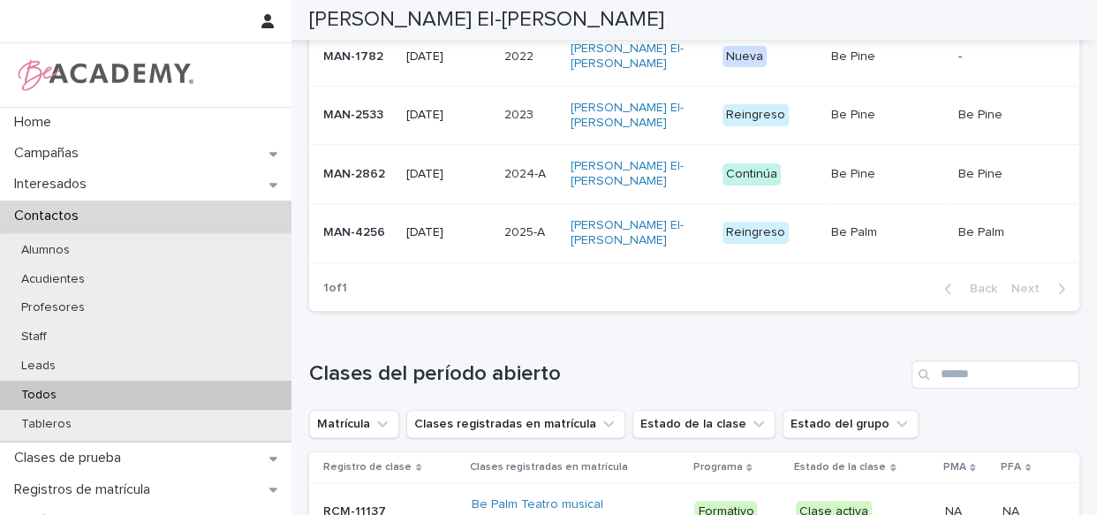
scroll to position [701, 0]
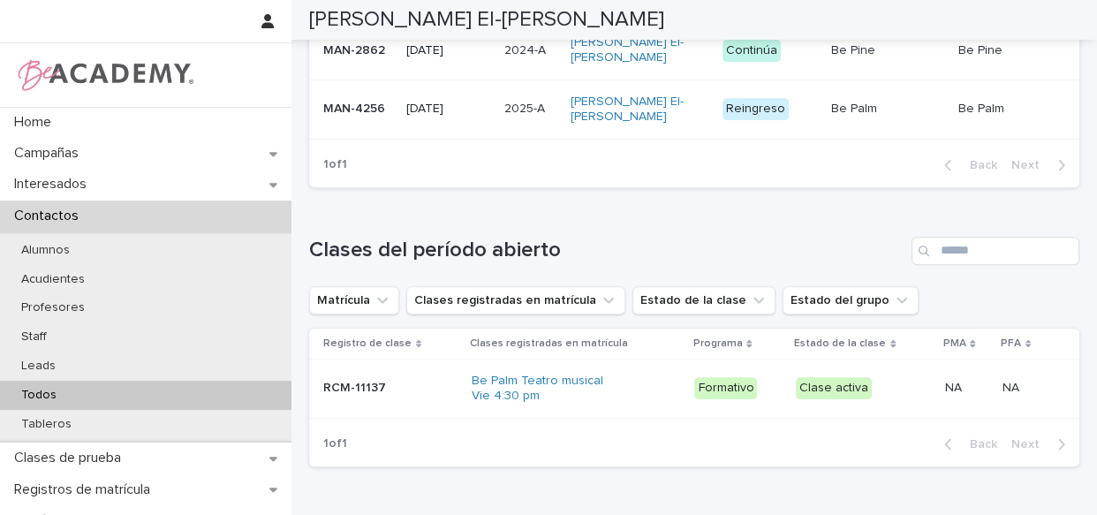
click at [697, 132] on div "Melania El-jamal Hernandez" at bounding box center [640, 109] width 138 height 44
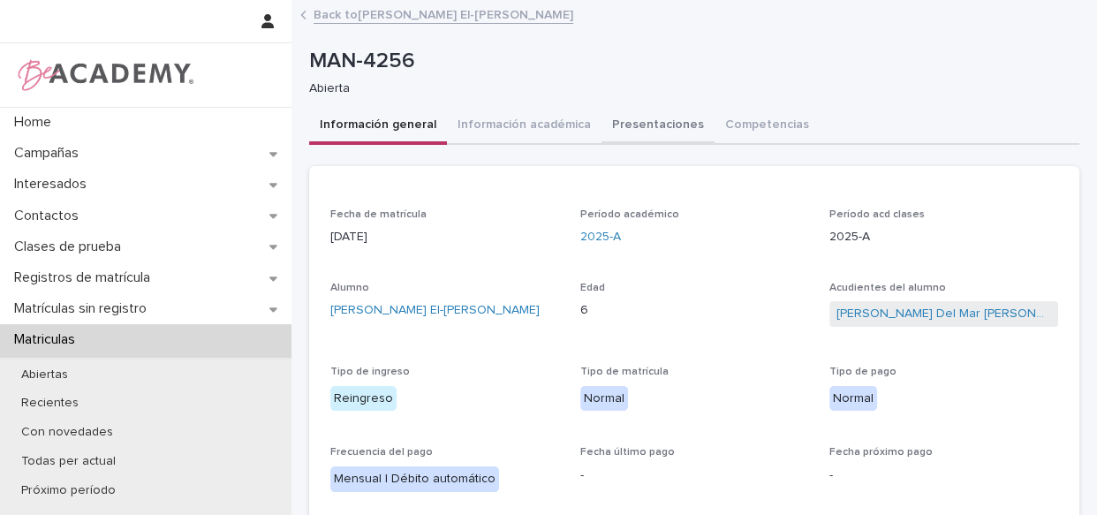
click at [661, 129] on button "Presentaciones" at bounding box center [658, 126] width 113 height 37
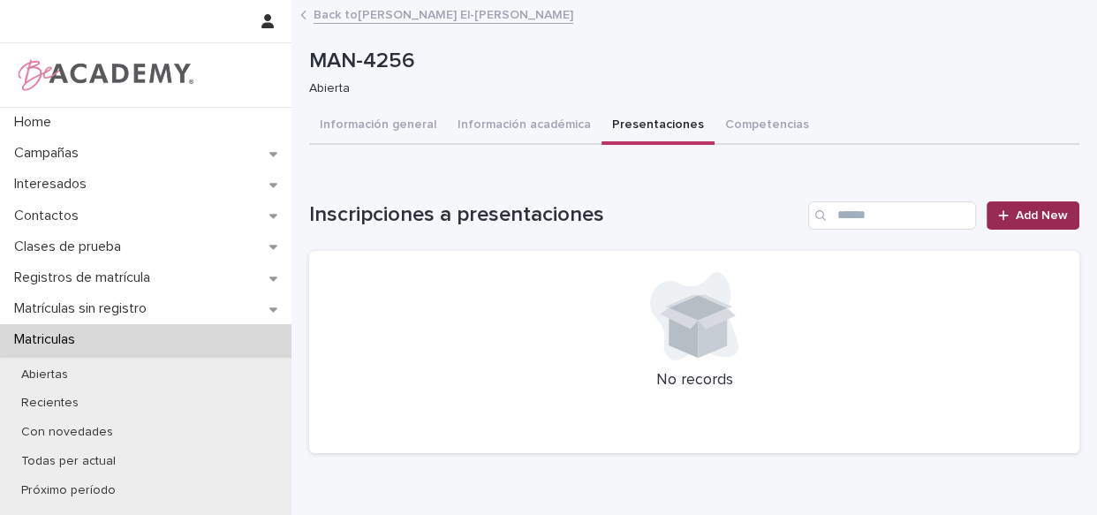
click at [1005, 202] on link "Add New" at bounding box center [1033, 215] width 93 height 28
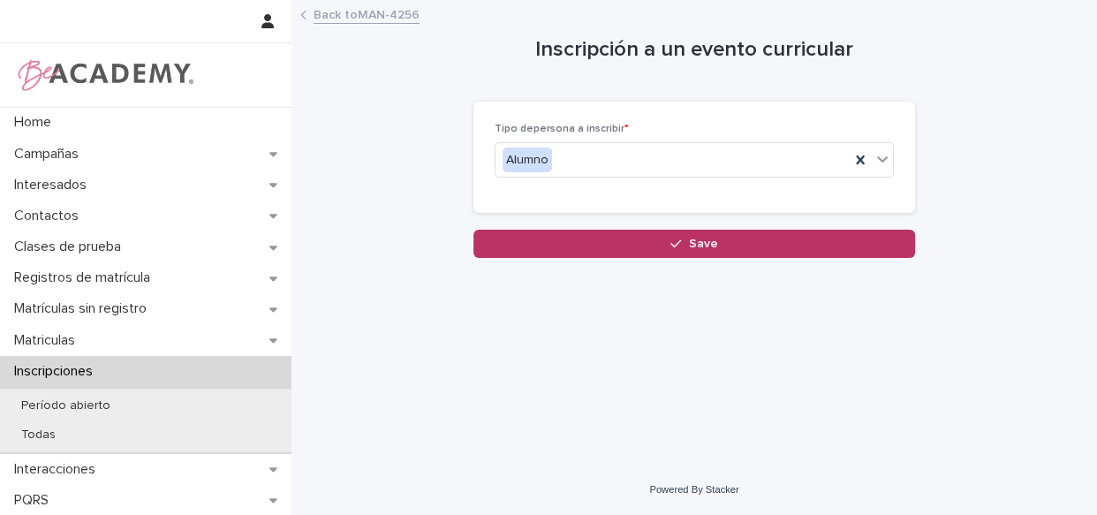
click at [1052, 210] on div "Inscripción a un evento curricular Loading... Saving… Loading... Saving… Loadin…" at bounding box center [694, 130] width 770 height 256
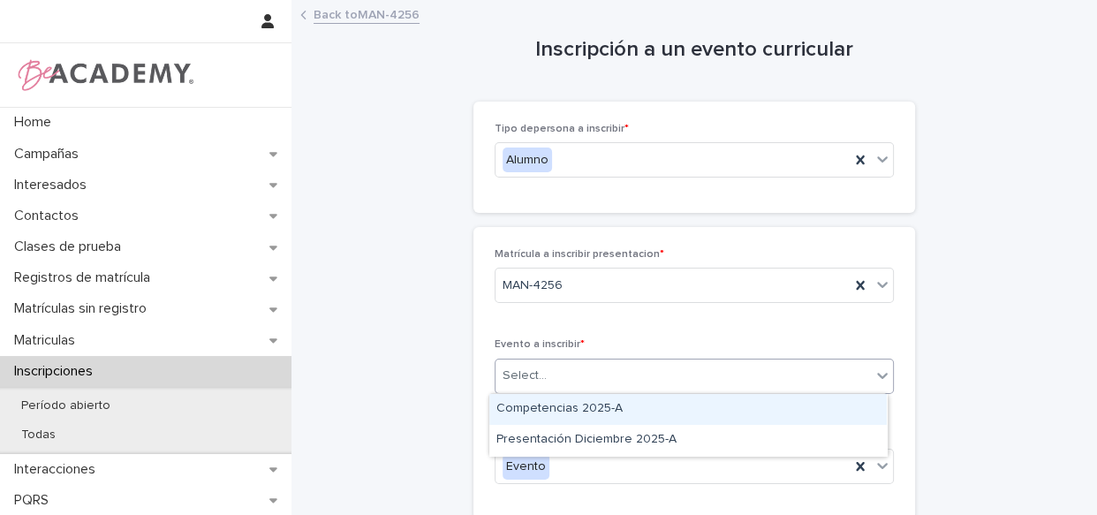
click at [552, 380] on div "Select..." at bounding box center [683, 375] width 375 height 29
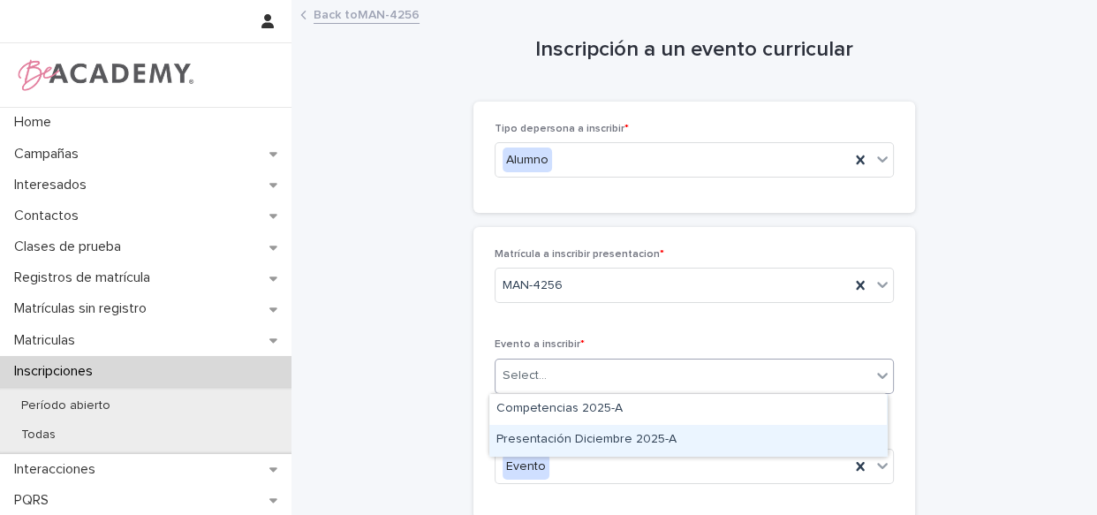
click at [597, 441] on div "Presentación Diciembre 2025-A" at bounding box center [688, 440] width 398 height 31
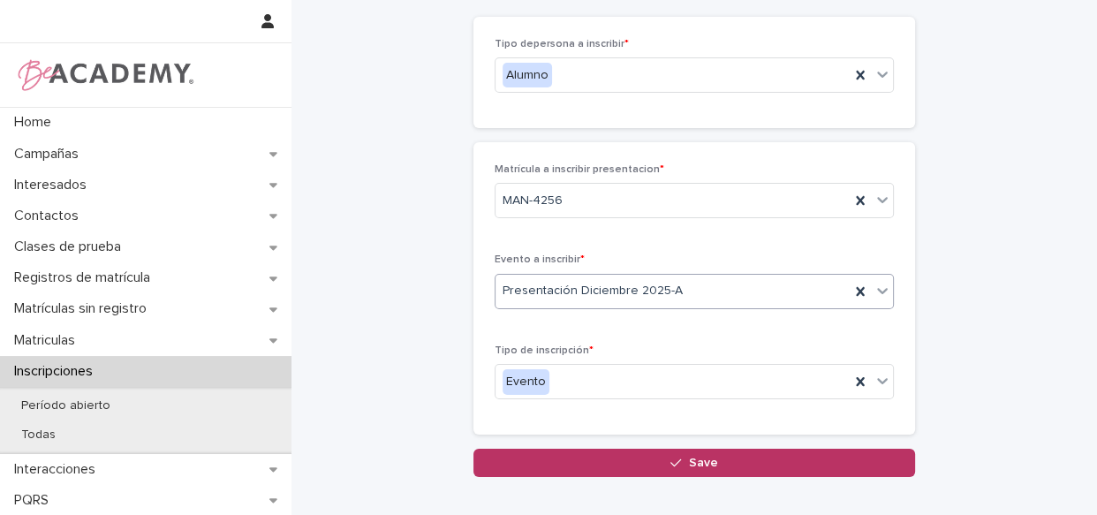
scroll to position [185, 0]
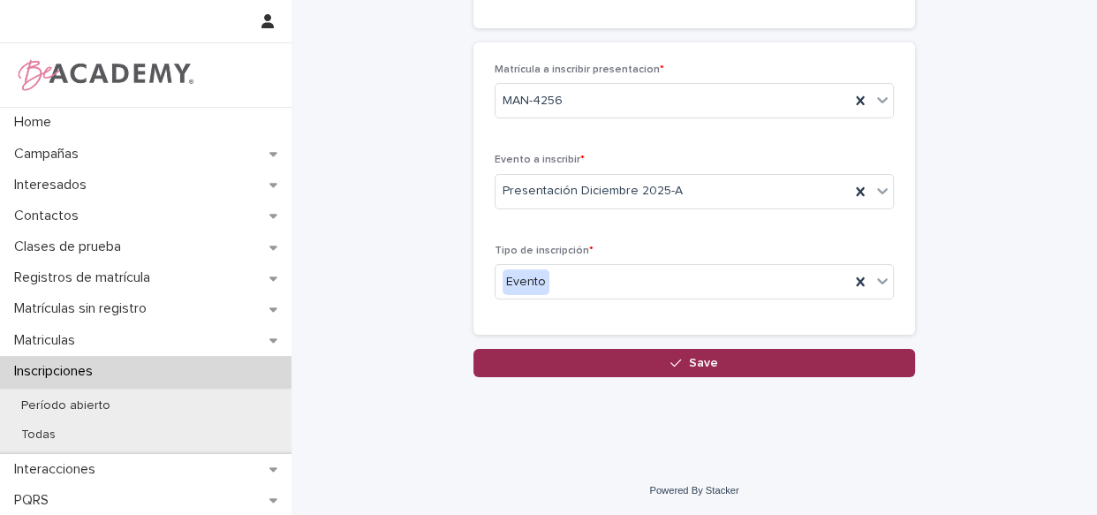
click at [723, 362] on button "Save" at bounding box center [695, 363] width 442 height 28
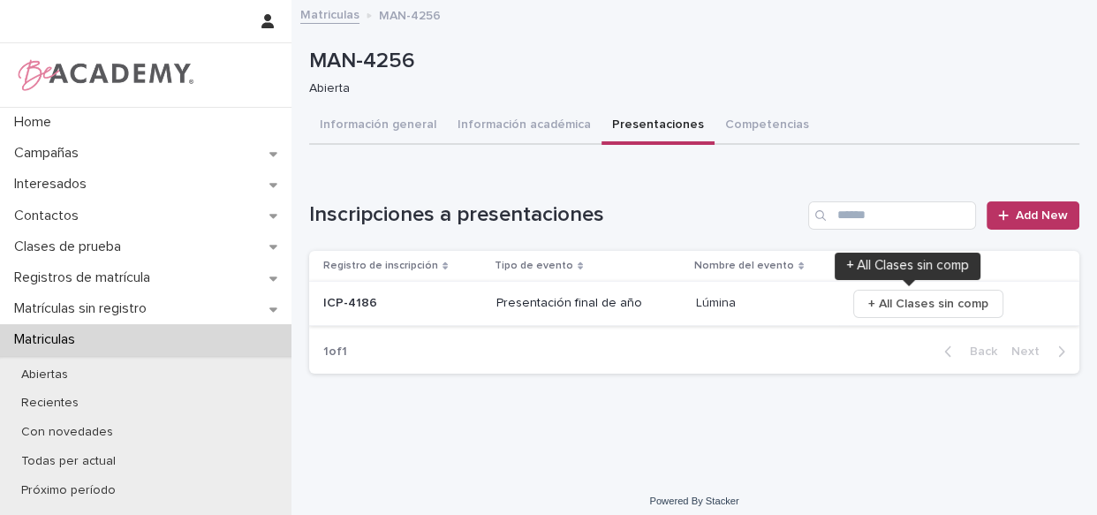
click at [863, 292] on button "+ All Clases sin comp" at bounding box center [928, 304] width 150 height 28
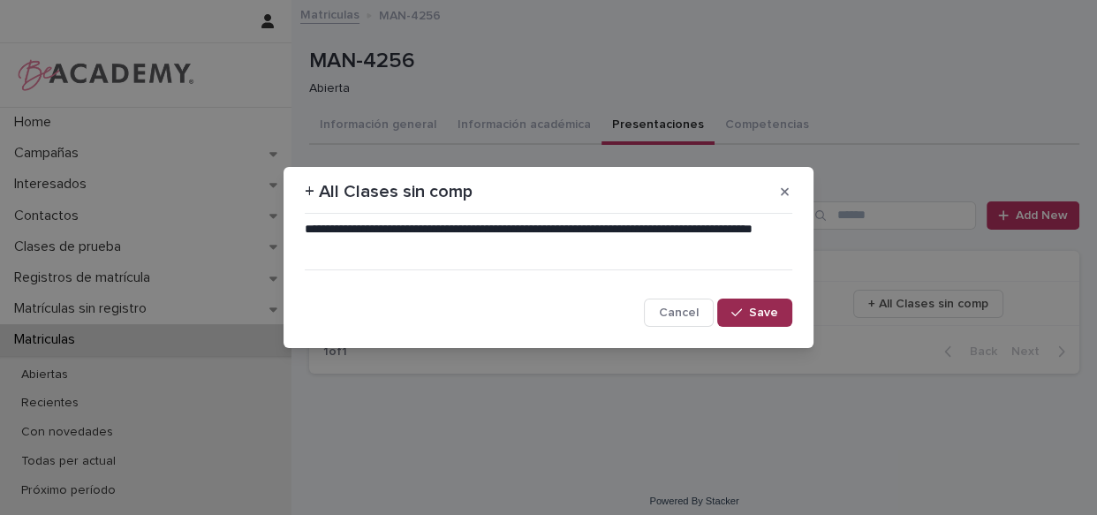
click at [752, 322] on button "Save" at bounding box center [754, 313] width 75 height 28
